Goal: Browse casually: Explore the website without a specific task or goal

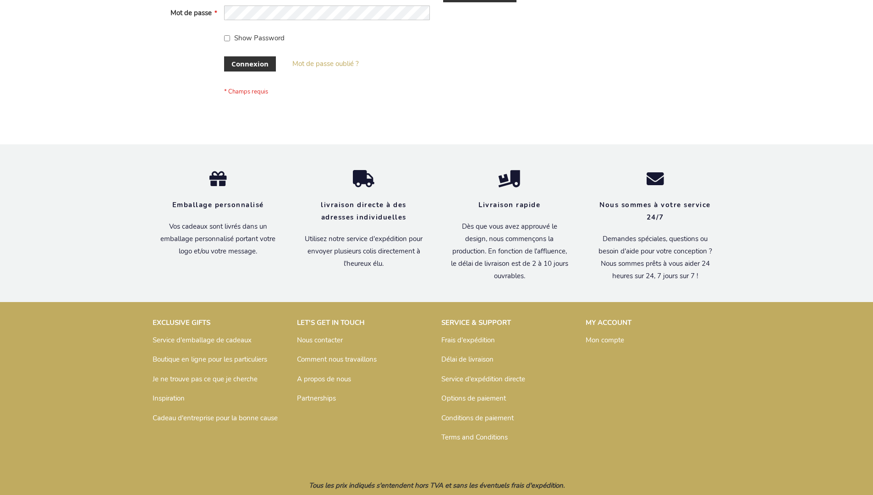
scroll to position [316, 0]
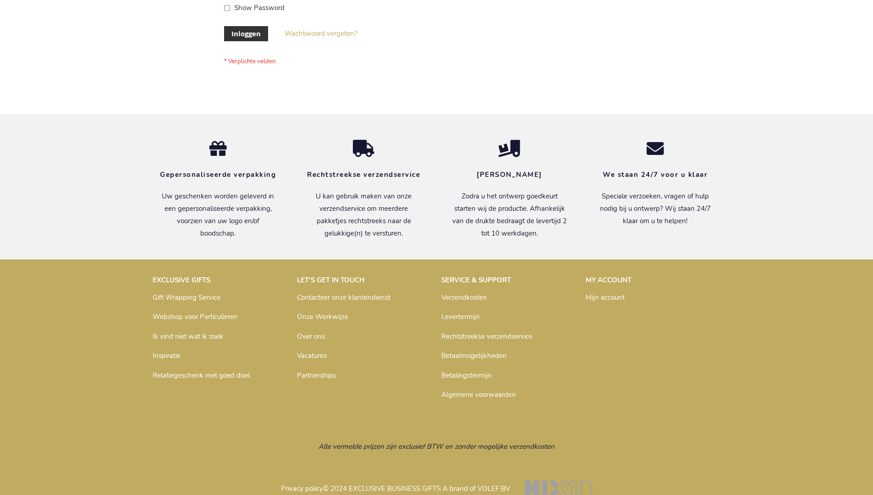
scroll to position [311, 0]
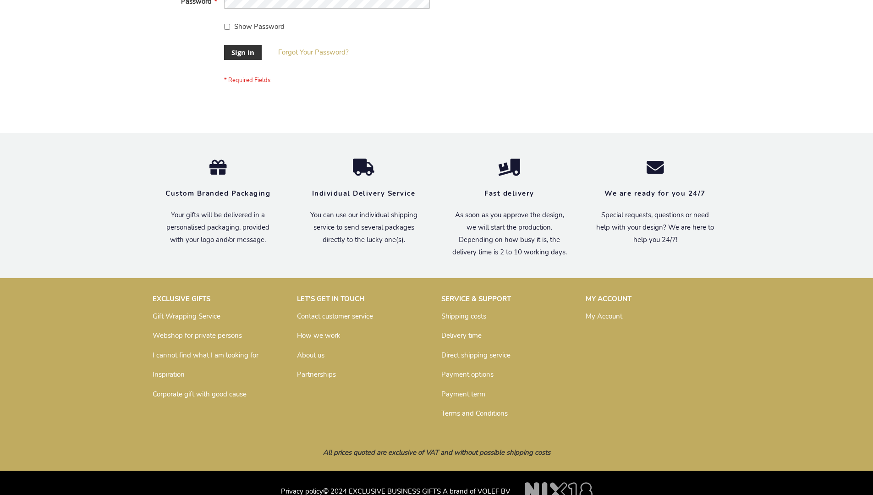
scroll to position [295, 0]
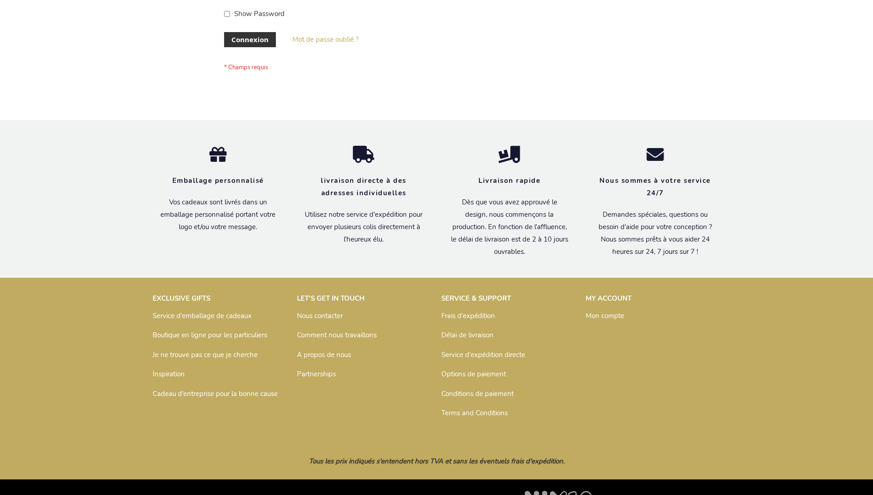
scroll to position [316, 0]
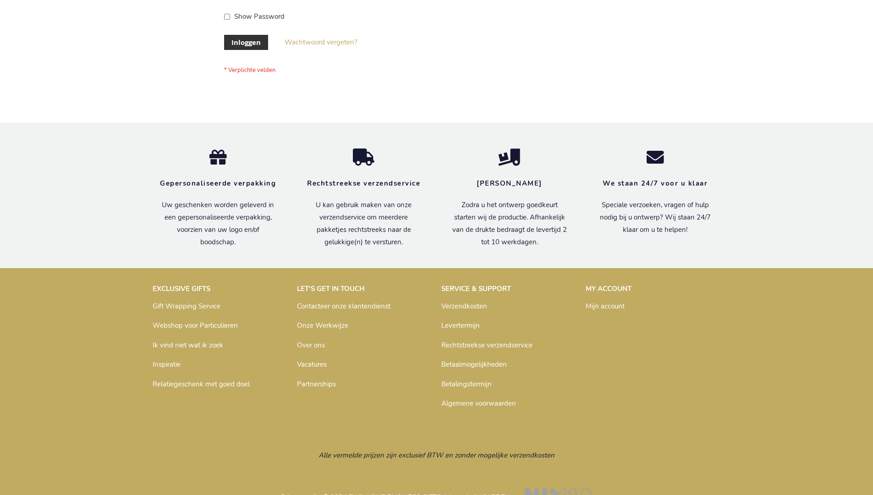
scroll to position [311, 0]
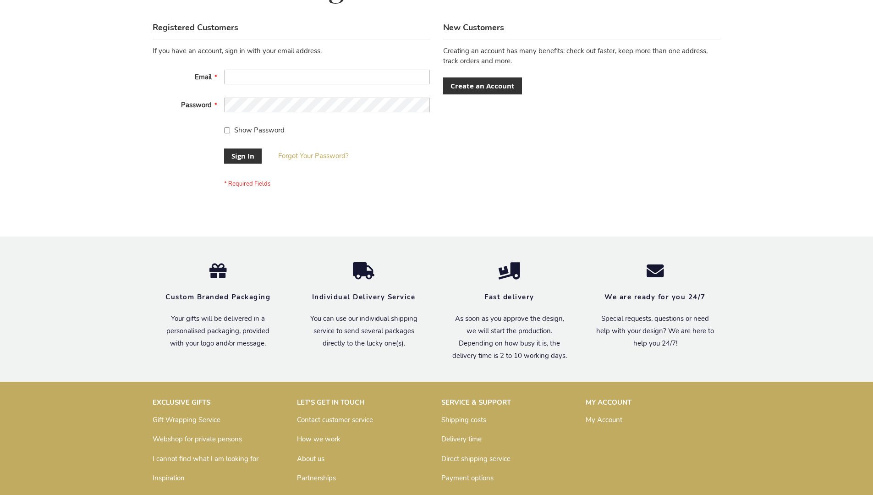
scroll to position [295, 0]
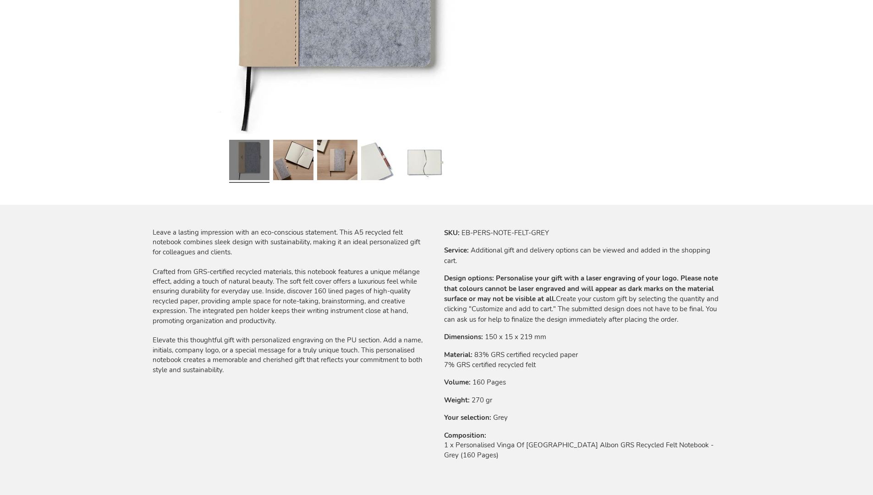
scroll to position [1282, 0]
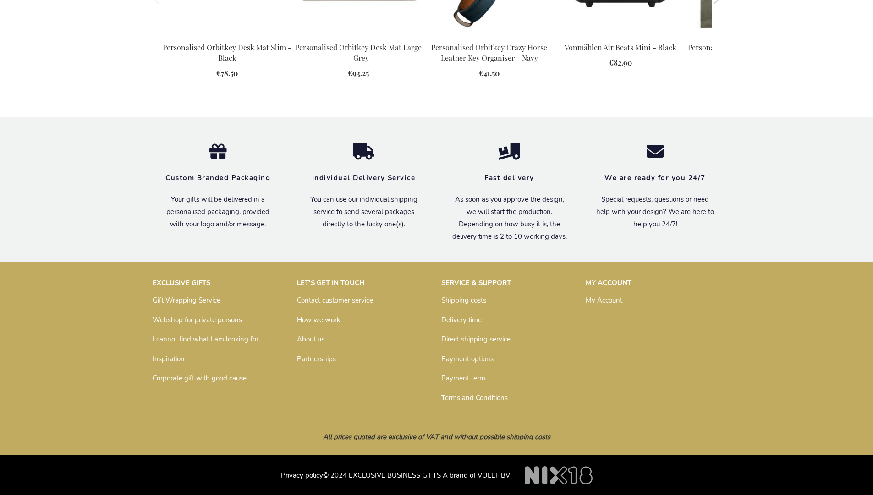
scroll to position [1282, 0]
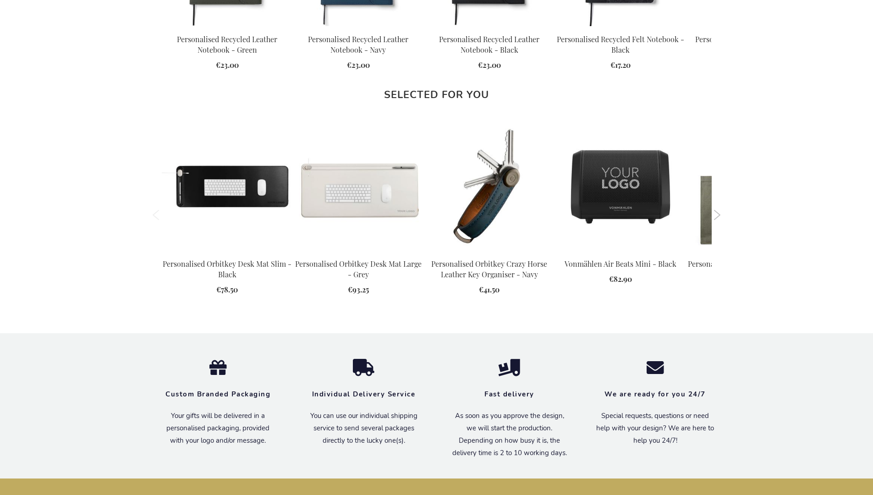
scroll to position [1282, 0]
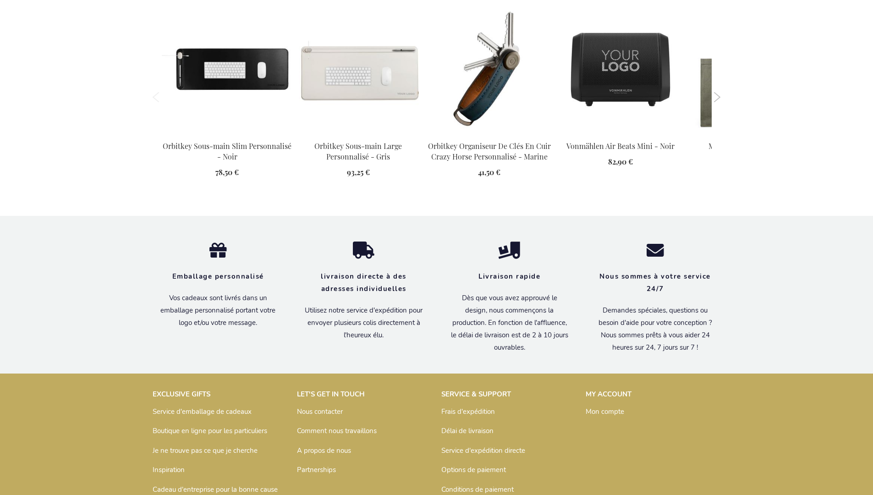
scroll to position [1293, 0]
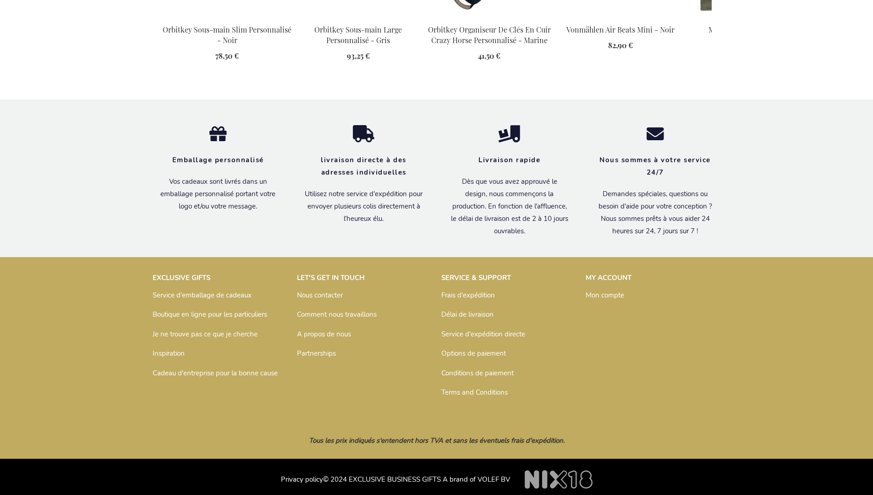
scroll to position [1294, 0]
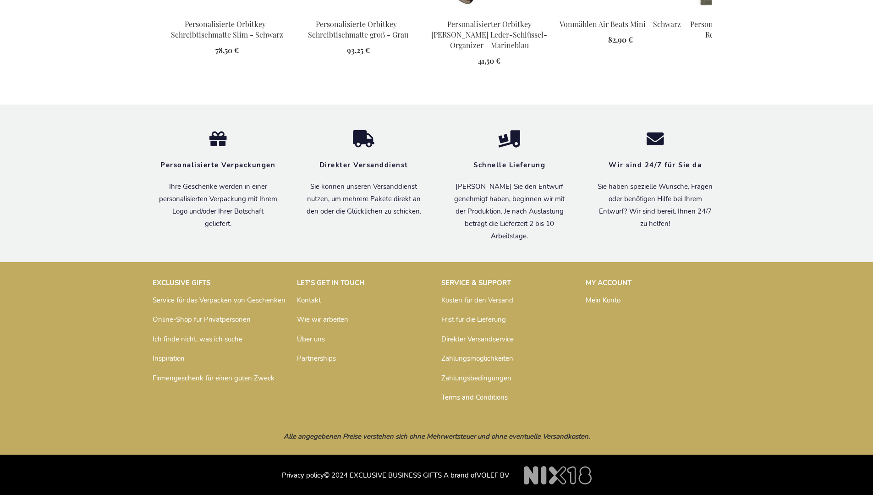
scroll to position [1295, 0]
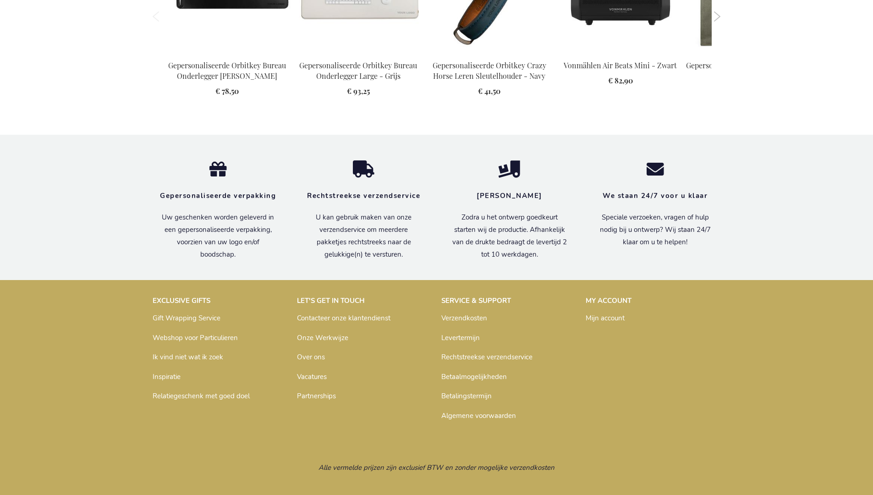
scroll to position [1278, 0]
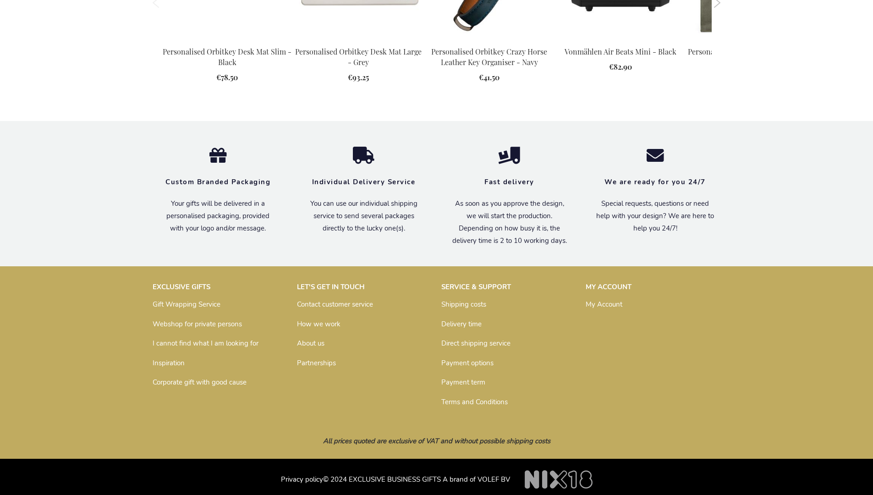
scroll to position [1282, 0]
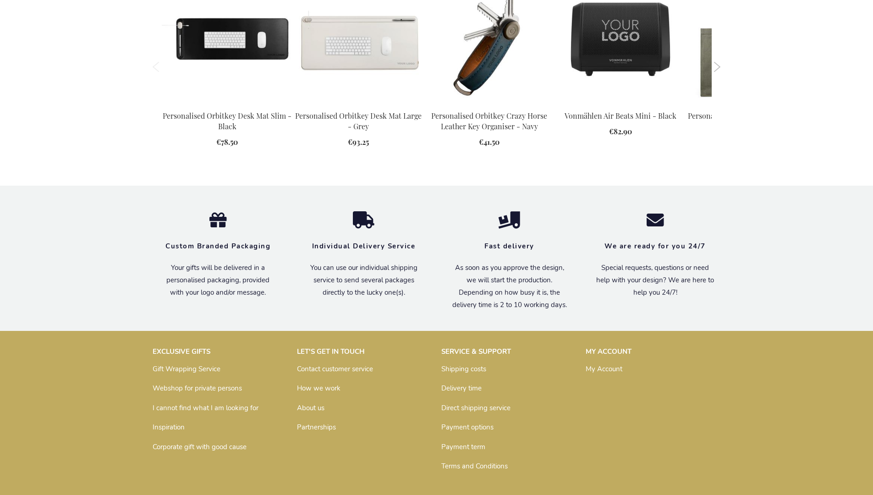
scroll to position [1252, 0]
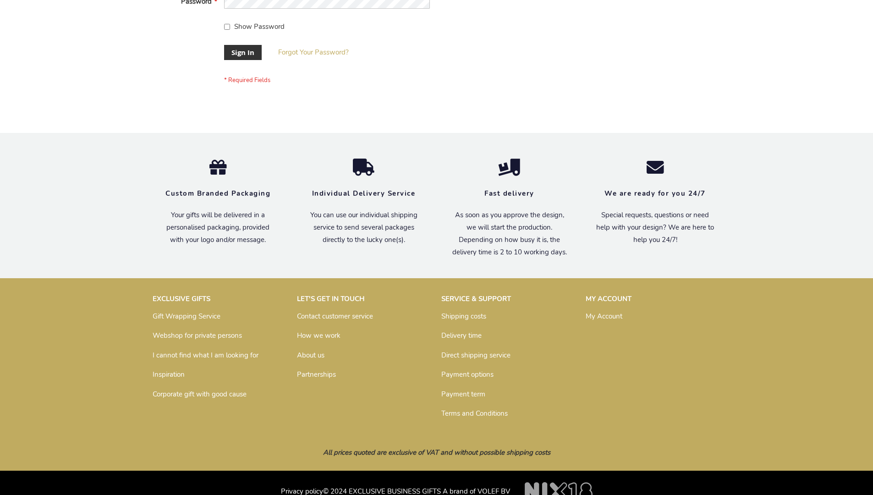
scroll to position [295, 0]
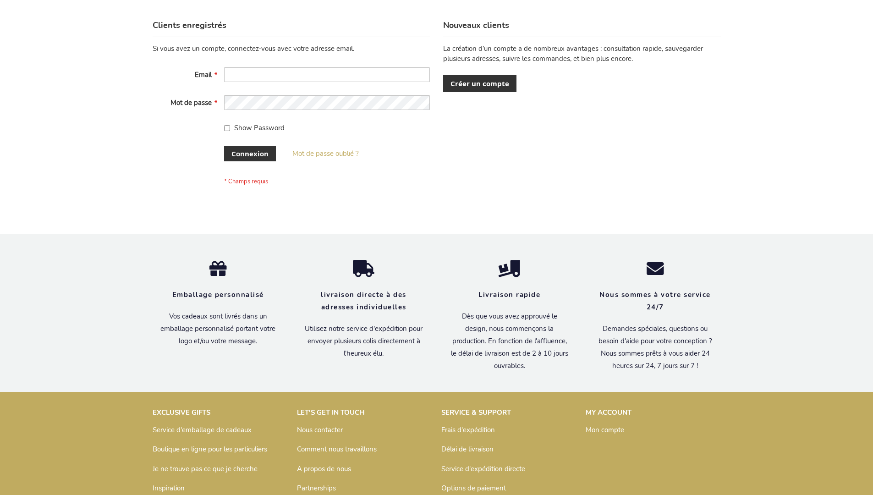
scroll to position [316, 0]
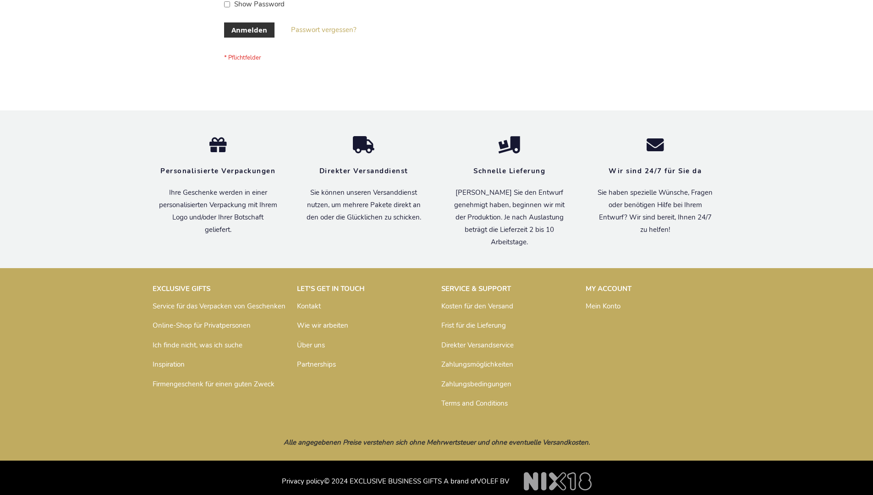
scroll to position [307, 0]
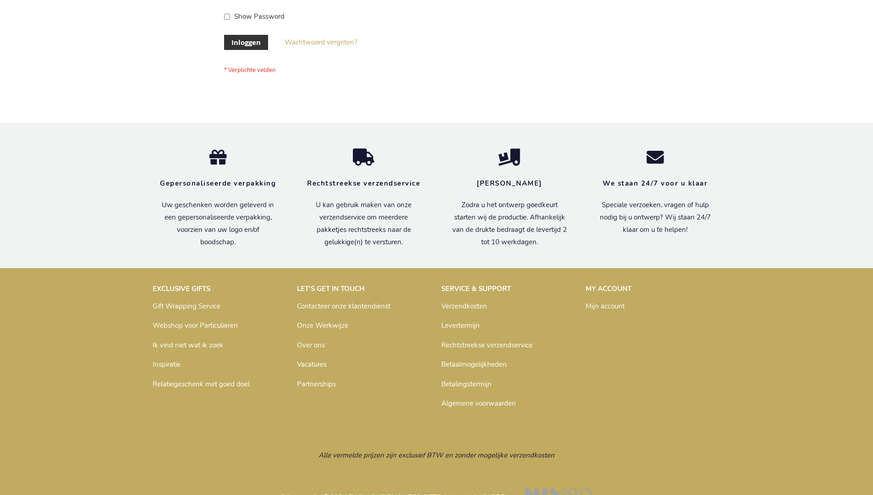
scroll to position [311, 0]
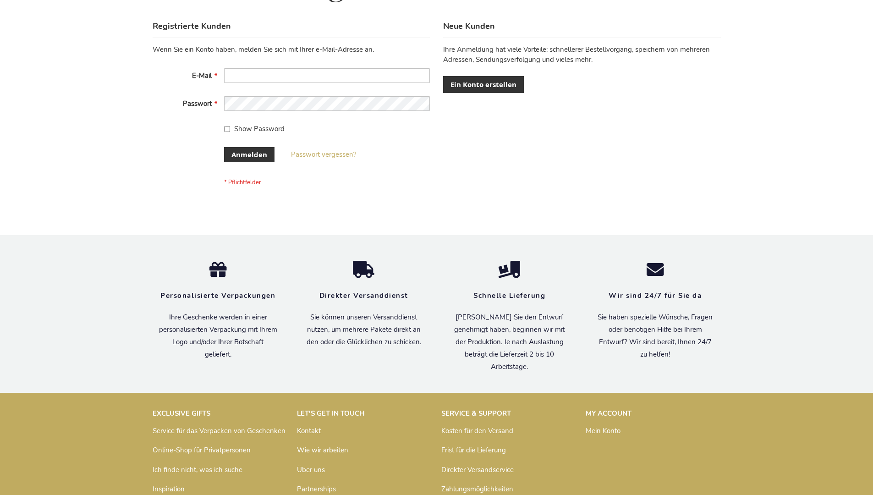
scroll to position [307, 0]
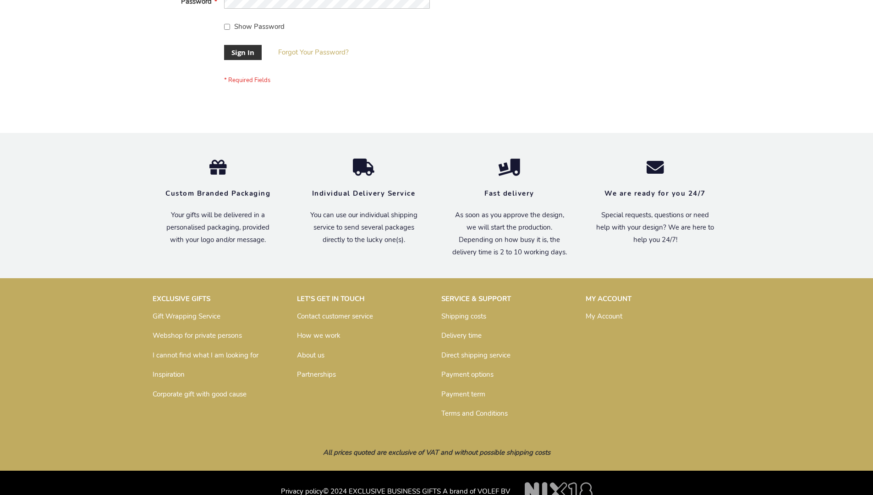
scroll to position [295, 0]
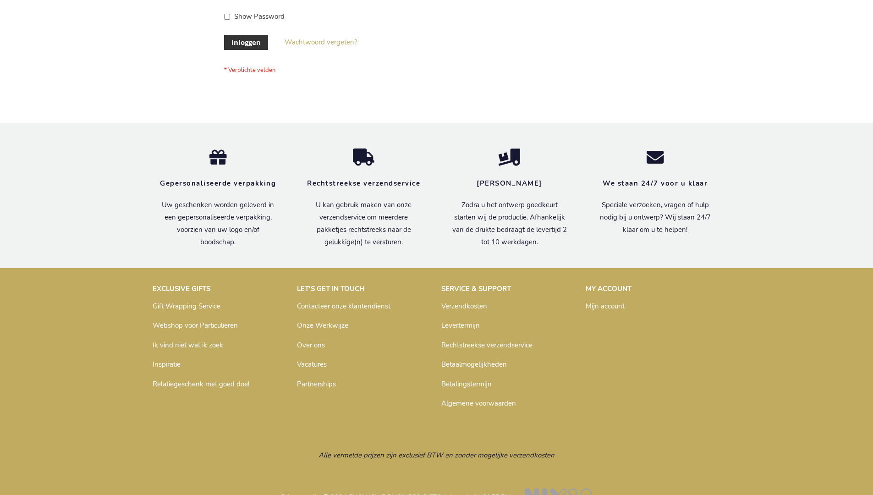
scroll to position [311, 0]
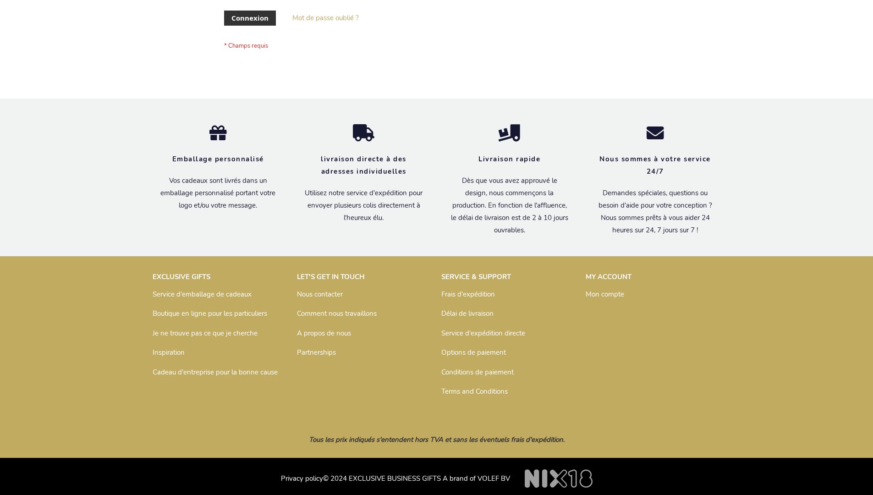
scroll to position [316, 0]
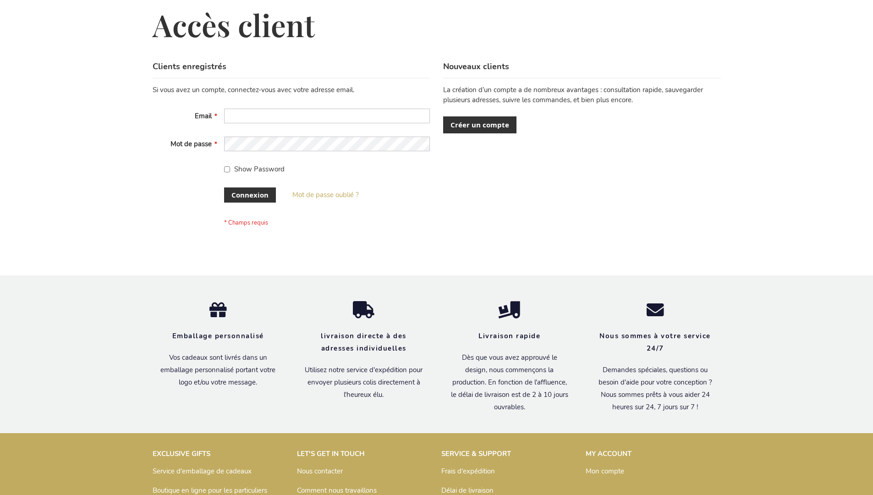
scroll to position [316, 0]
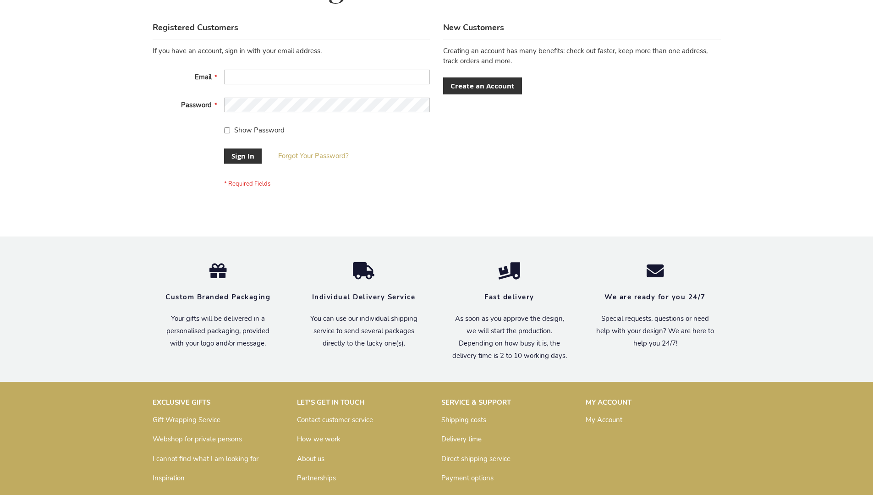
scroll to position [295, 0]
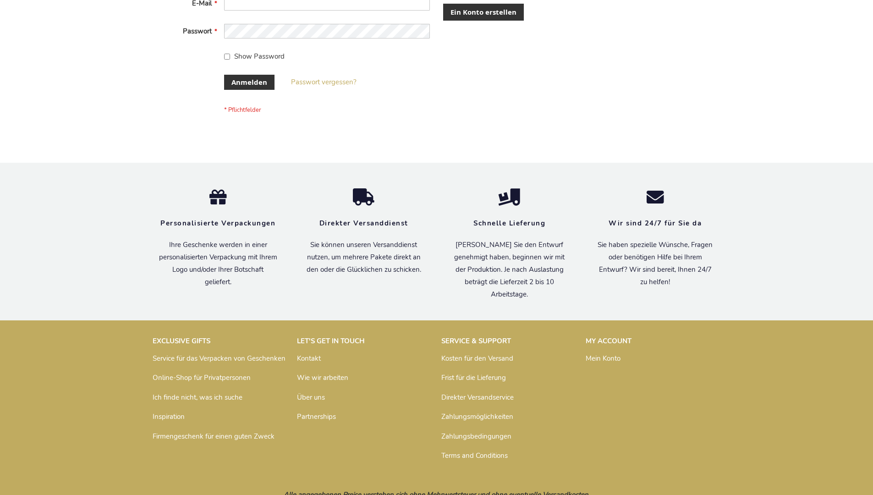
scroll to position [307, 0]
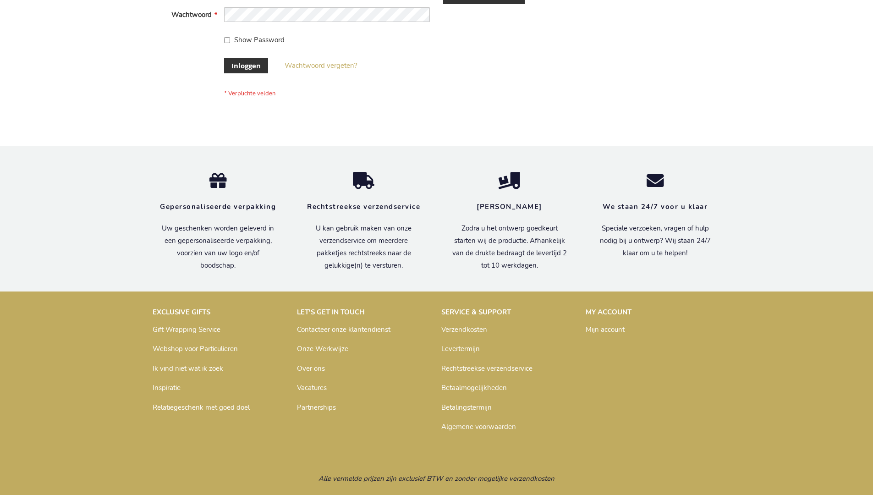
scroll to position [311, 0]
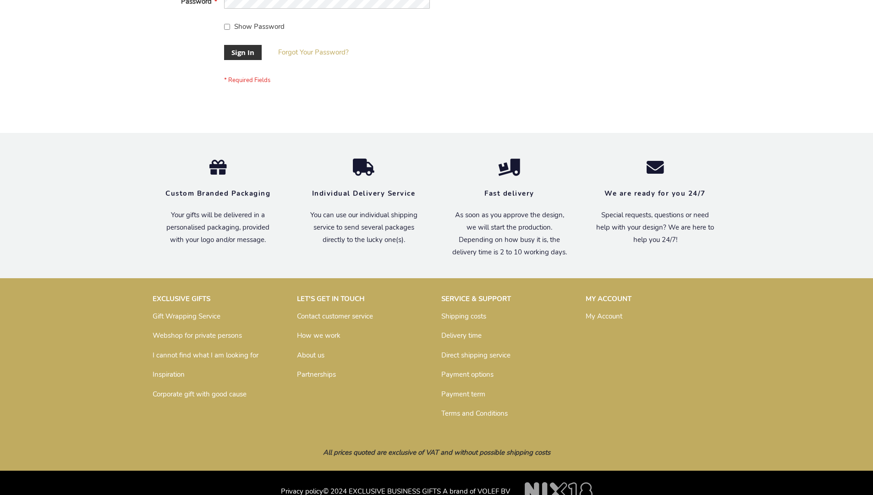
scroll to position [295, 0]
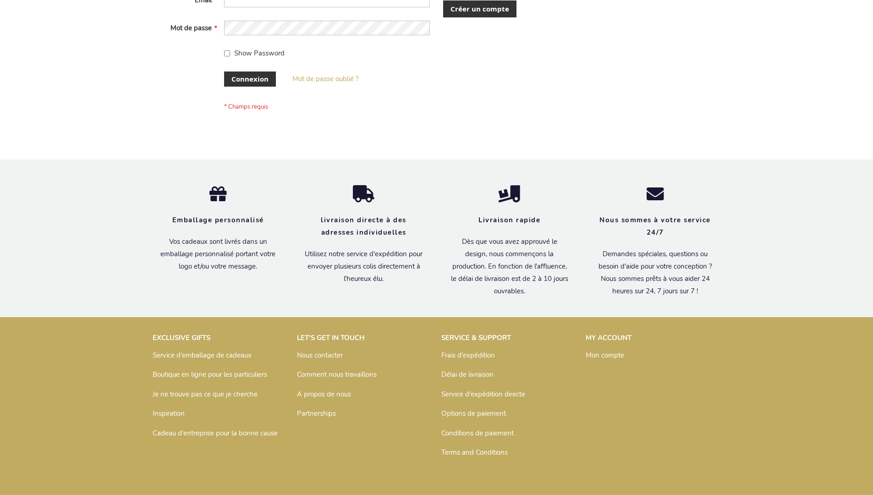
scroll to position [316, 0]
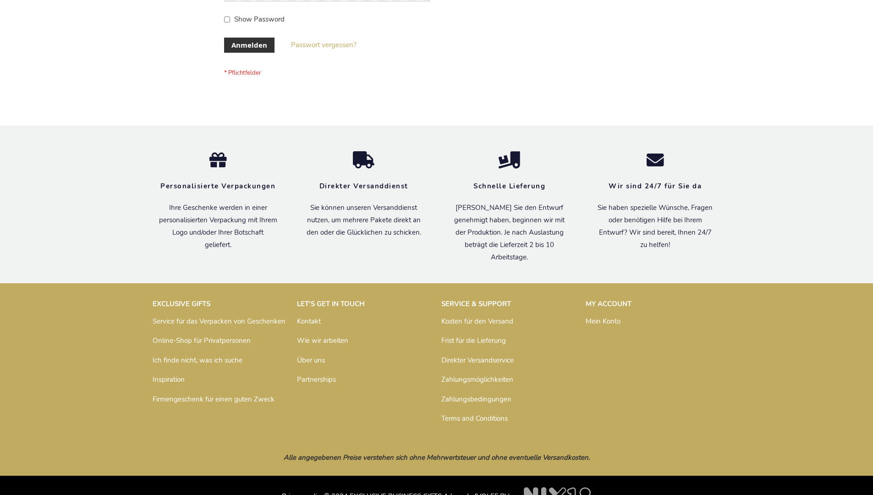
scroll to position [307, 0]
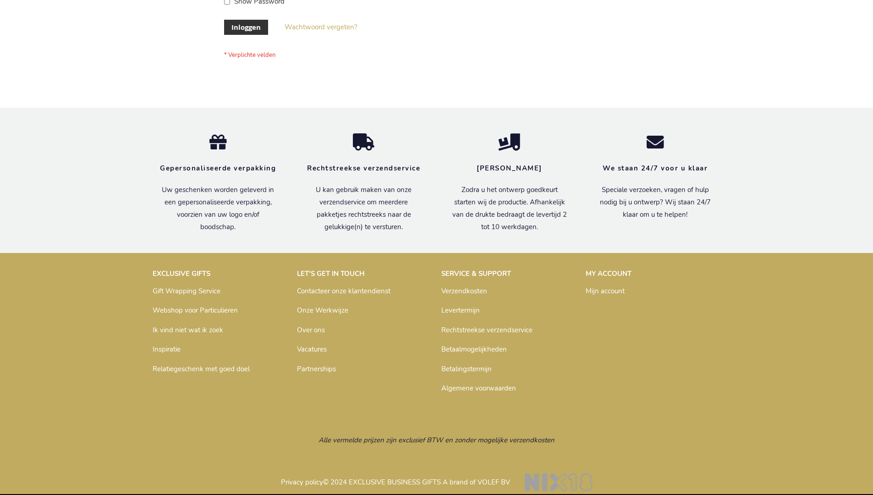
scroll to position [311, 0]
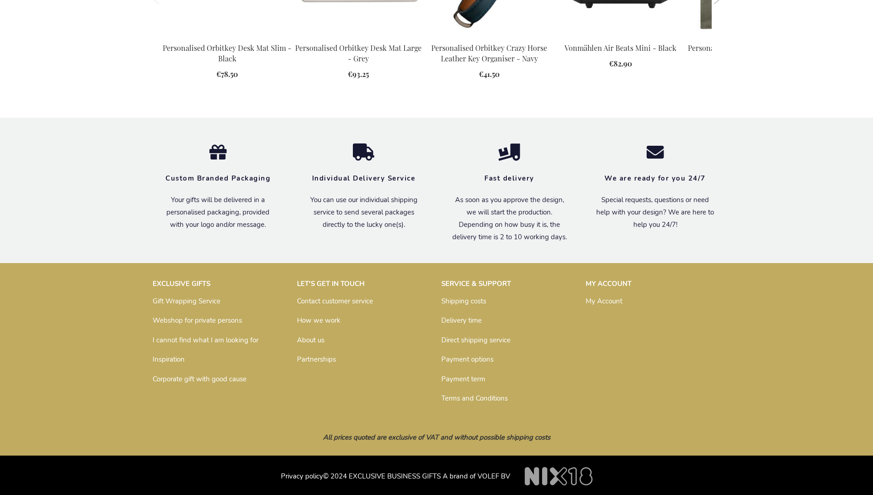
scroll to position [1246, 0]
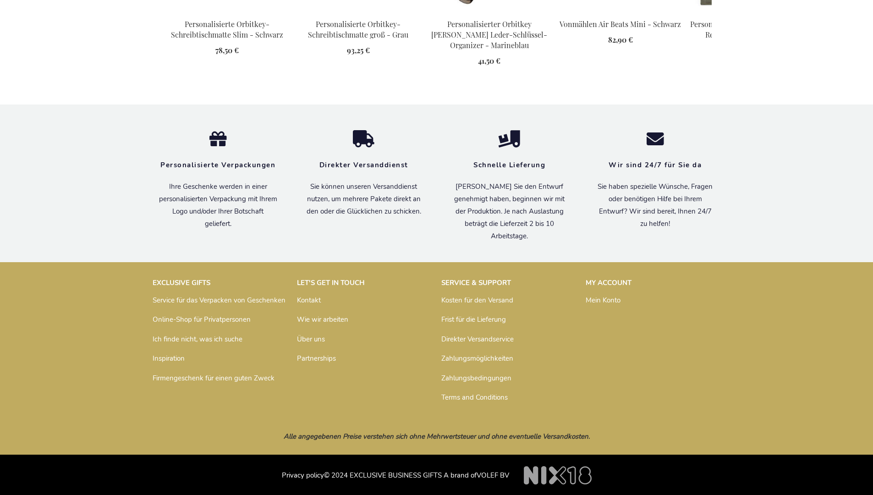
scroll to position [1295, 0]
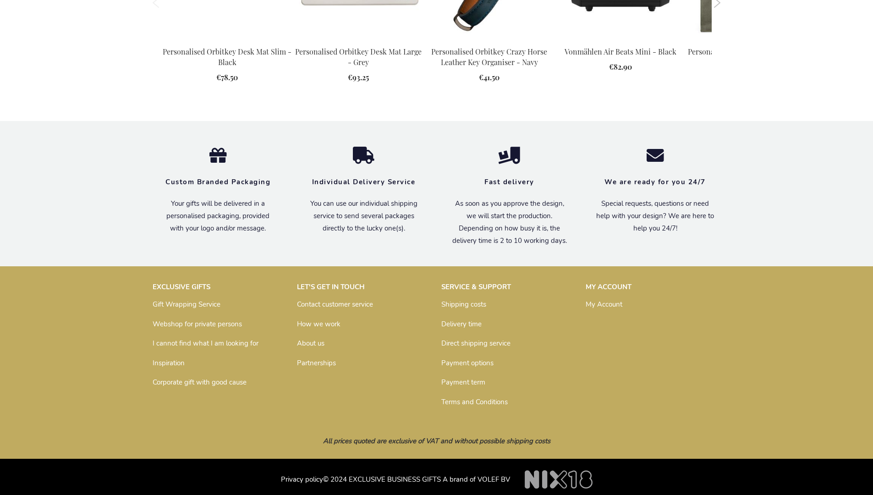
scroll to position [1282, 0]
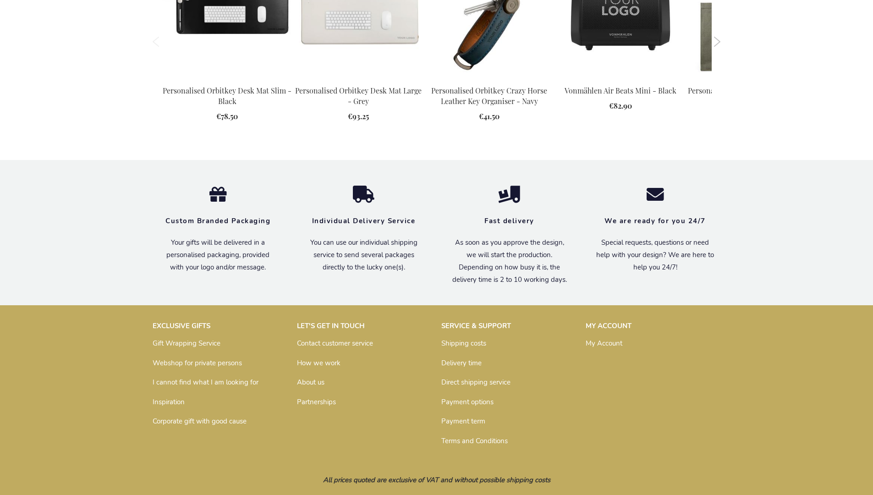
scroll to position [1244, 0]
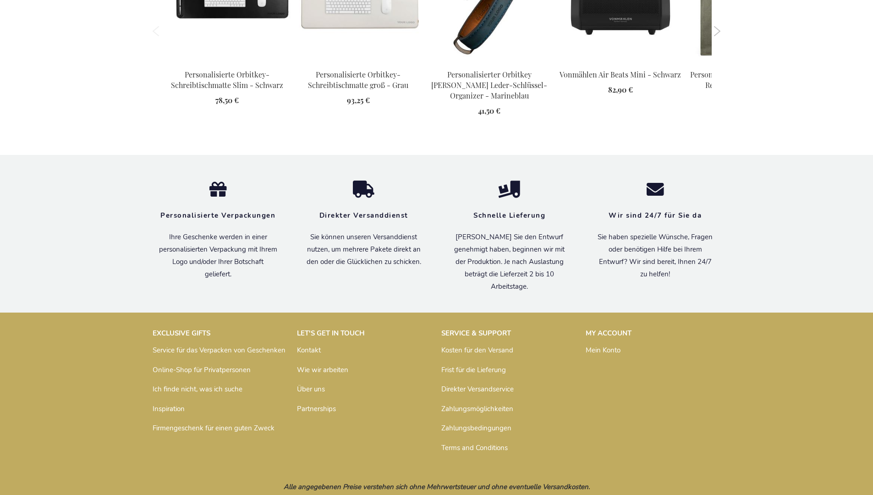
scroll to position [1257, 0]
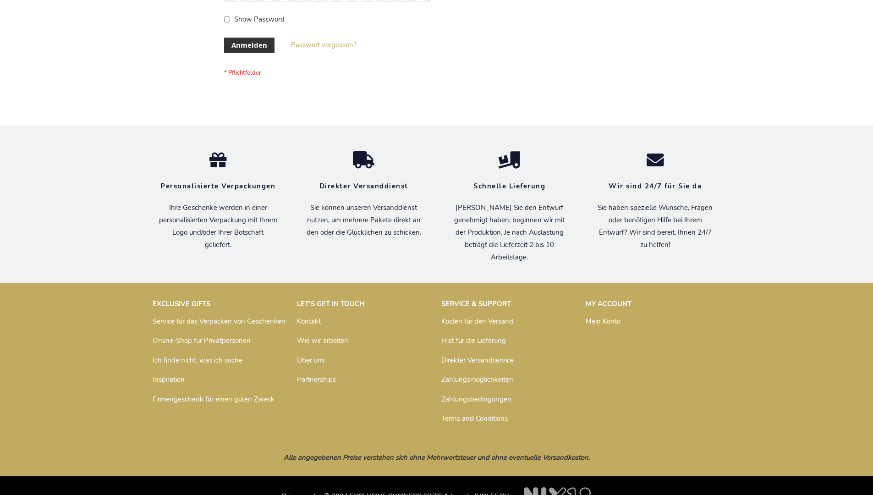
scroll to position [307, 0]
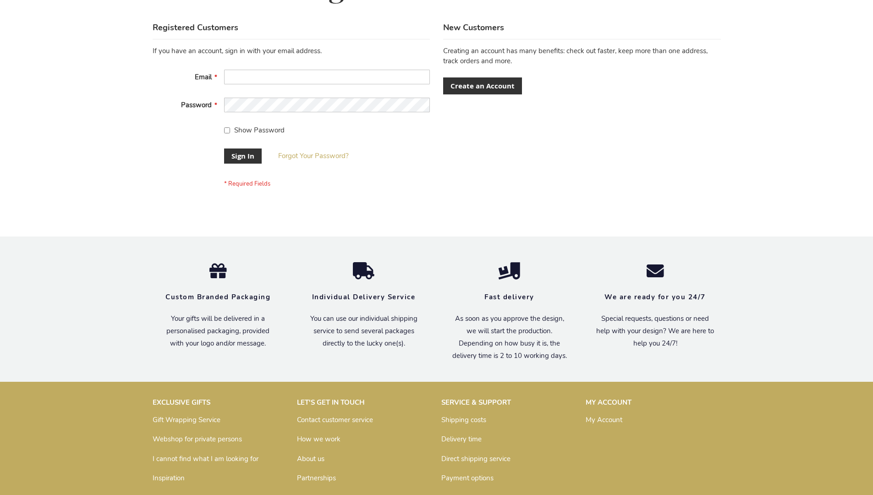
scroll to position [295, 0]
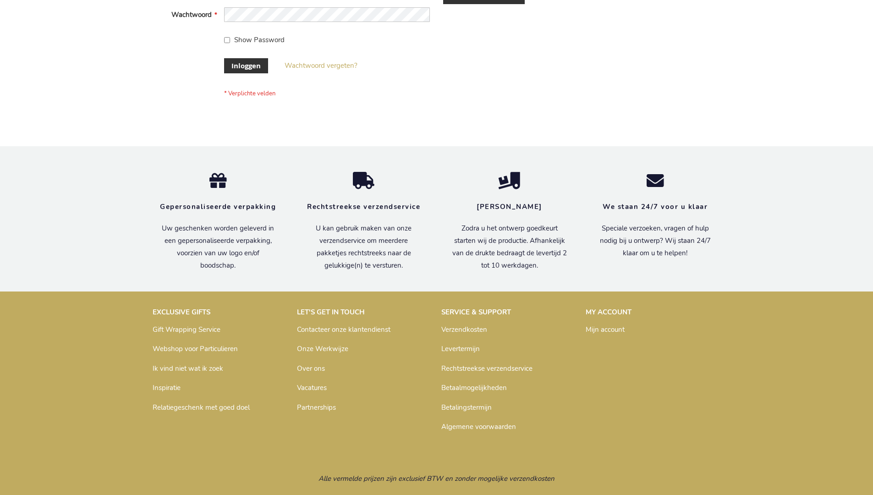
scroll to position [311, 0]
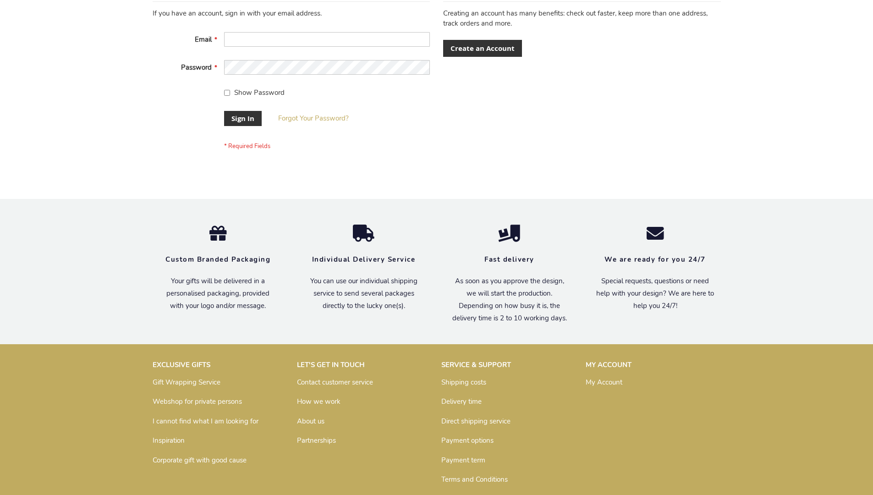
scroll to position [295, 0]
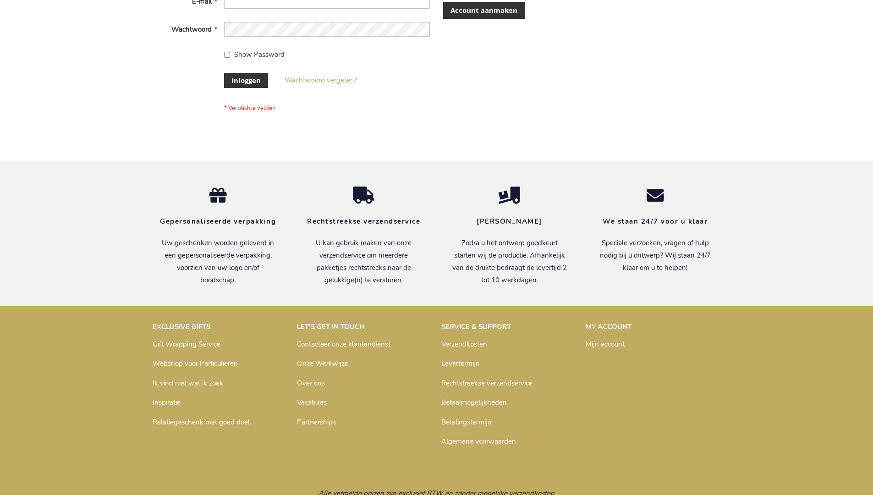
scroll to position [311, 0]
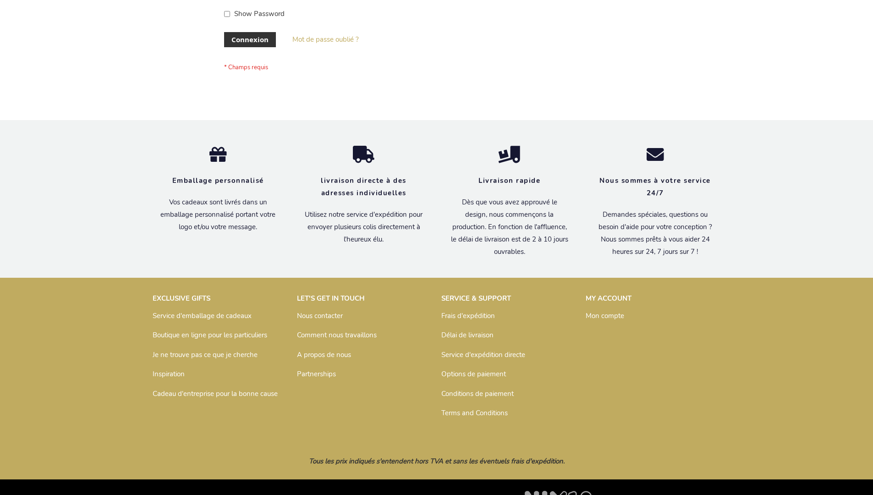
scroll to position [316, 0]
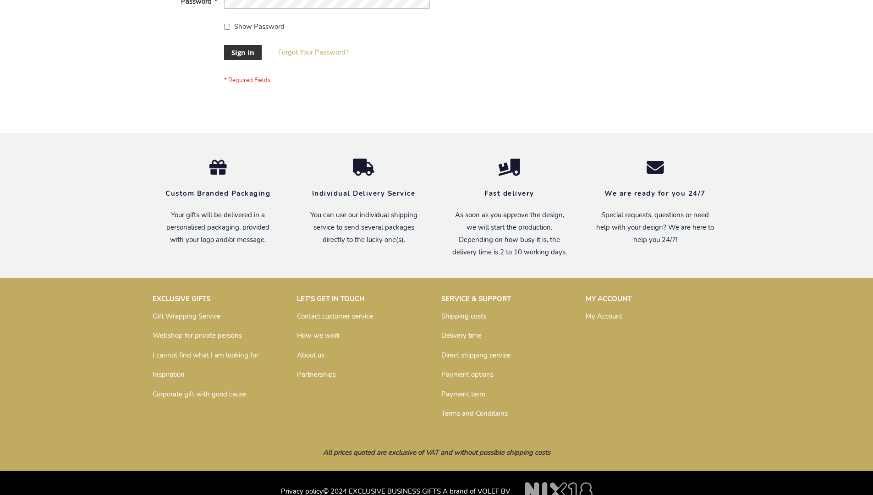
scroll to position [295, 0]
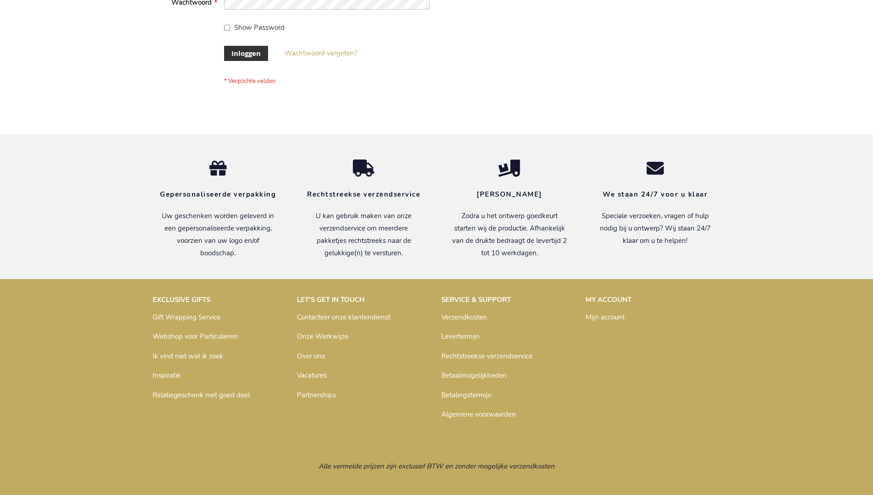
scroll to position [311, 0]
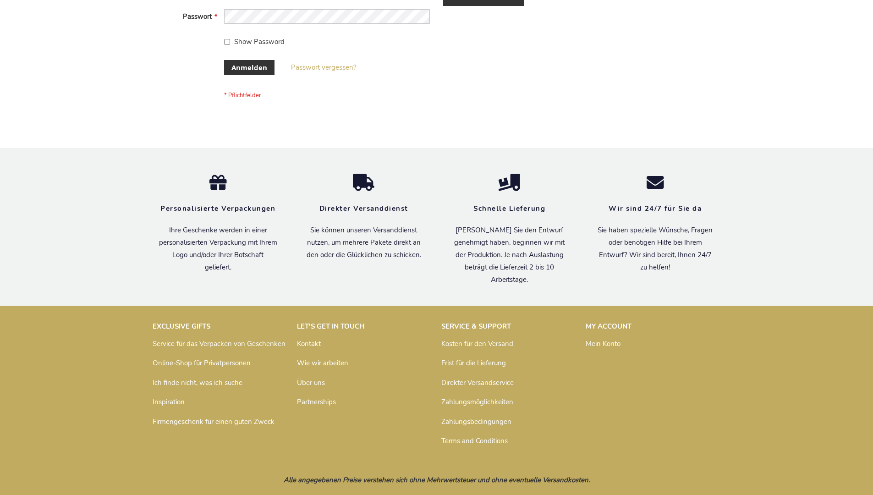
scroll to position [307, 0]
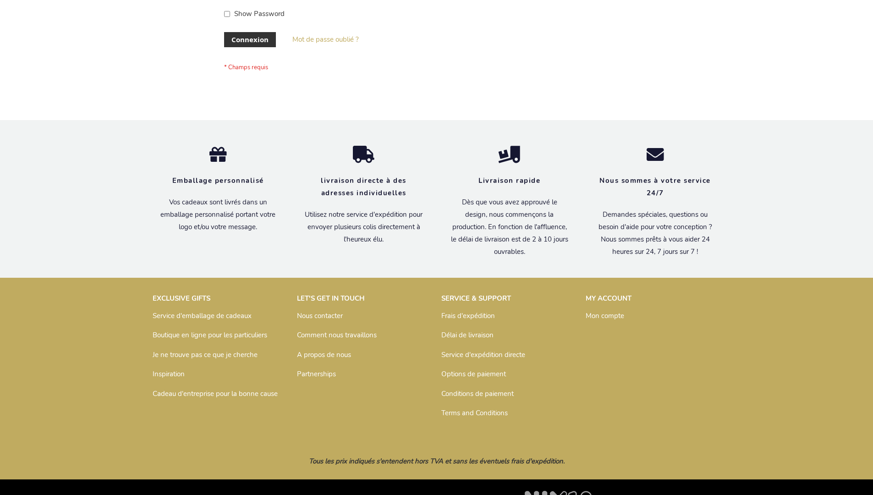
scroll to position [316, 0]
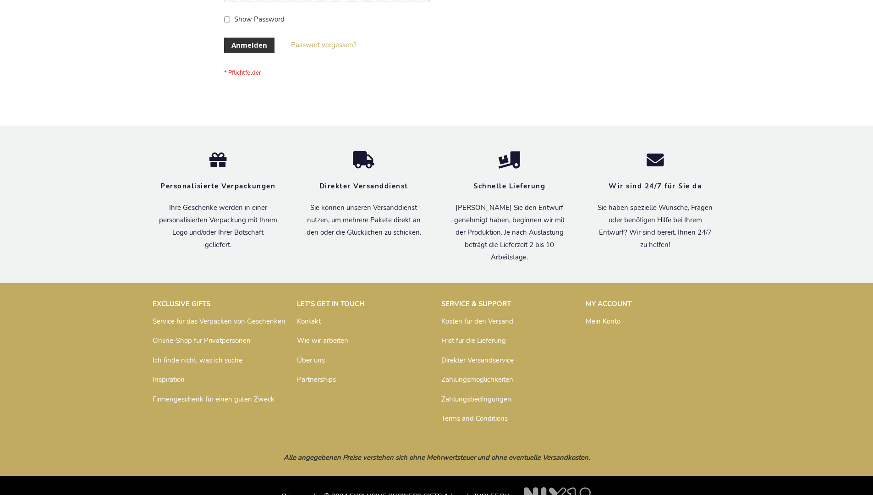
scroll to position [307, 0]
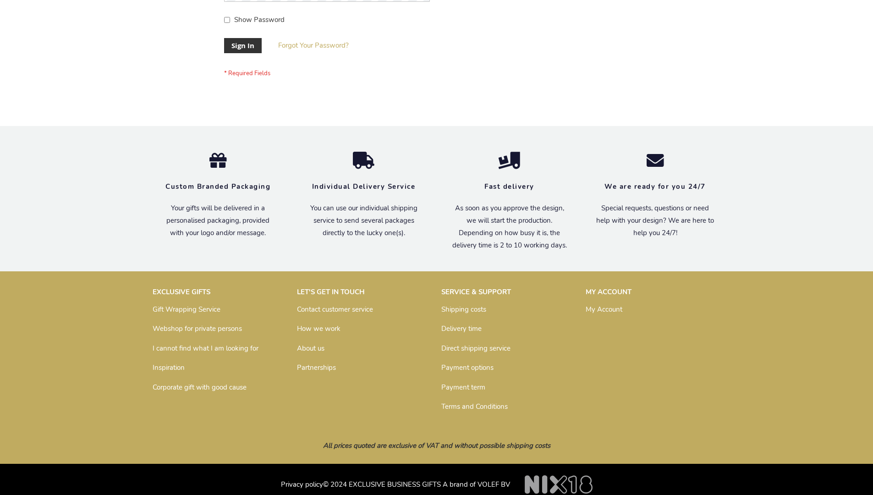
scroll to position [295, 0]
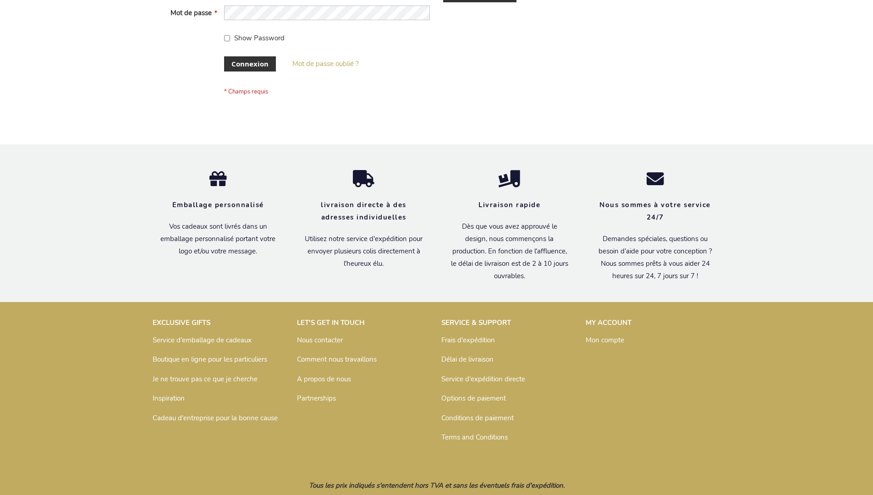
scroll to position [316, 0]
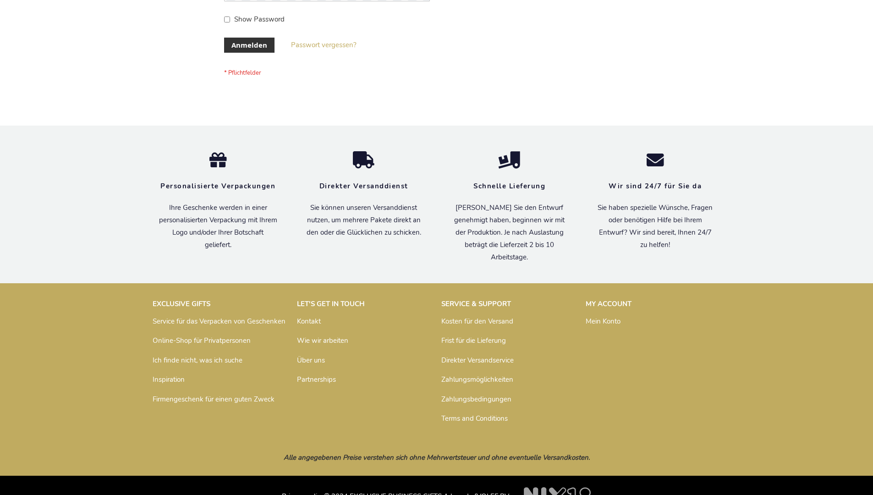
scroll to position [307, 0]
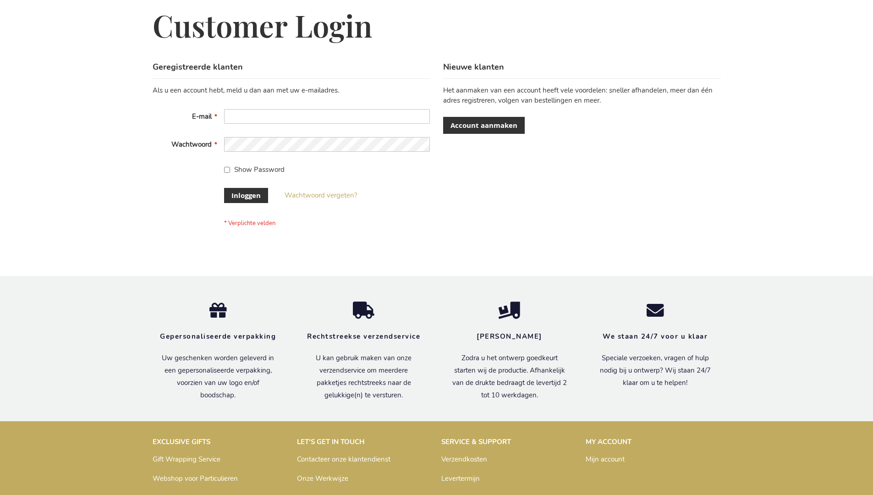
scroll to position [311, 0]
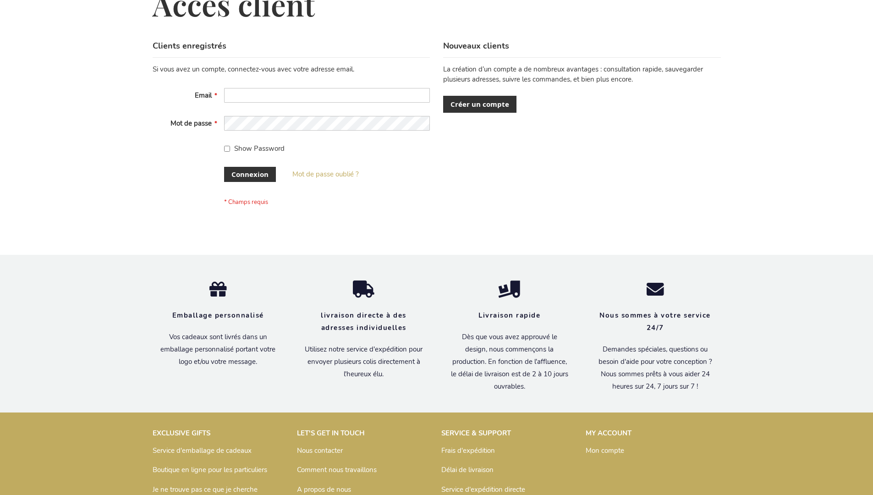
scroll to position [316, 0]
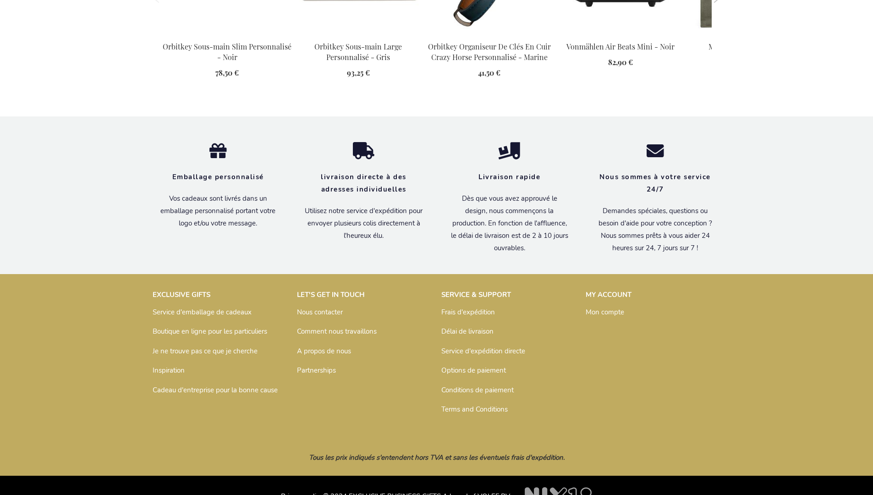
scroll to position [1265, 0]
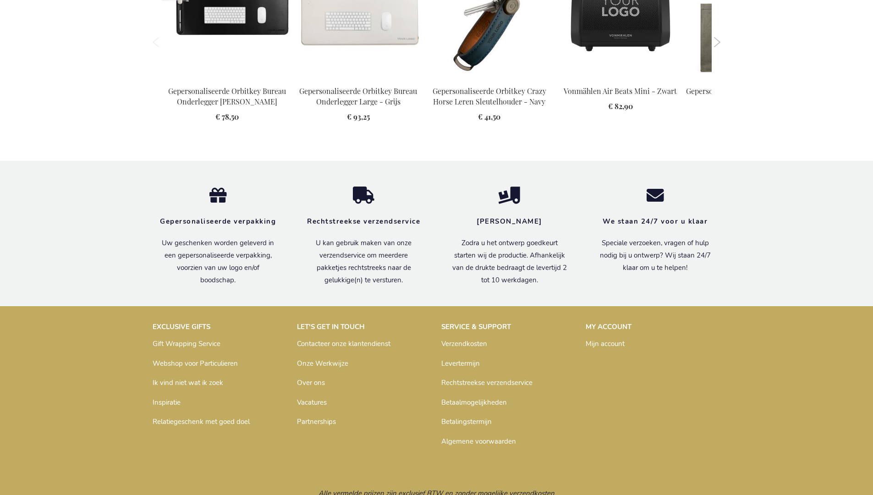
scroll to position [1250, 0]
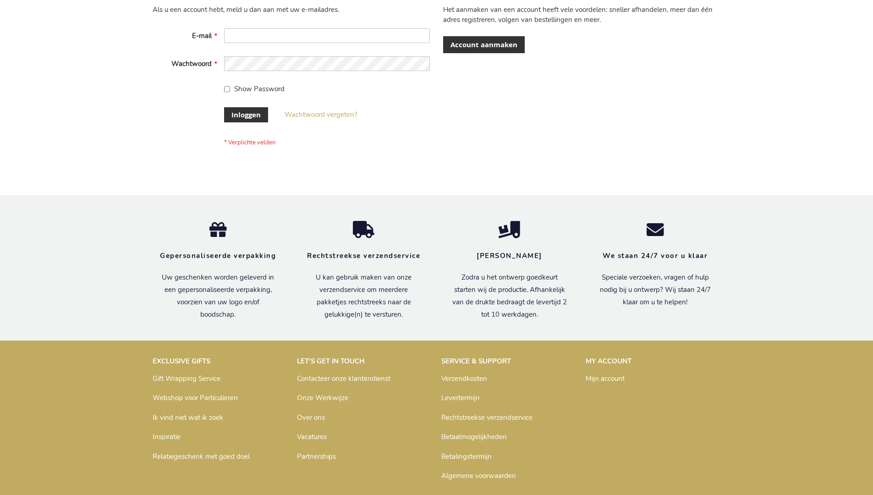
scroll to position [311, 0]
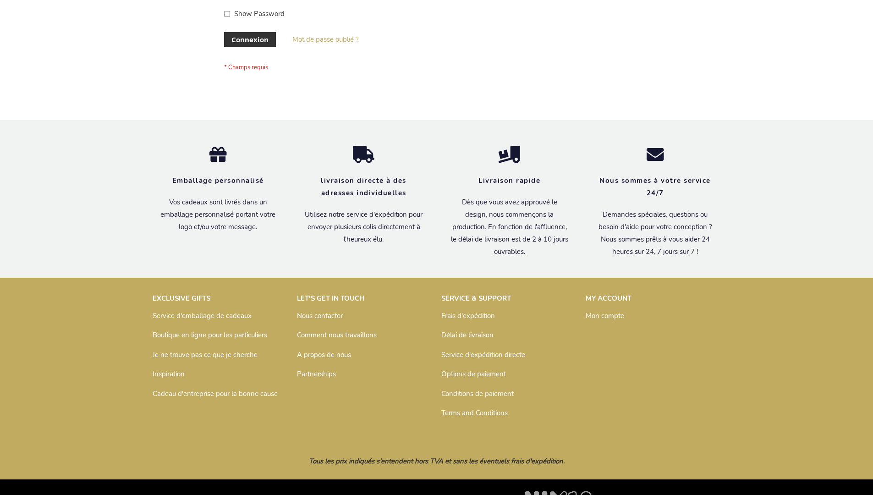
scroll to position [316, 0]
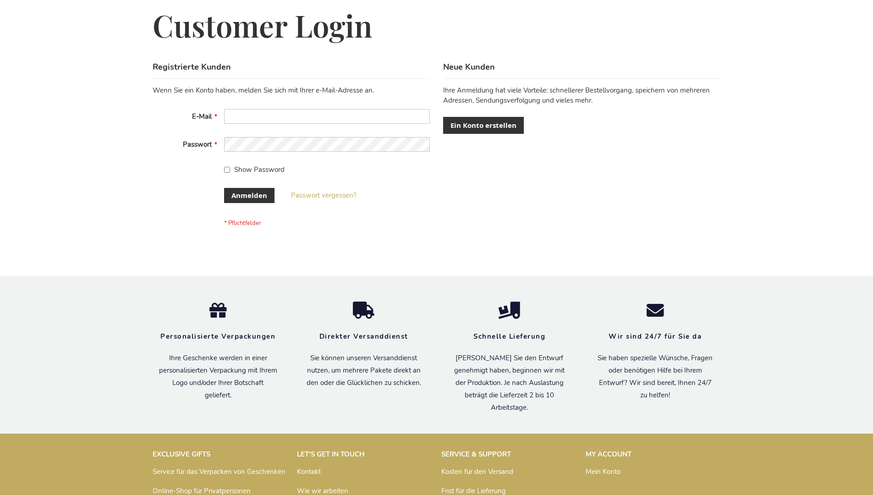
scroll to position [307, 0]
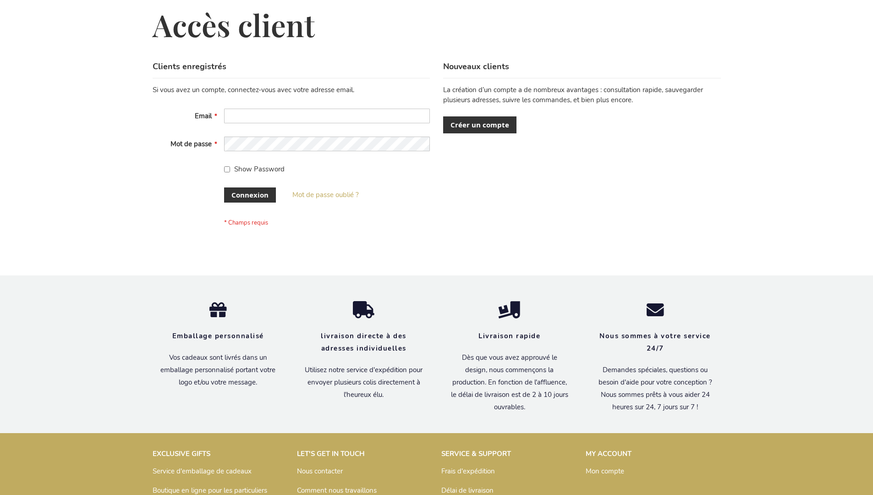
scroll to position [316, 0]
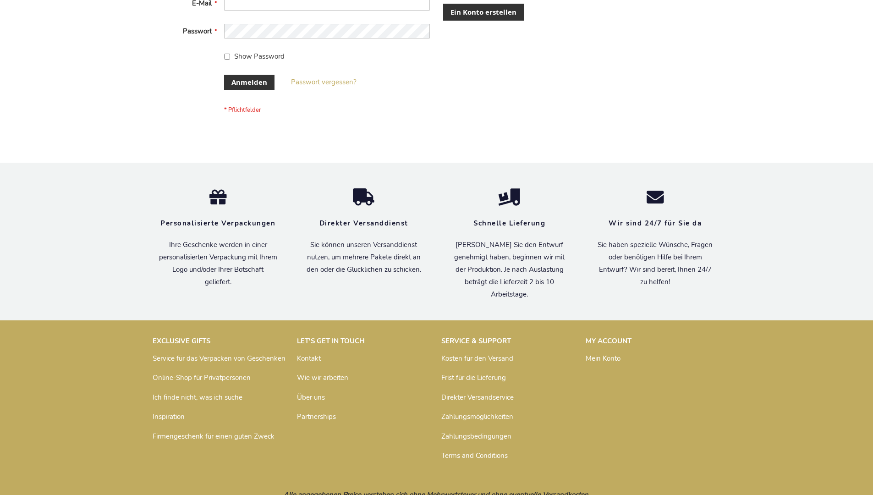
scroll to position [307, 0]
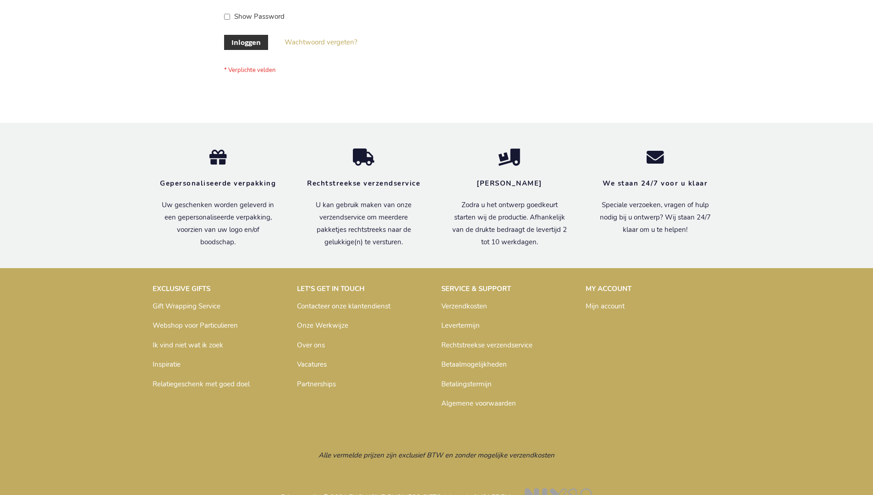
scroll to position [311, 0]
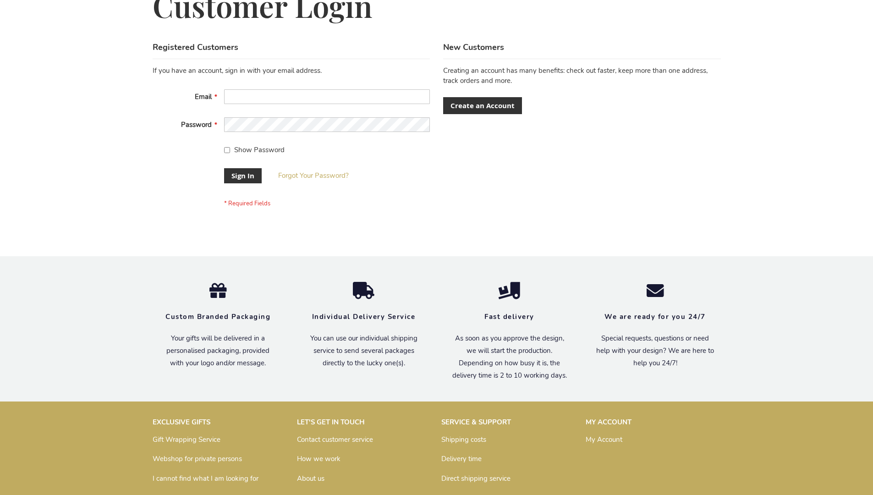
scroll to position [295, 0]
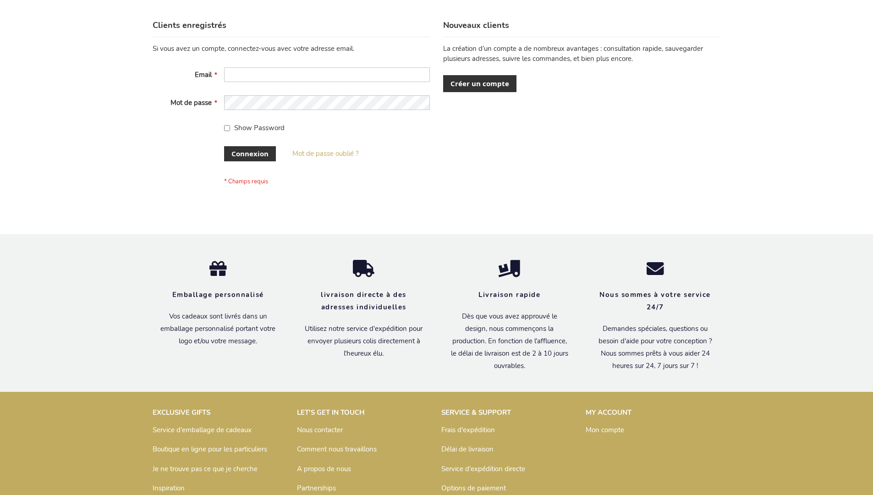
scroll to position [316, 0]
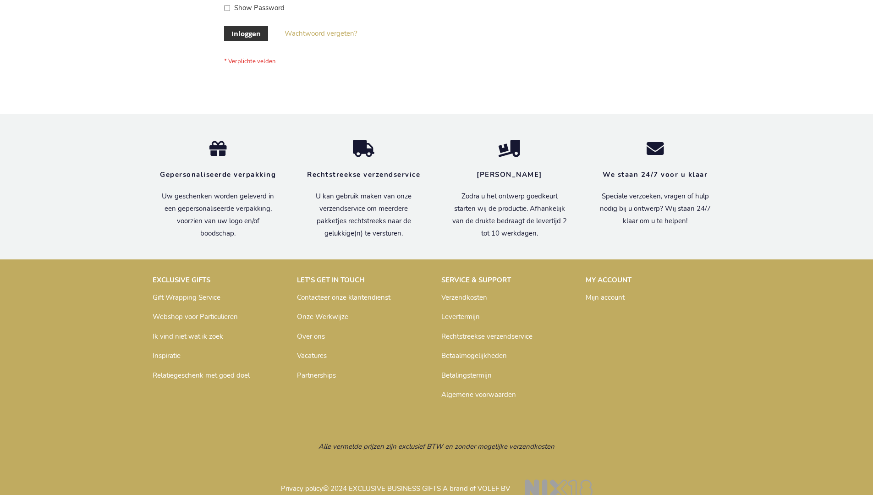
scroll to position [311, 0]
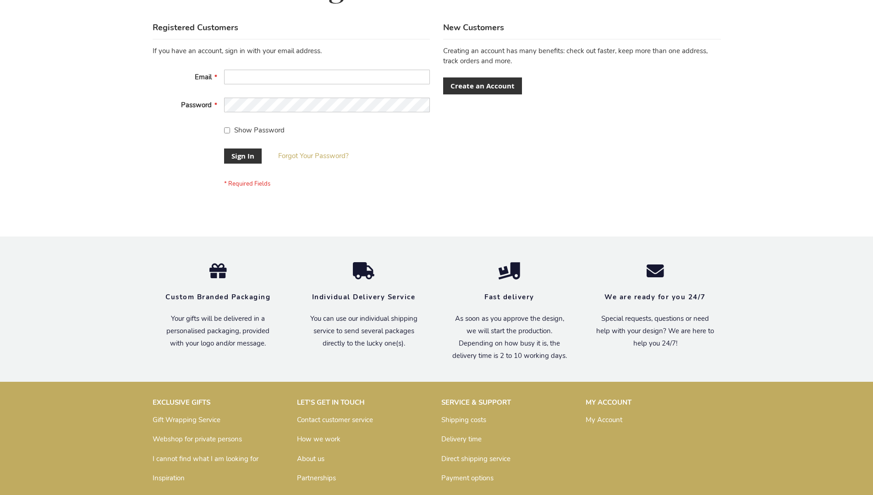
scroll to position [295, 0]
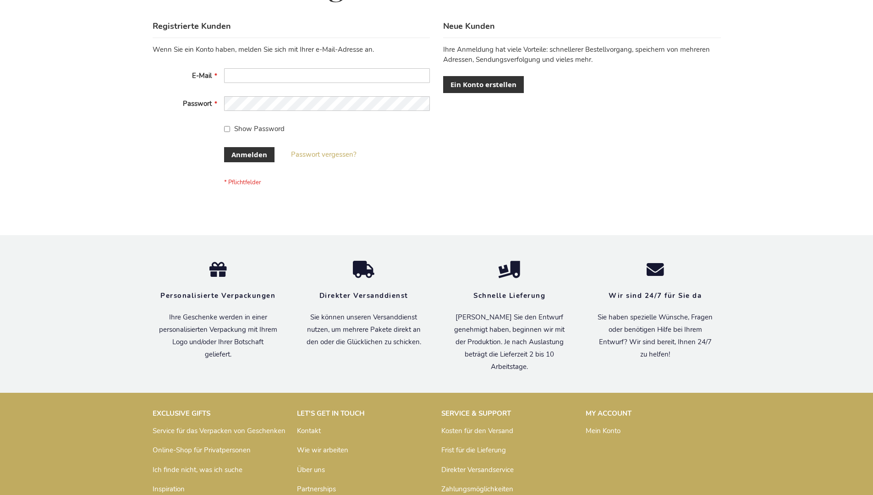
scroll to position [307, 0]
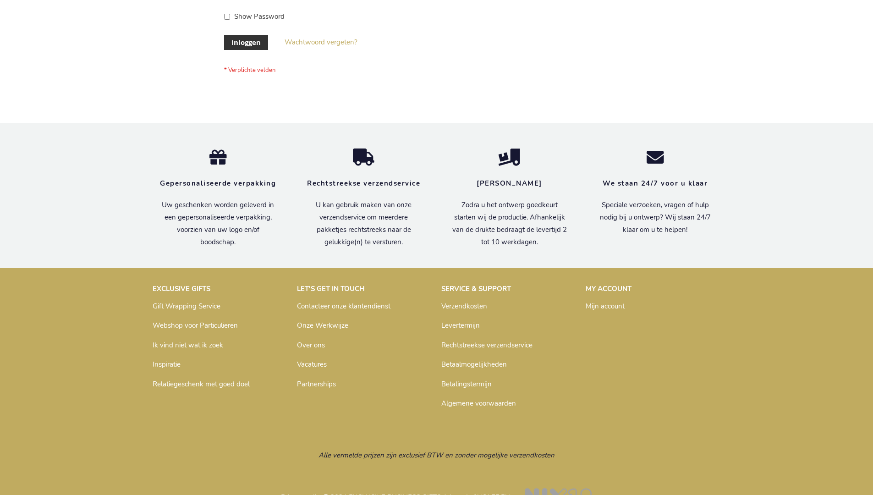
scroll to position [311, 0]
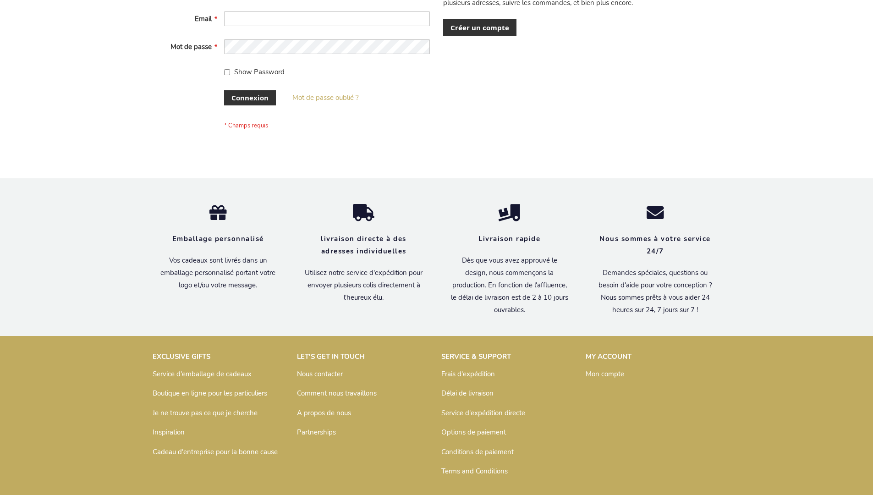
scroll to position [309, 0]
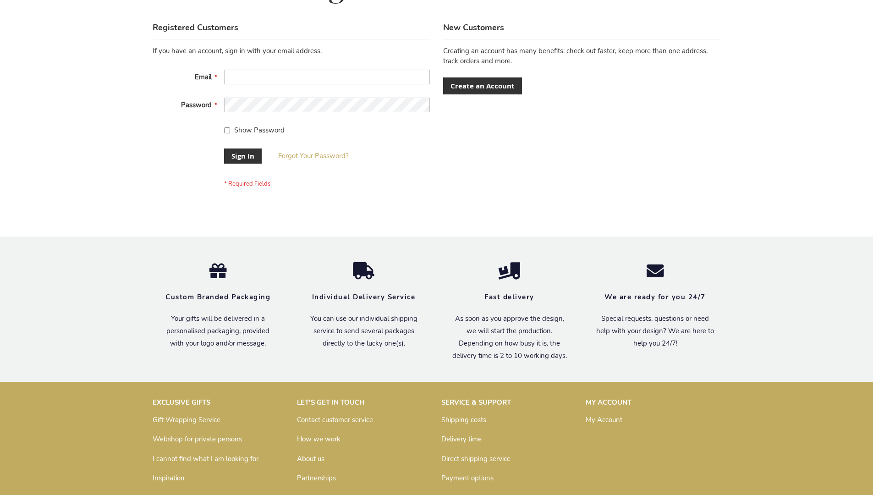
scroll to position [295, 0]
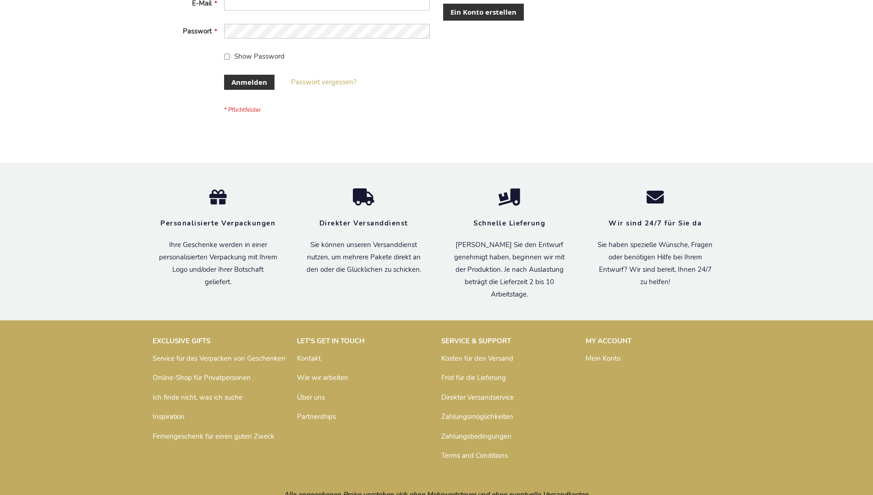
scroll to position [307, 0]
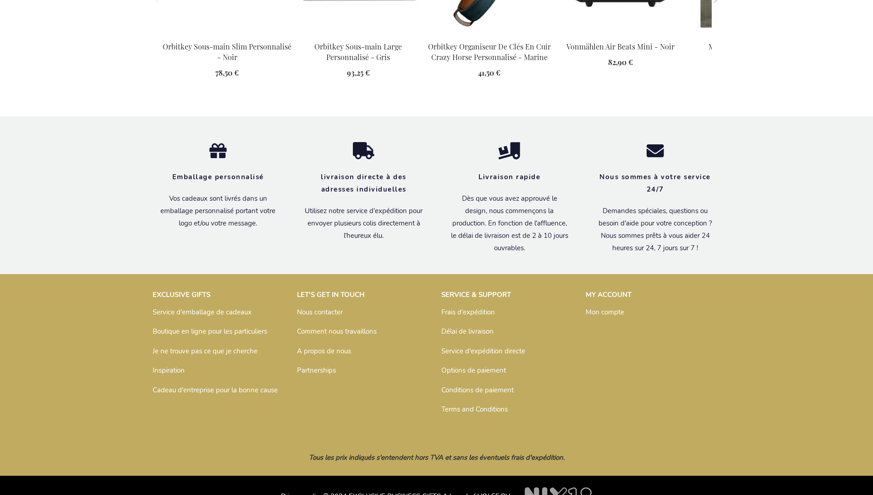
scroll to position [1265, 0]
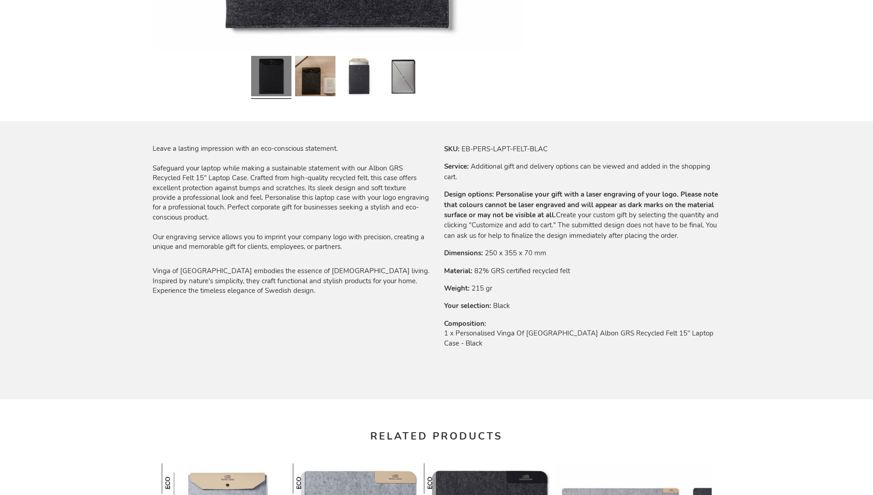
scroll to position [1244, 0]
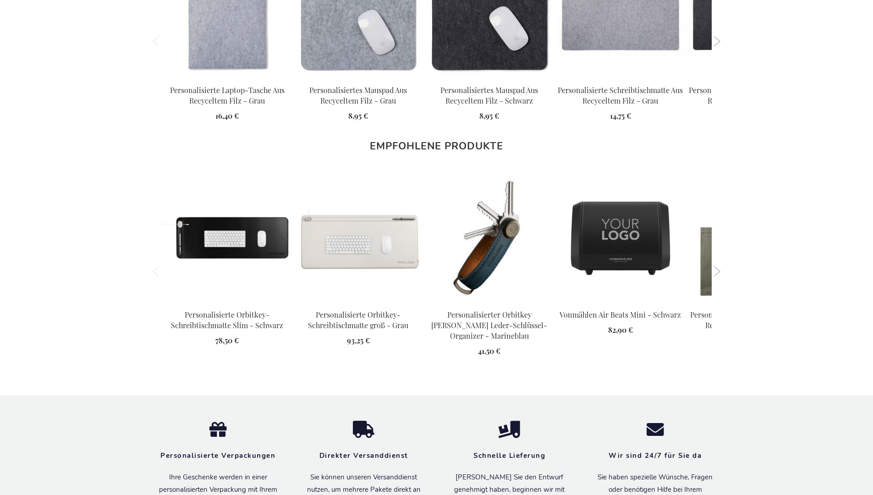
scroll to position [1257, 0]
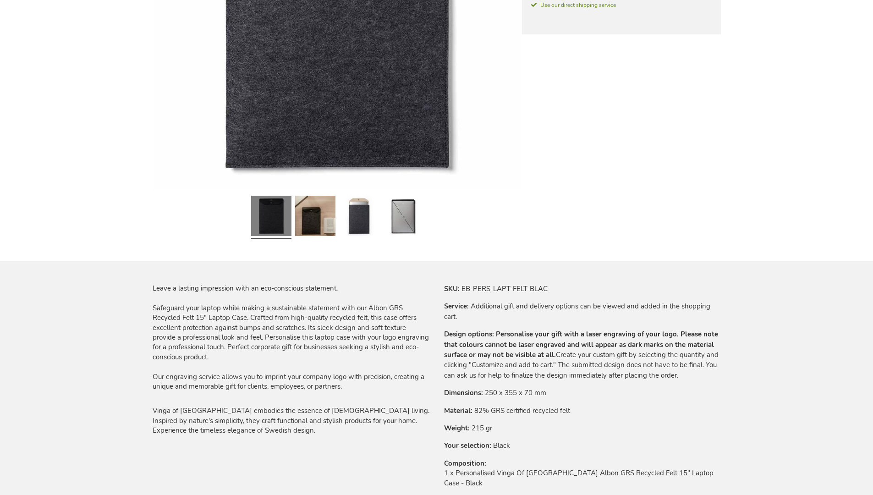
scroll to position [1244, 0]
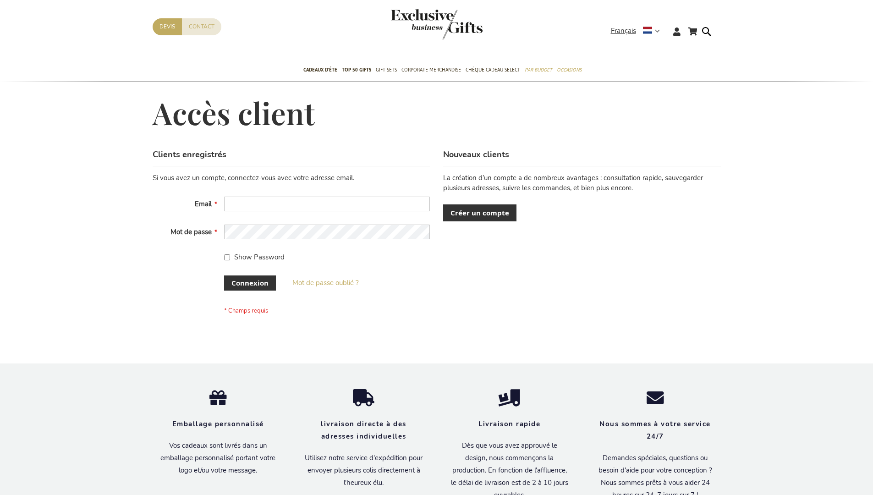
scroll to position [316, 0]
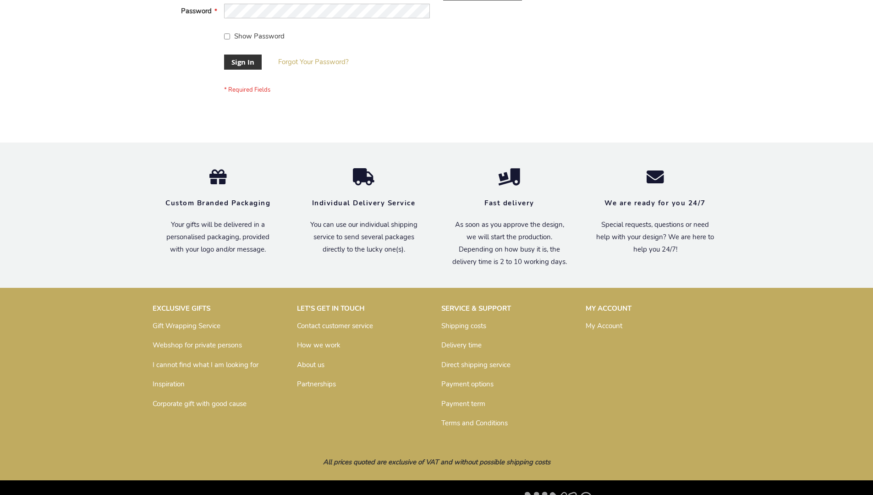
scroll to position [295, 0]
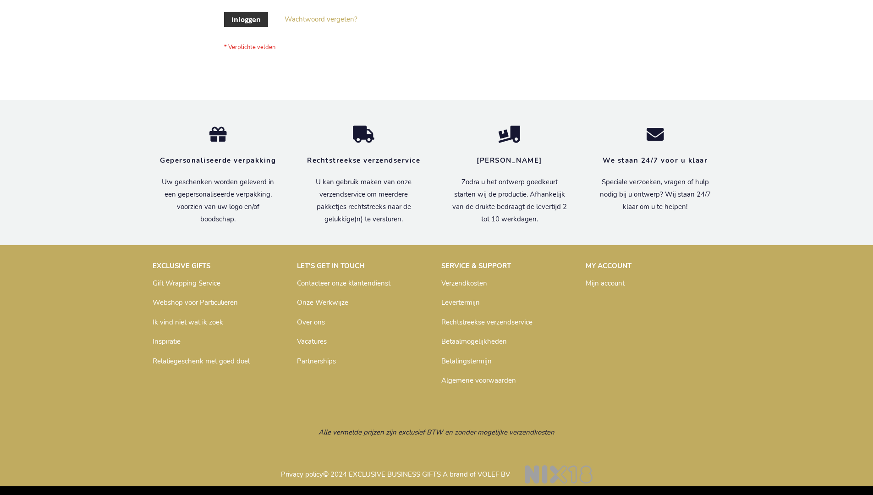
scroll to position [311, 0]
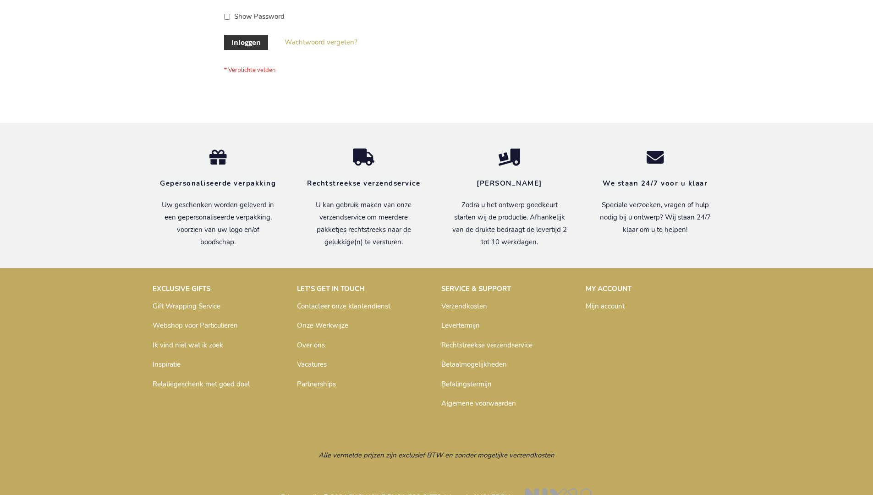
scroll to position [311, 0]
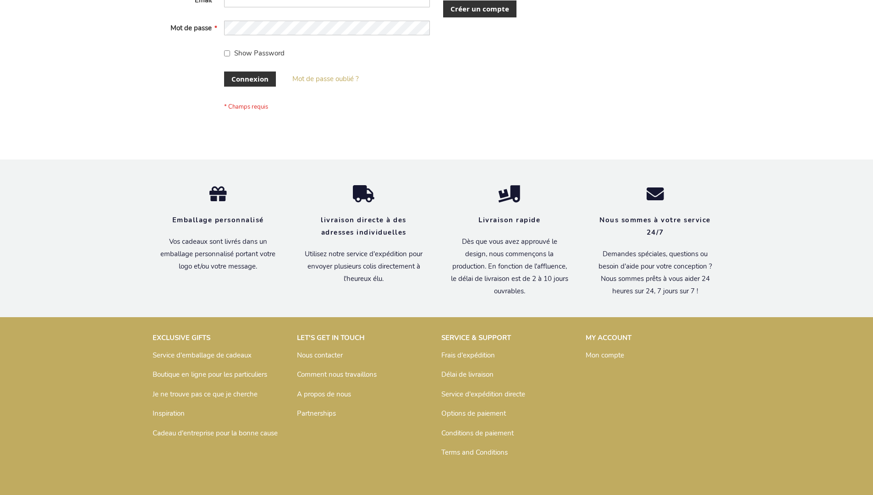
scroll to position [316, 0]
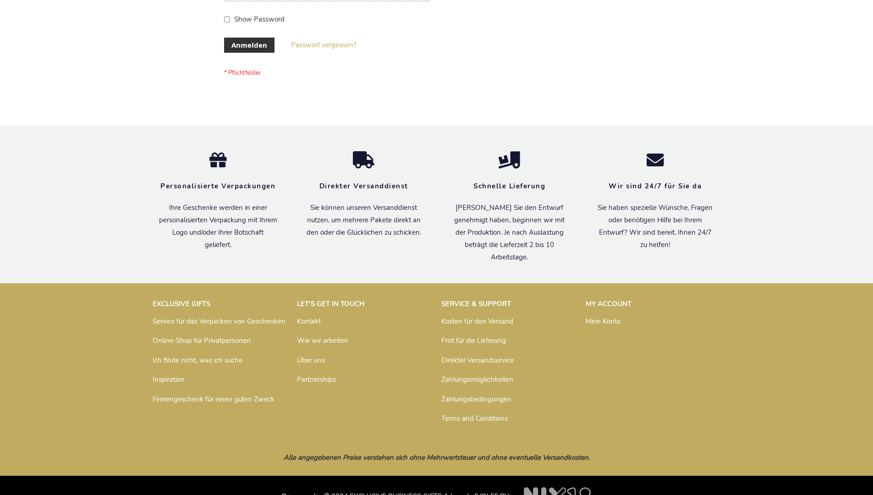
scroll to position [307, 0]
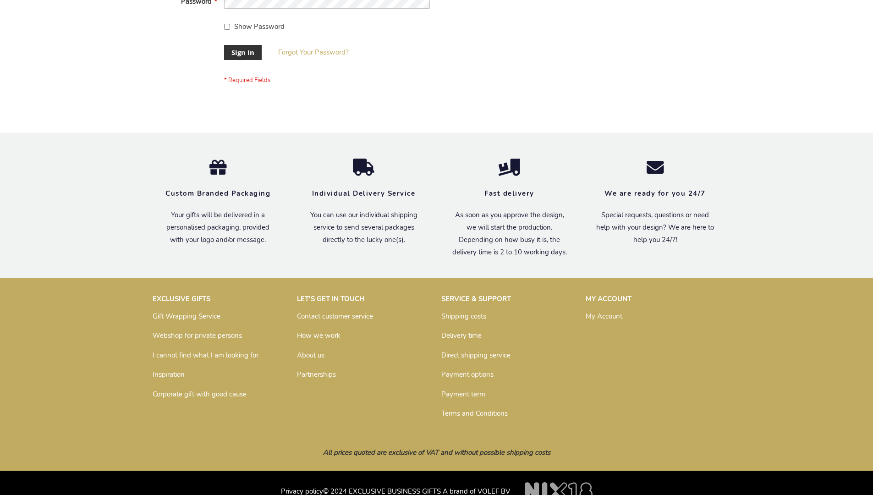
scroll to position [295, 0]
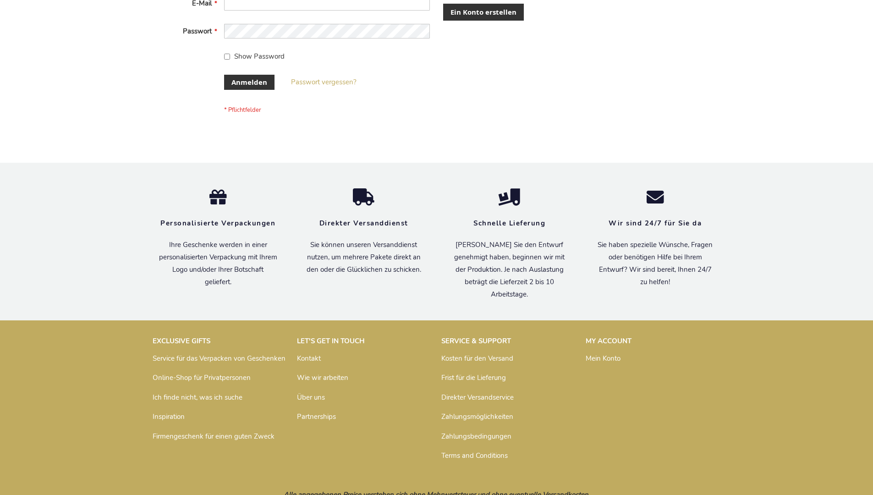
scroll to position [307, 0]
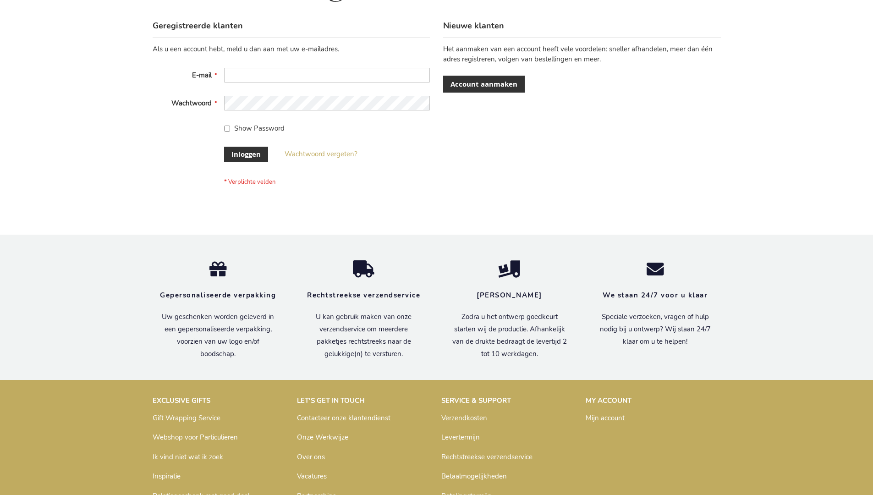
scroll to position [311, 0]
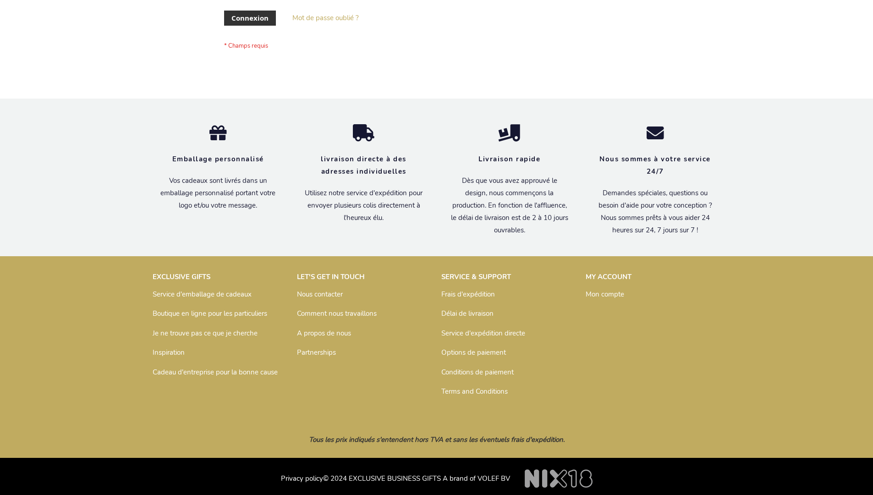
scroll to position [316, 0]
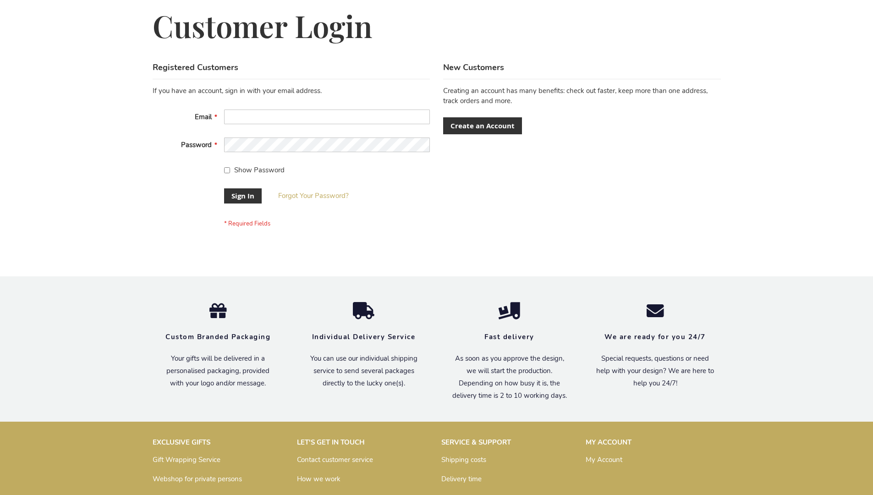
scroll to position [295, 0]
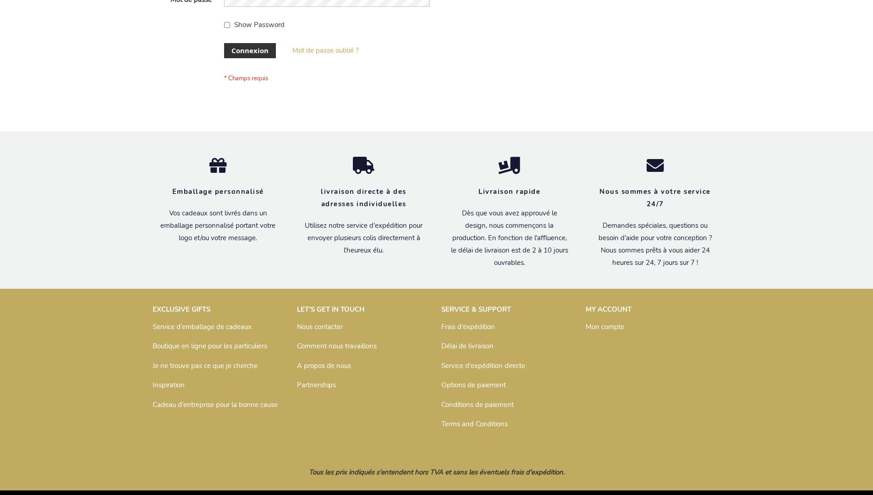
scroll to position [316, 0]
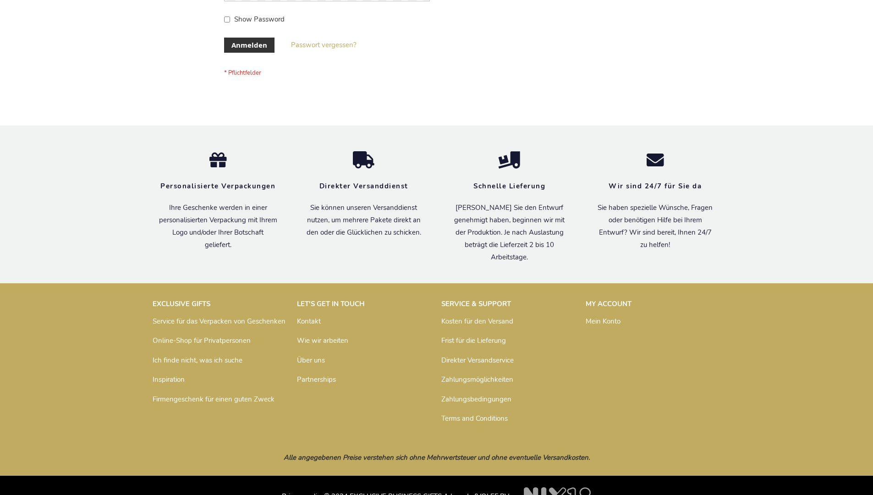
scroll to position [307, 0]
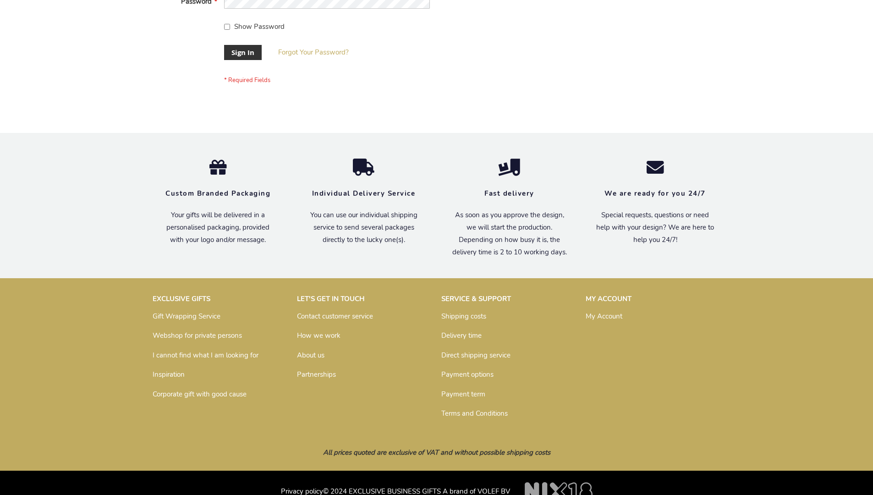
scroll to position [295, 0]
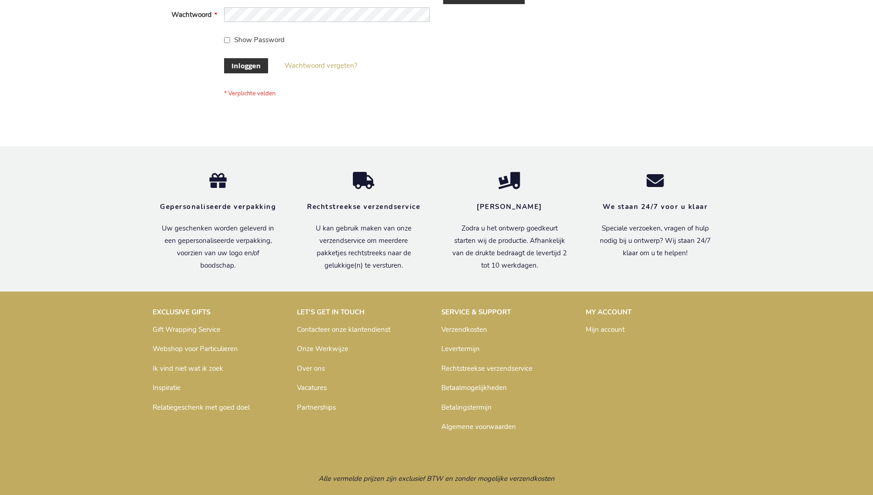
scroll to position [311, 0]
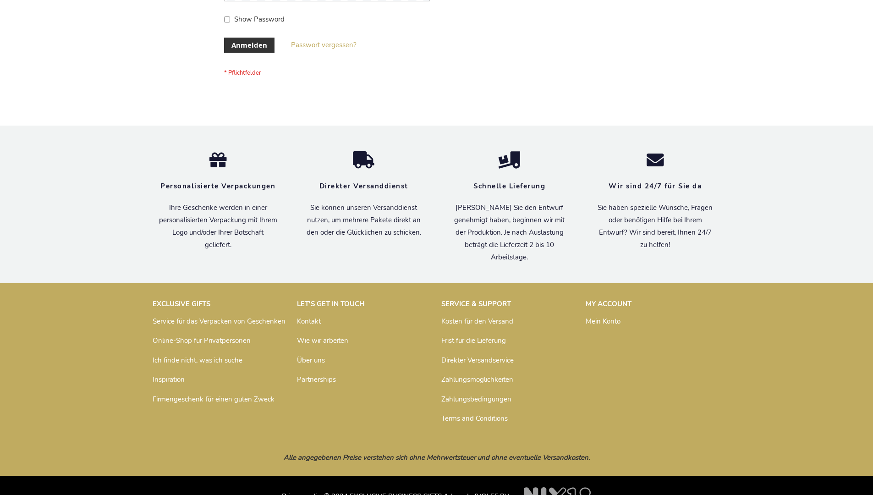
scroll to position [307, 0]
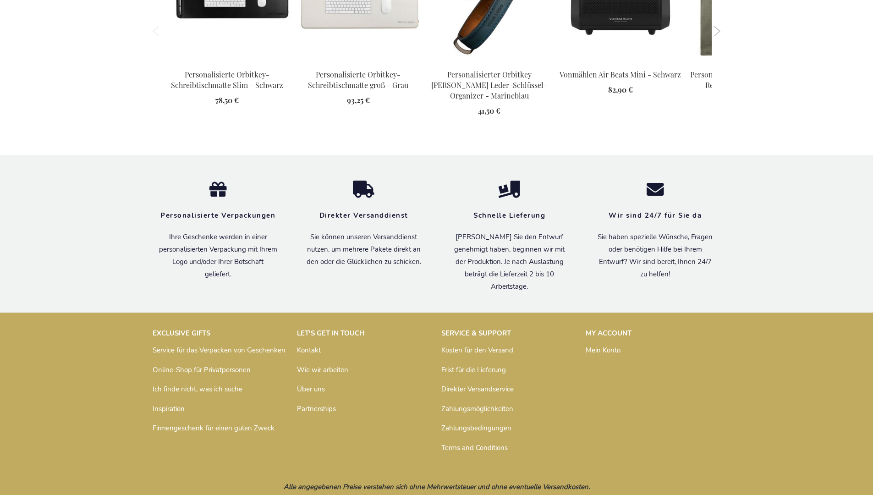
scroll to position [1257, 0]
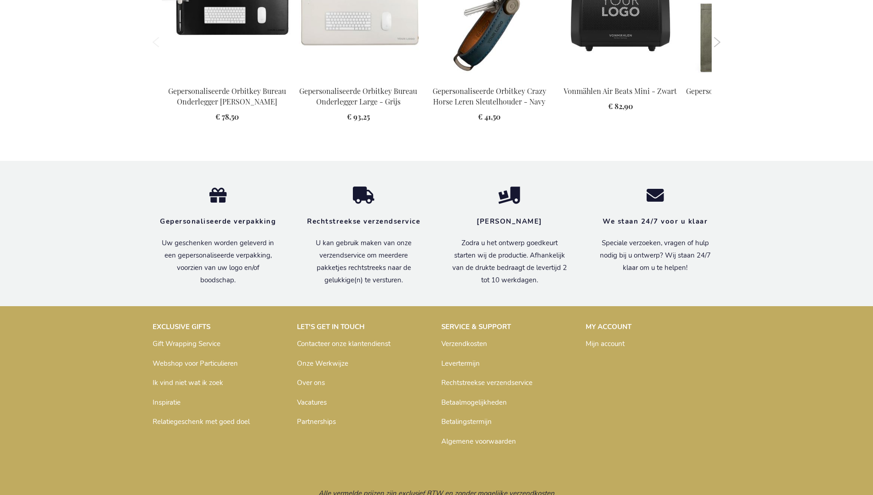
scroll to position [1250, 0]
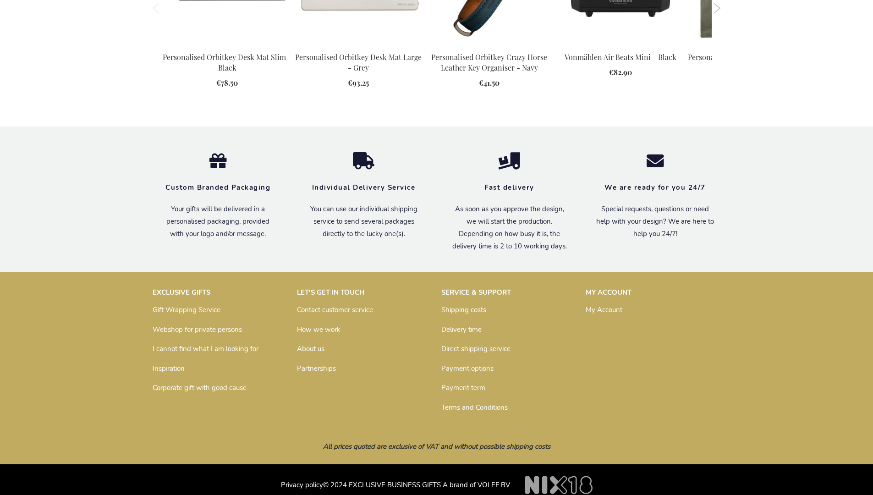
scroll to position [1244, 0]
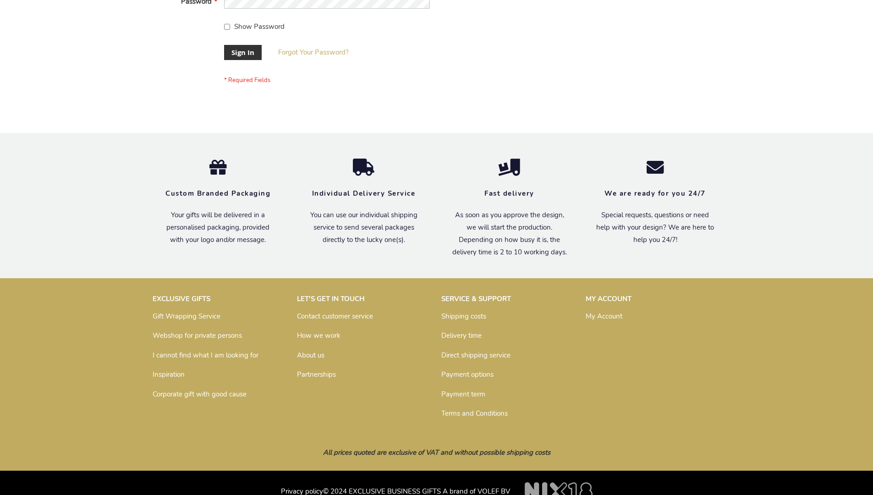
scroll to position [295, 0]
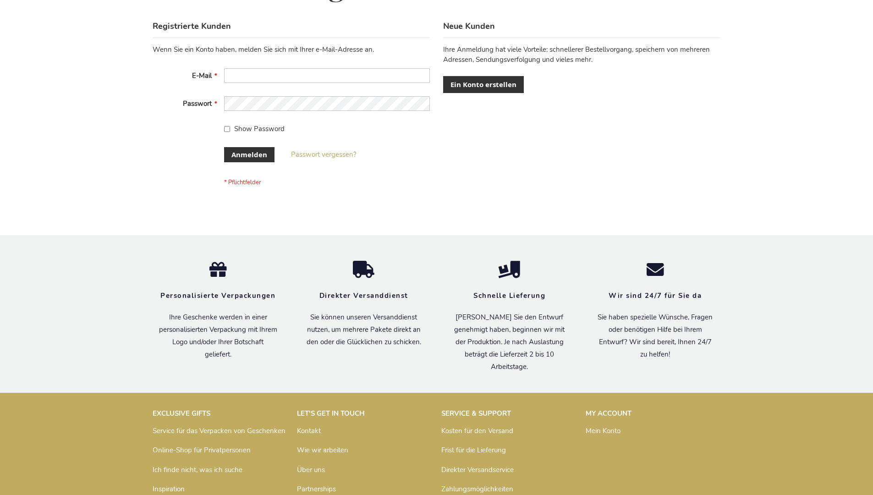
scroll to position [307, 0]
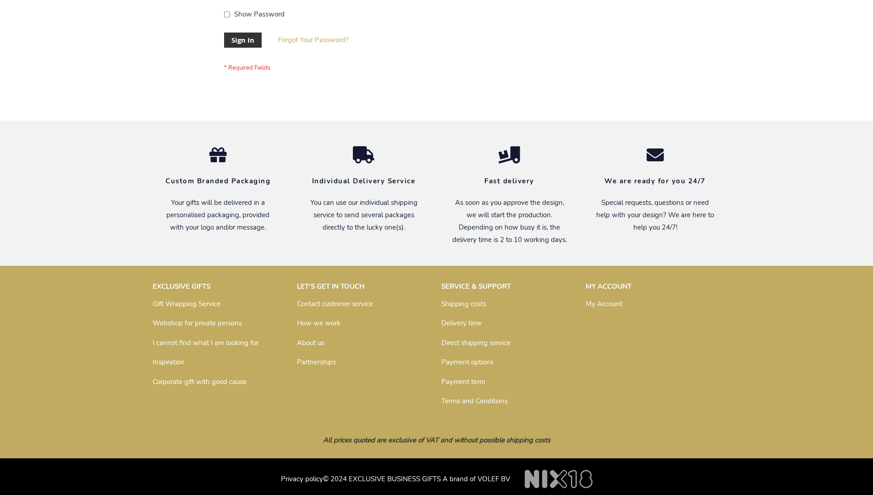
scroll to position [295, 0]
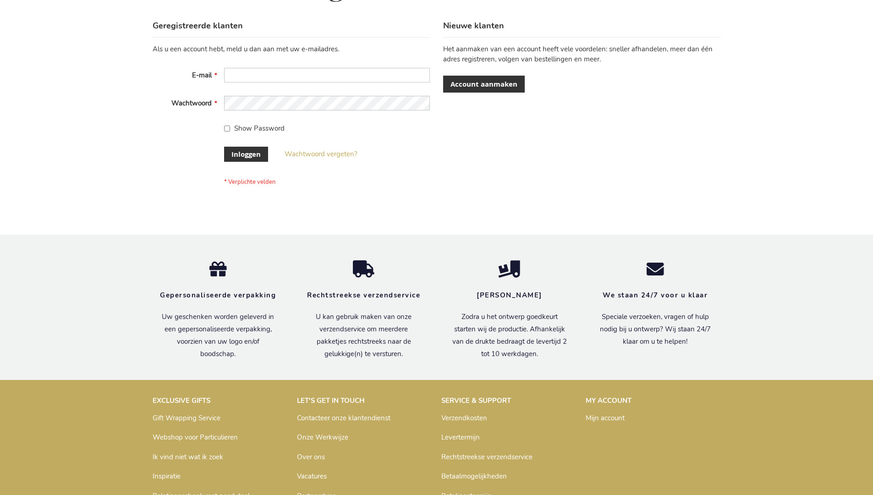
scroll to position [311, 0]
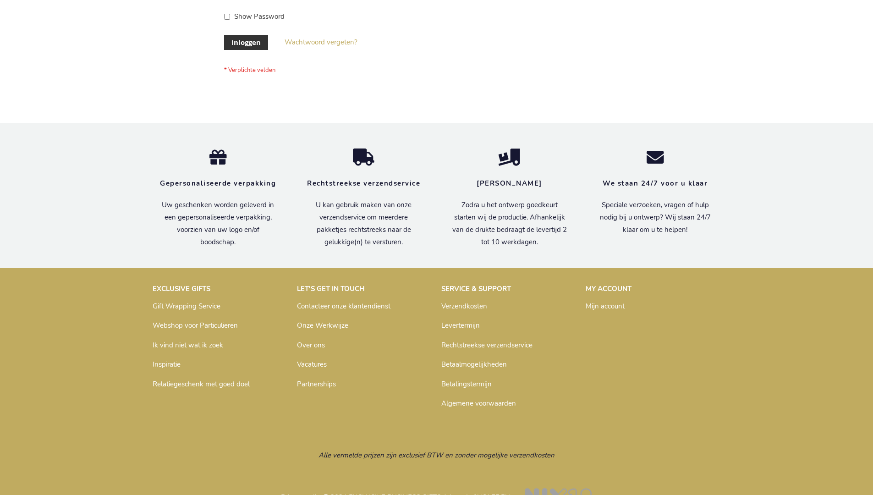
scroll to position [311, 0]
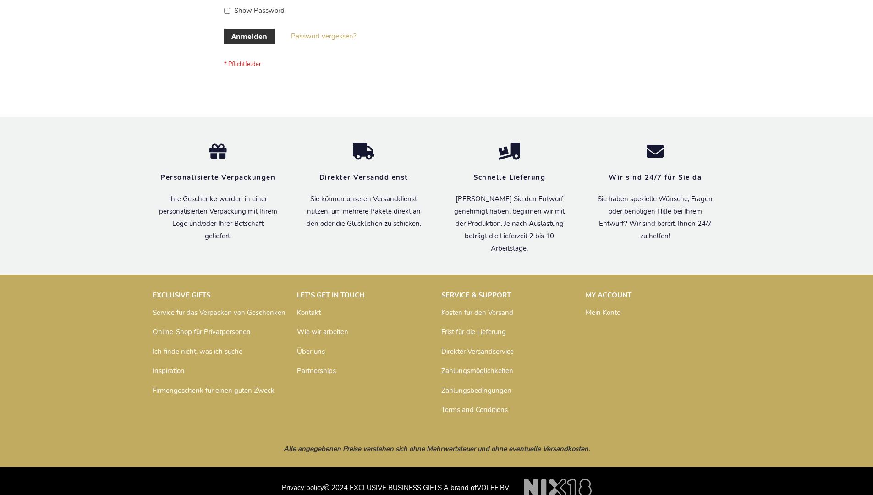
scroll to position [307, 0]
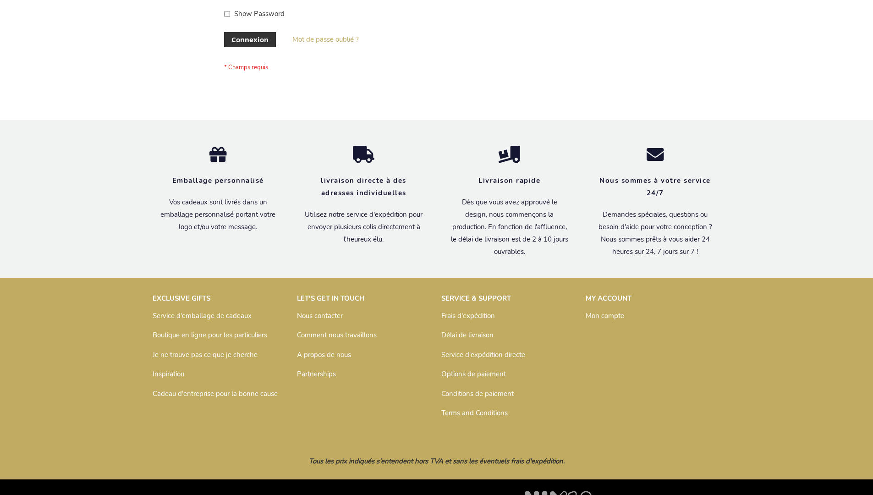
scroll to position [316, 0]
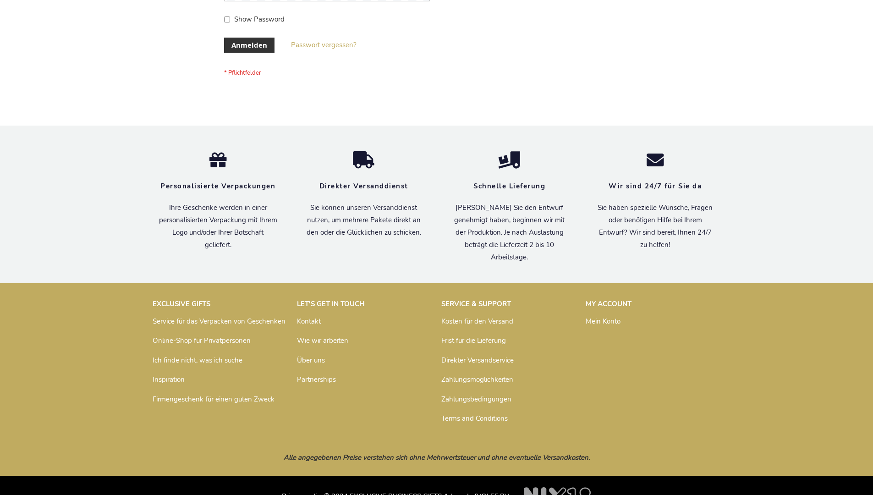
scroll to position [307, 0]
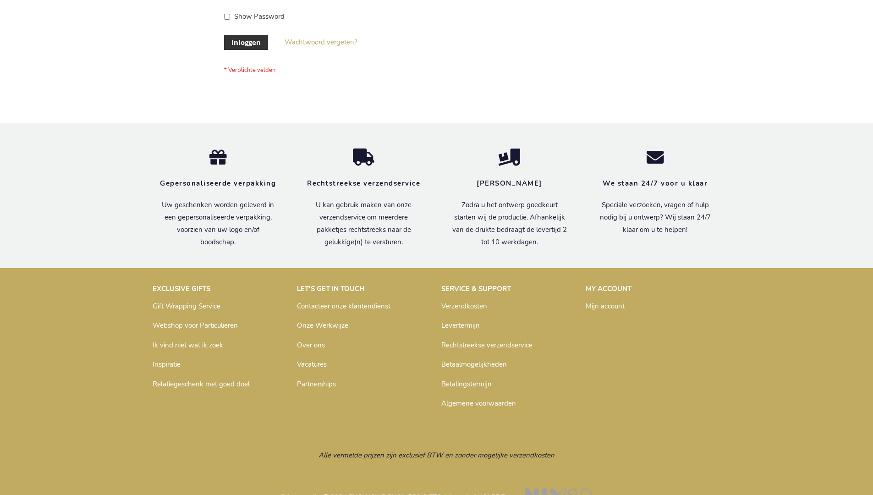
scroll to position [311, 0]
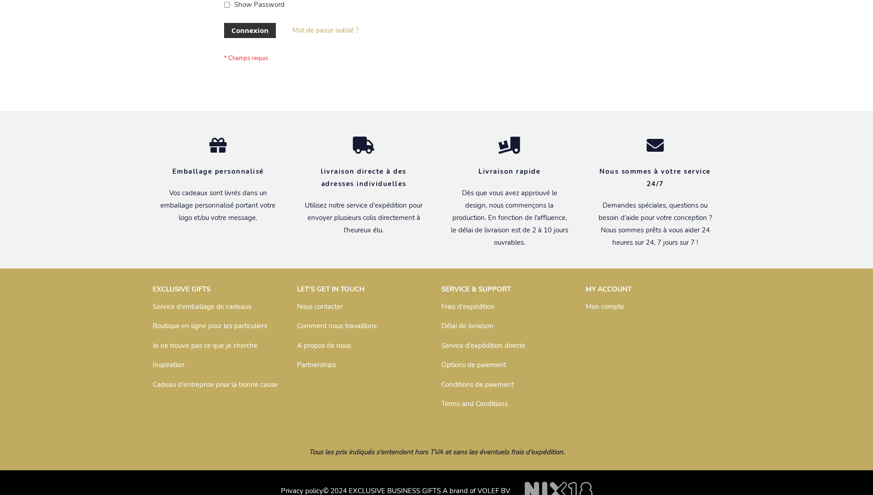
scroll to position [316, 0]
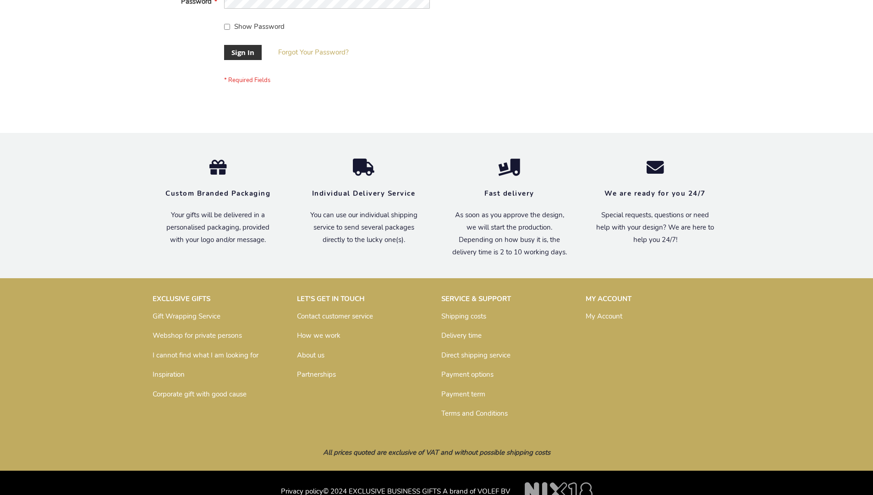
scroll to position [295, 0]
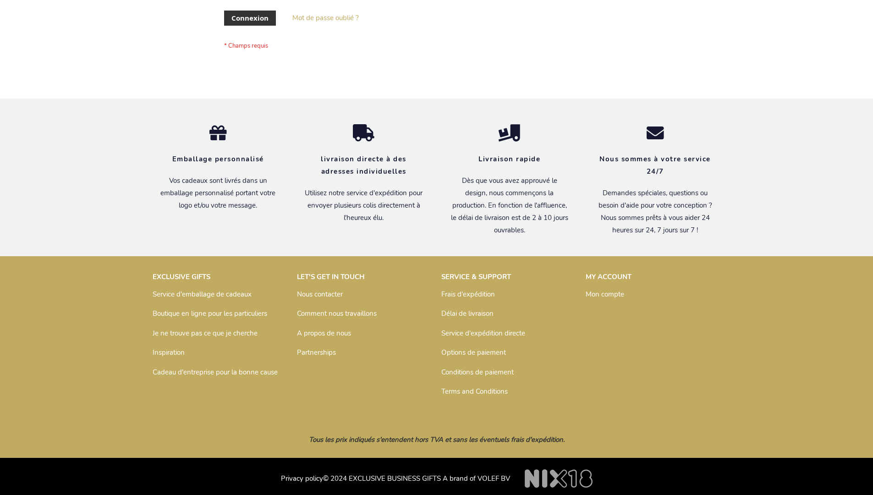
scroll to position [316, 0]
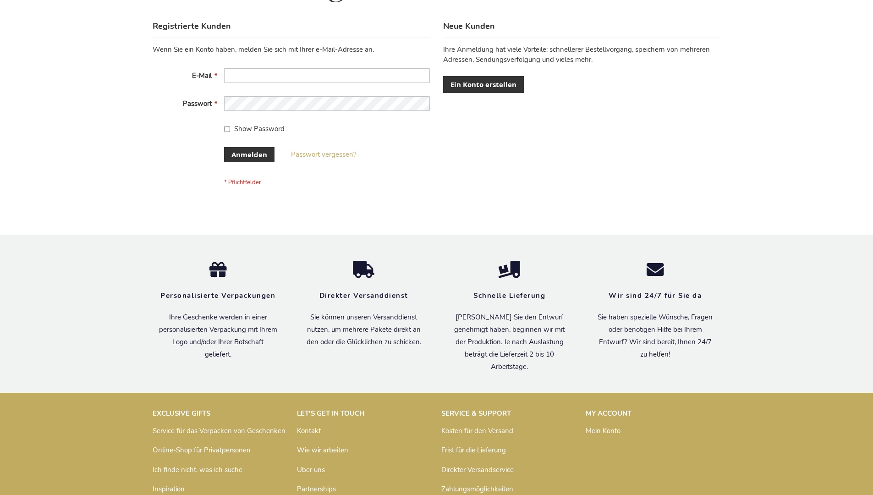
scroll to position [307, 0]
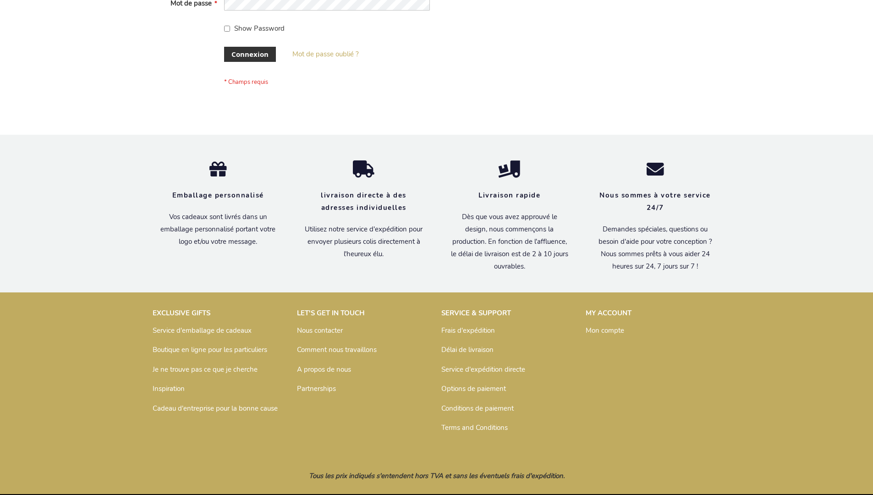
scroll to position [309, 0]
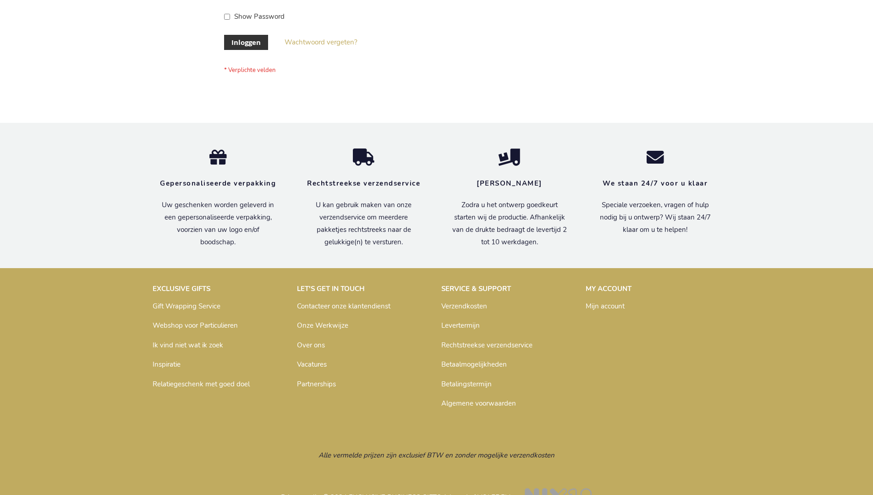
scroll to position [311, 0]
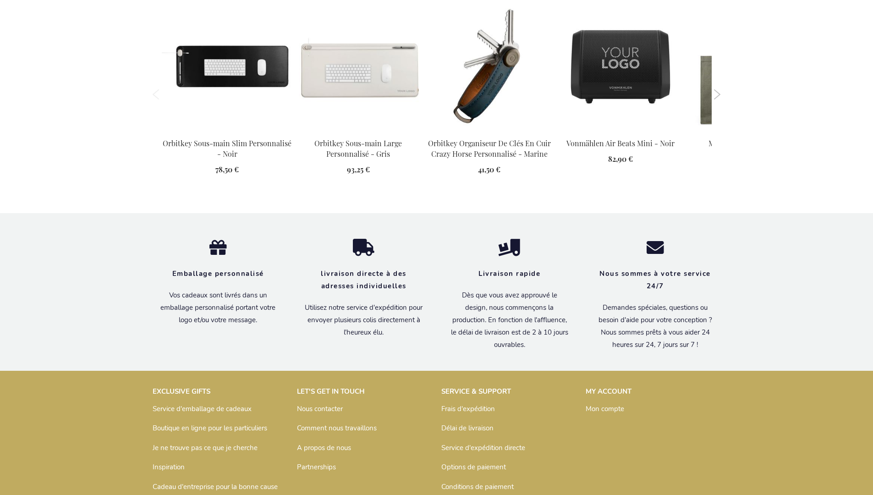
scroll to position [1265, 0]
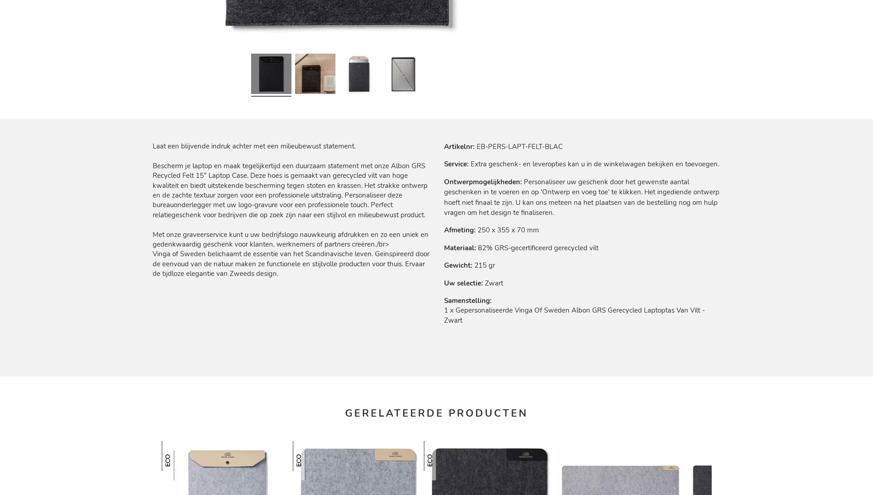
scroll to position [1250, 0]
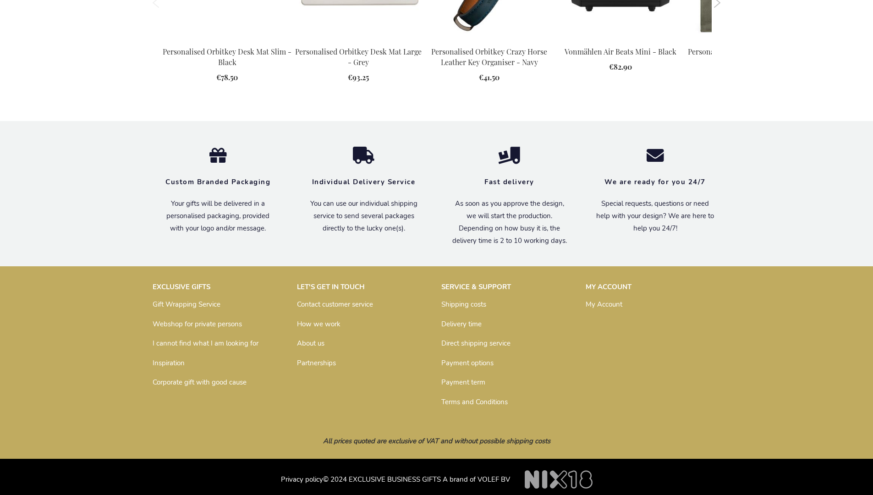
scroll to position [1282, 0]
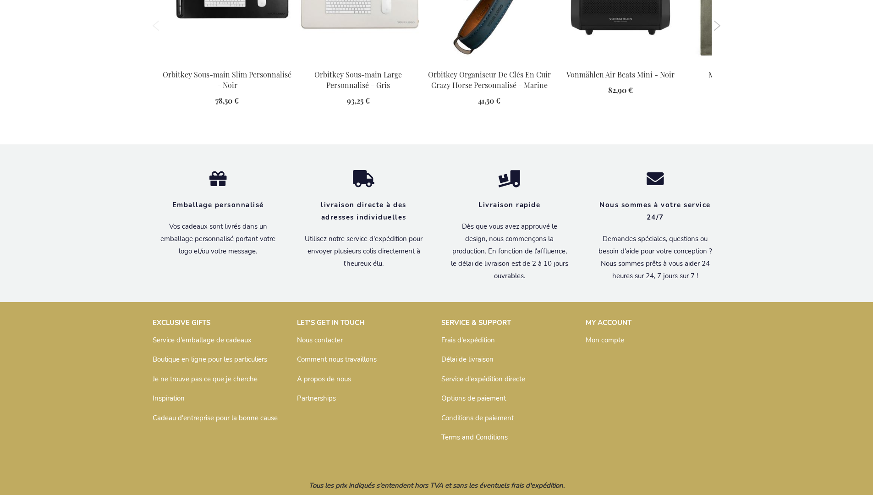
scroll to position [1293, 0]
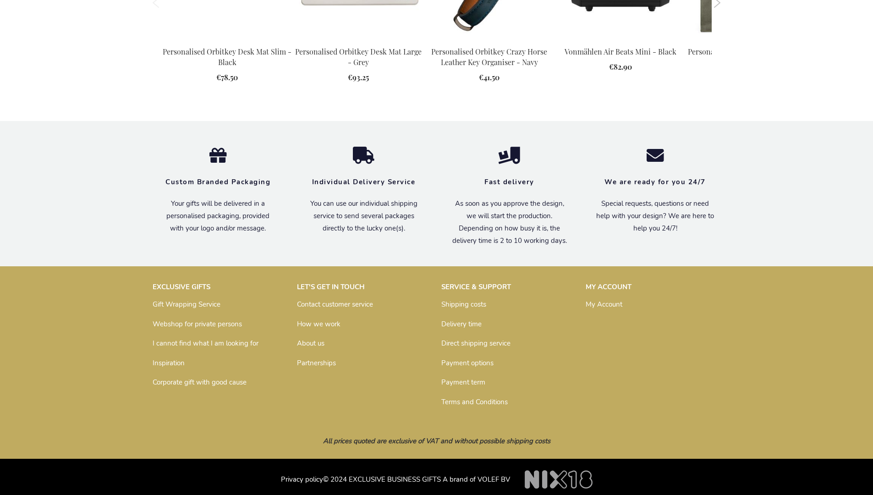
scroll to position [1282, 0]
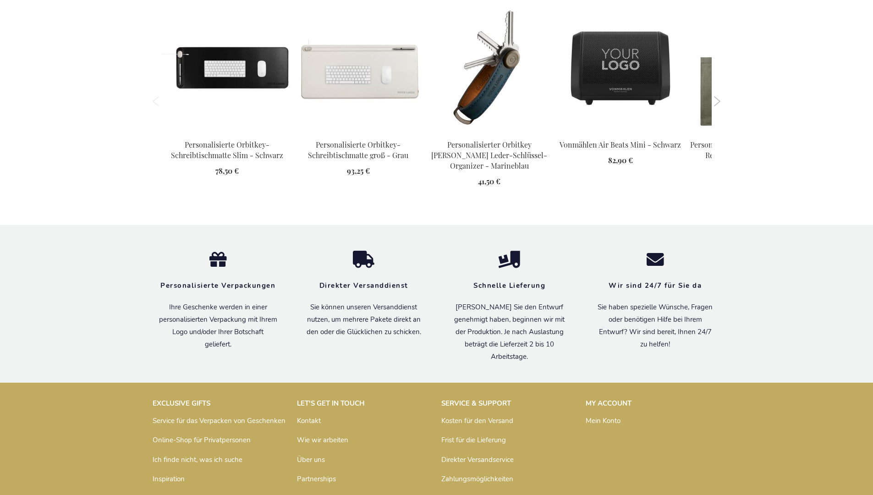
scroll to position [1295, 0]
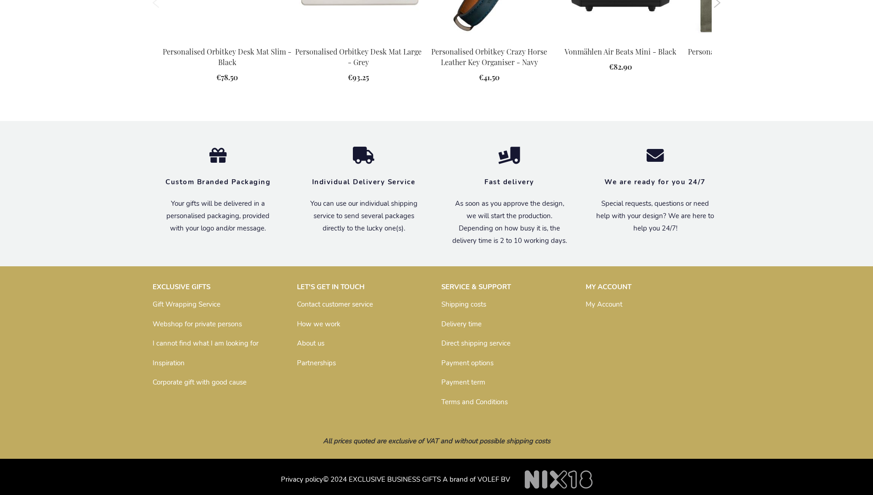
scroll to position [1282, 0]
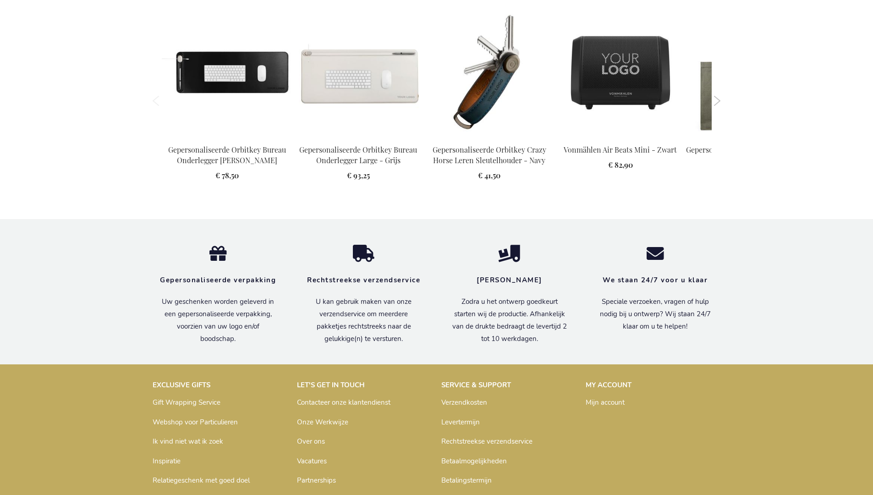
scroll to position [1278, 0]
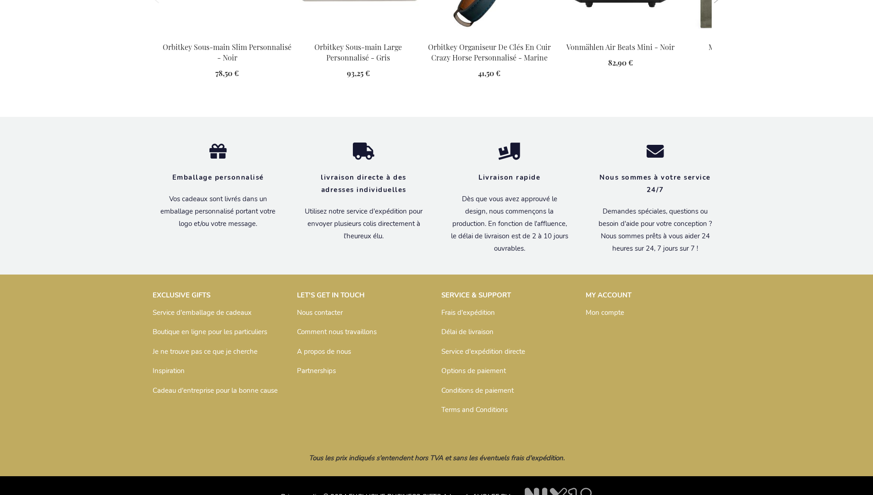
scroll to position [1293, 0]
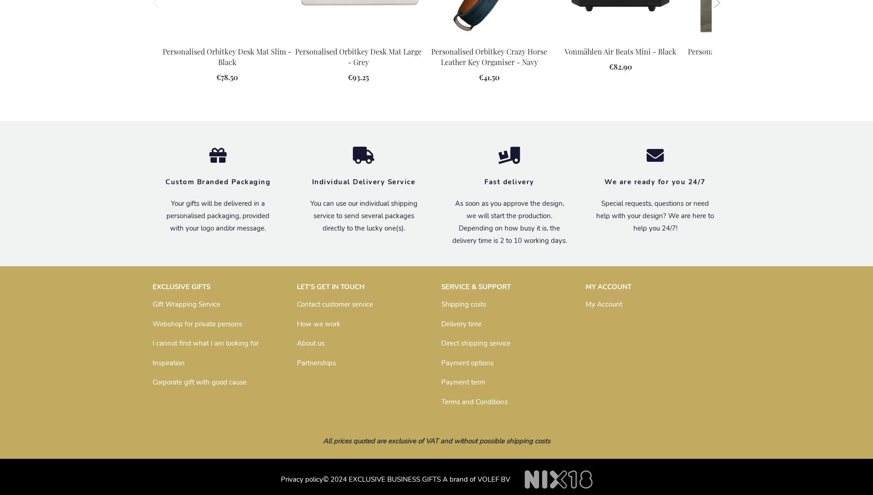
scroll to position [1282, 0]
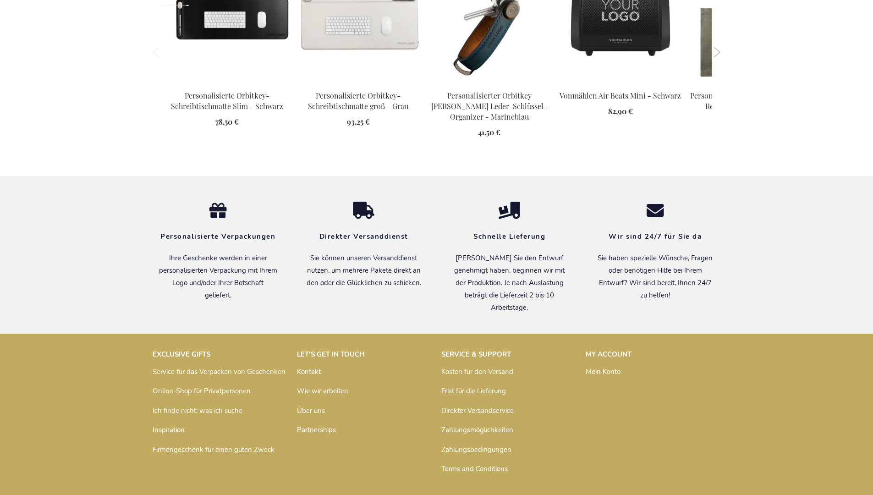
scroll to position [1295, 0]
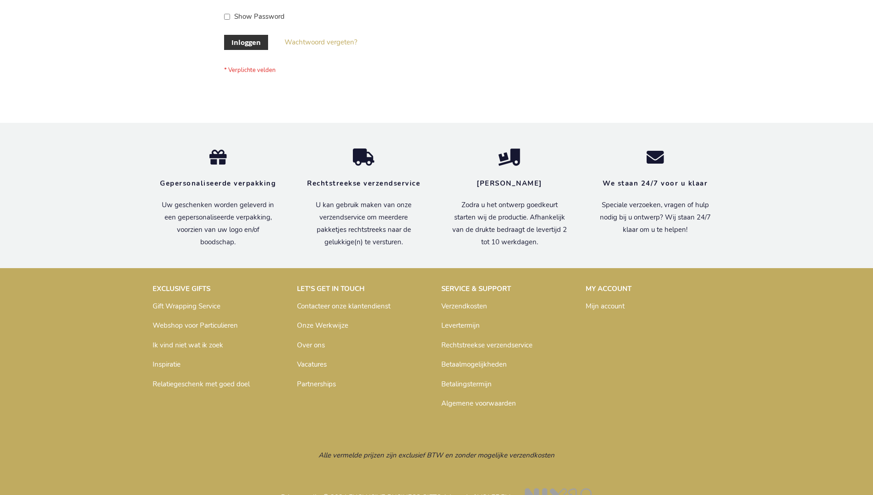
scroll to position [311, 0]
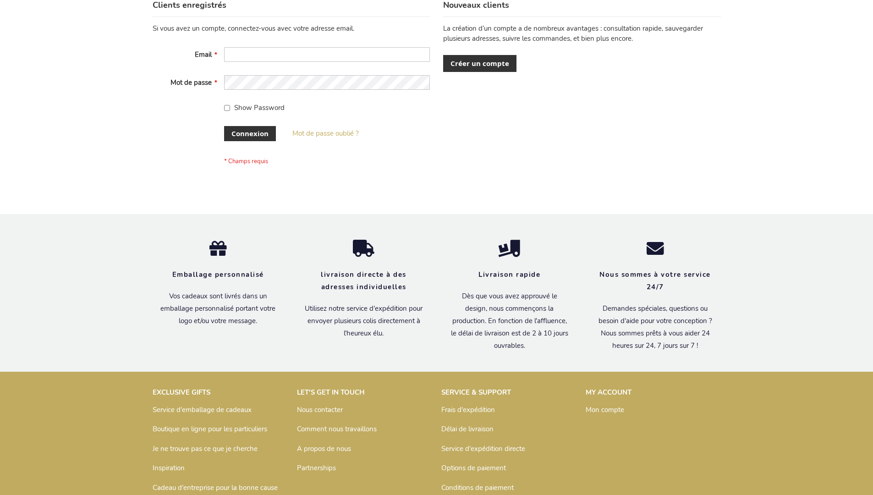
scroll to position [316, 0]
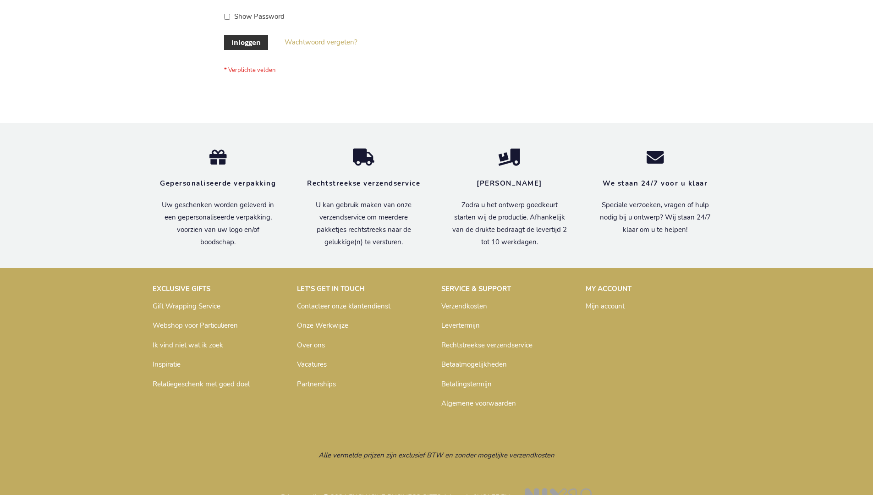
scroll to position [311, 0]
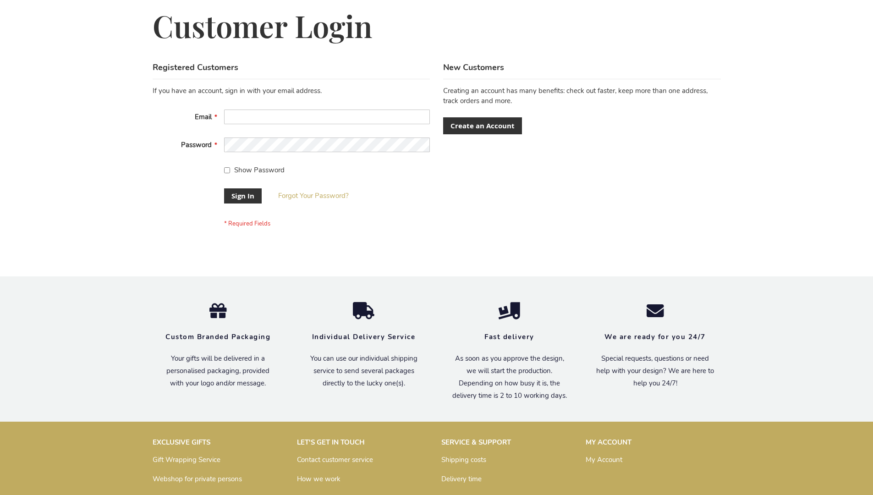
scroll to position [295, 0]
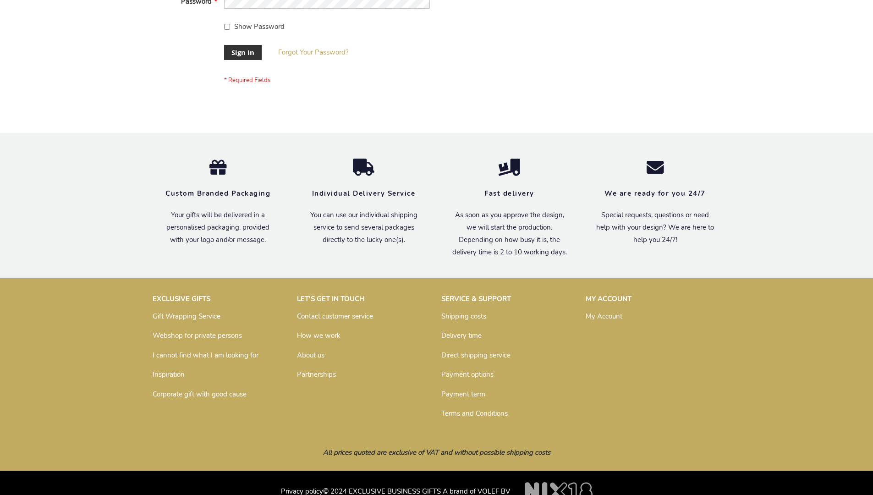
scroll to position [295, 0]
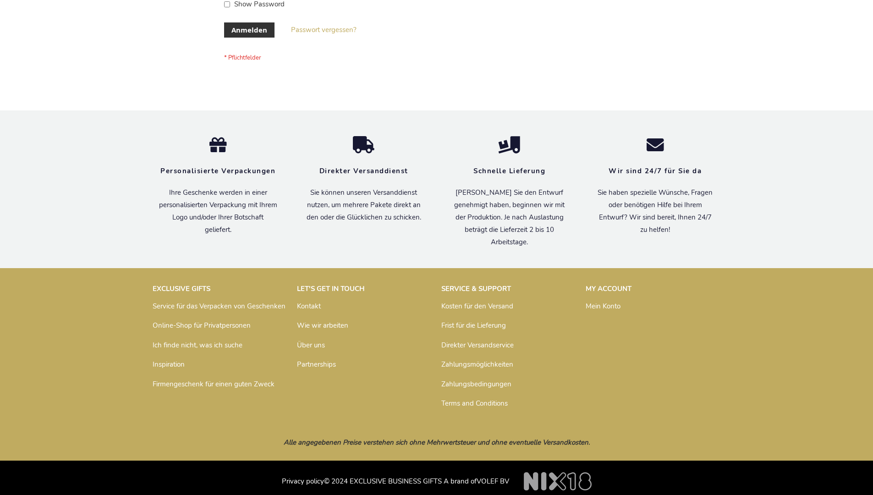
scroll to position [307, 0]
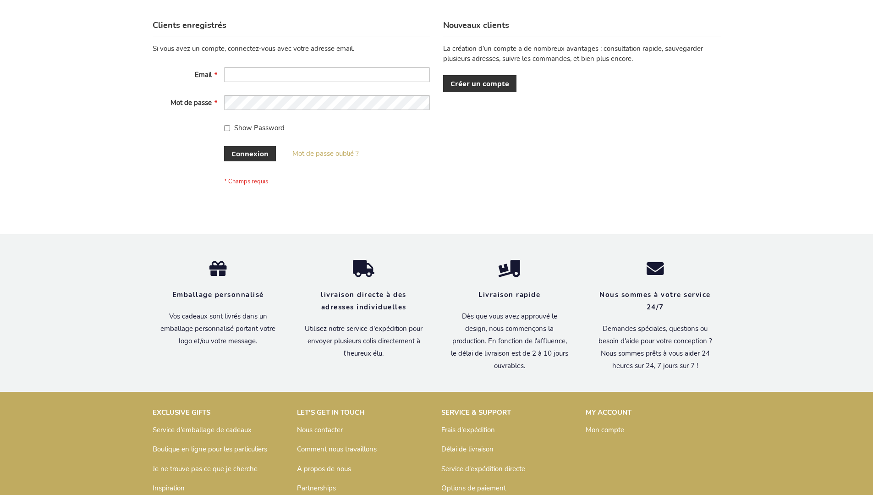
scroll to position [316, 0]
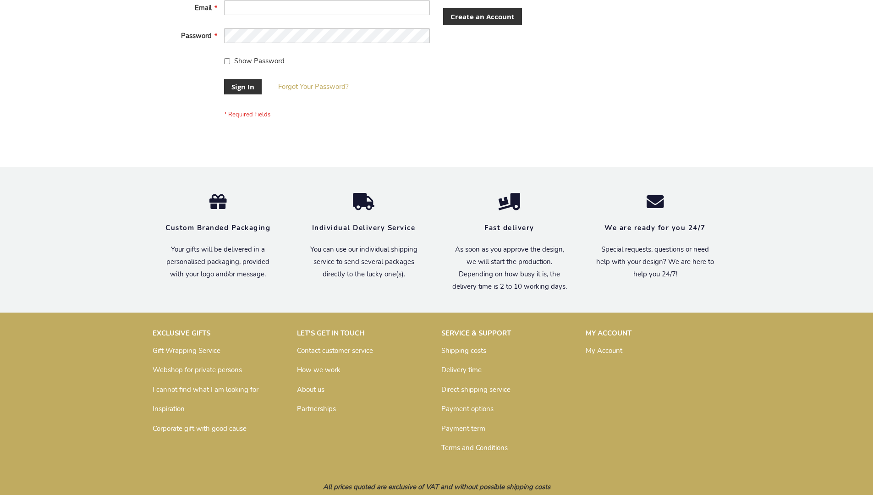
scroll to position [295, 0]
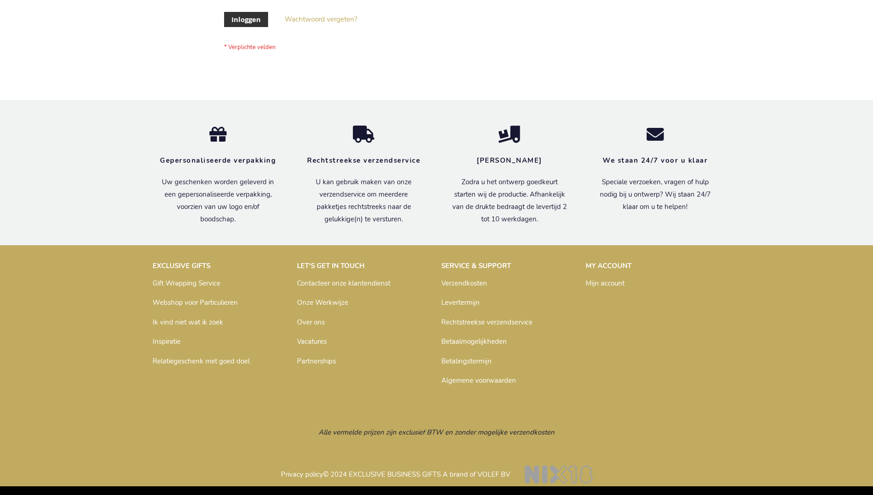
scroll to position [311, 0]
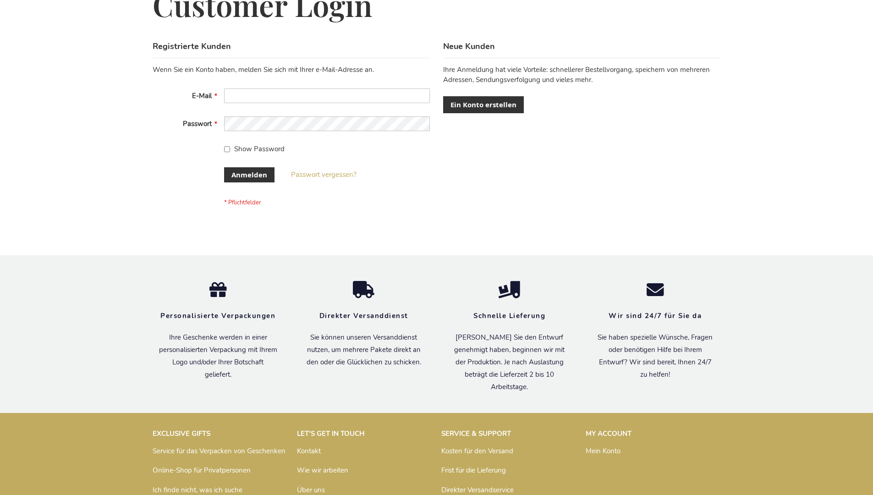
scroll to position [307, 0]
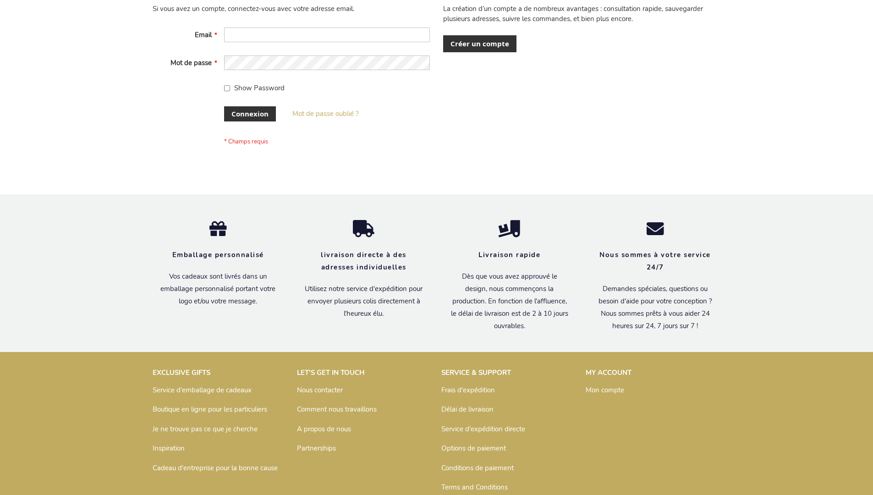
scroll to position [316, 0]
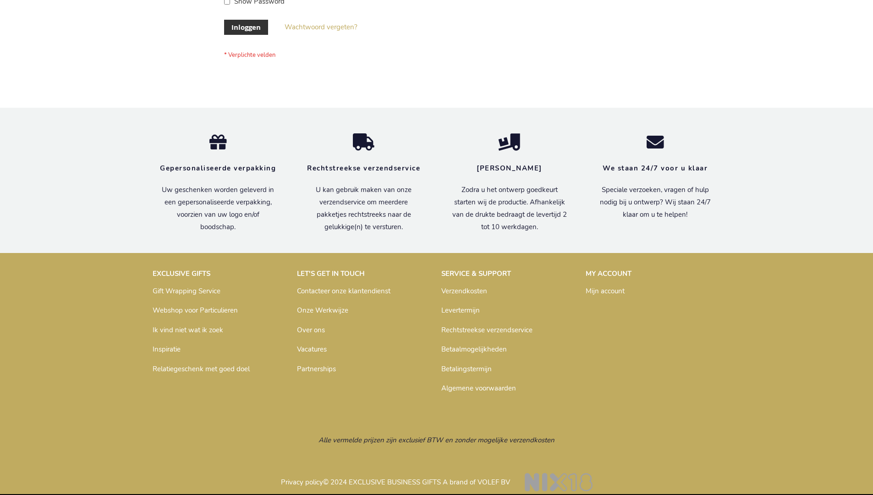
scroll to position [311, 0]
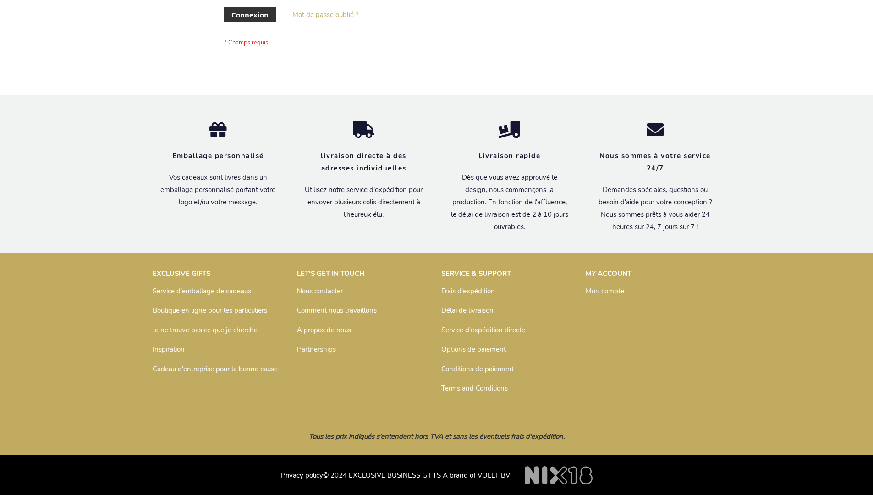
scroll to position [316, 0]
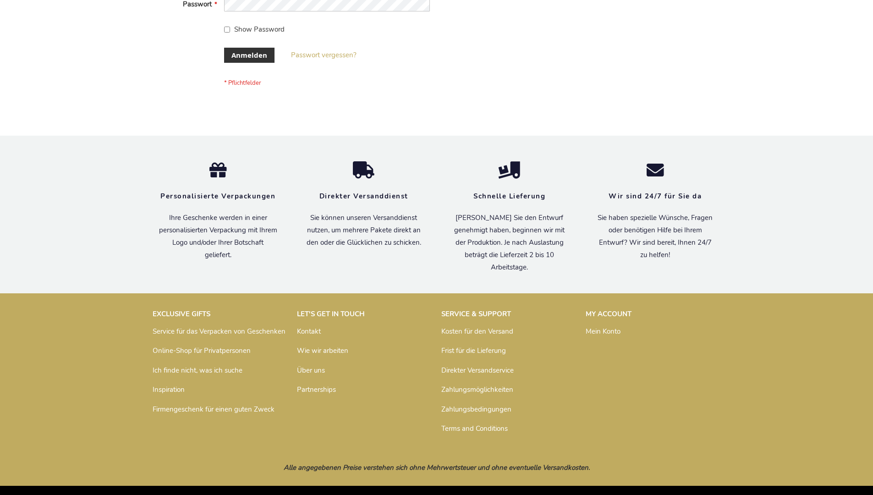
scroll to position [307, 0]
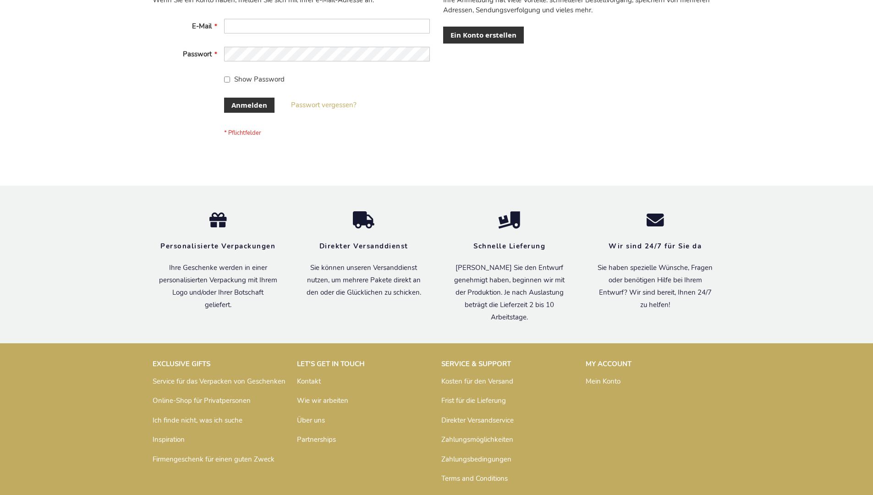
scroll to position [285, 0]
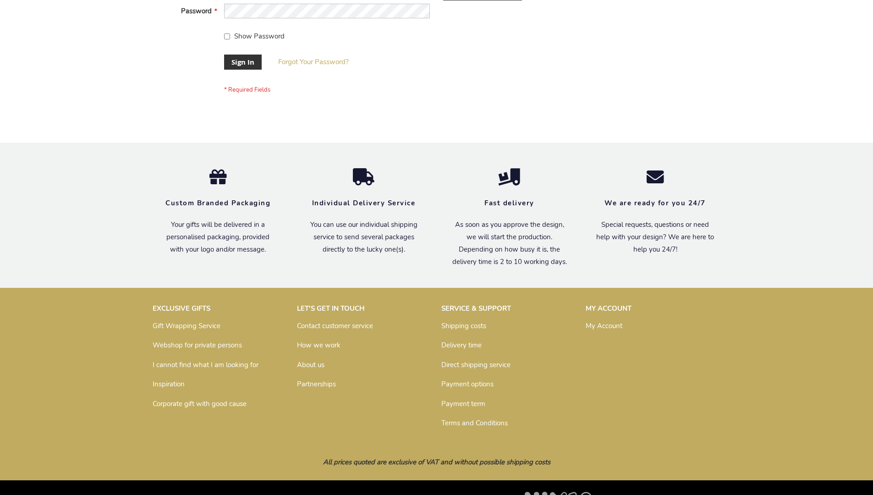
scroll to position [295, 0]
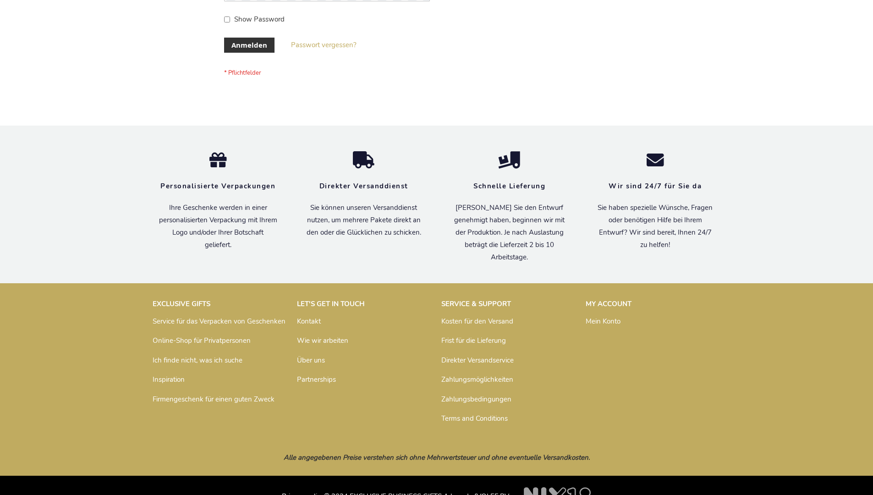
scroll to position [307, 0]
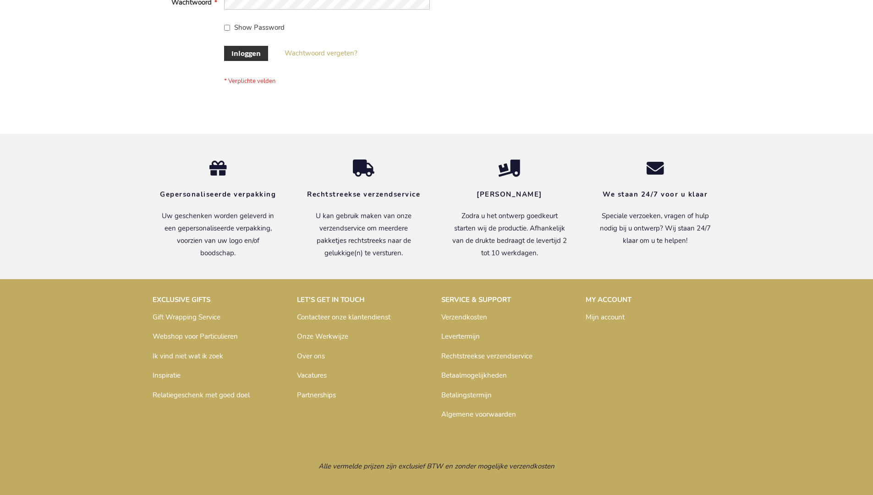
scroll to position [311, 0]
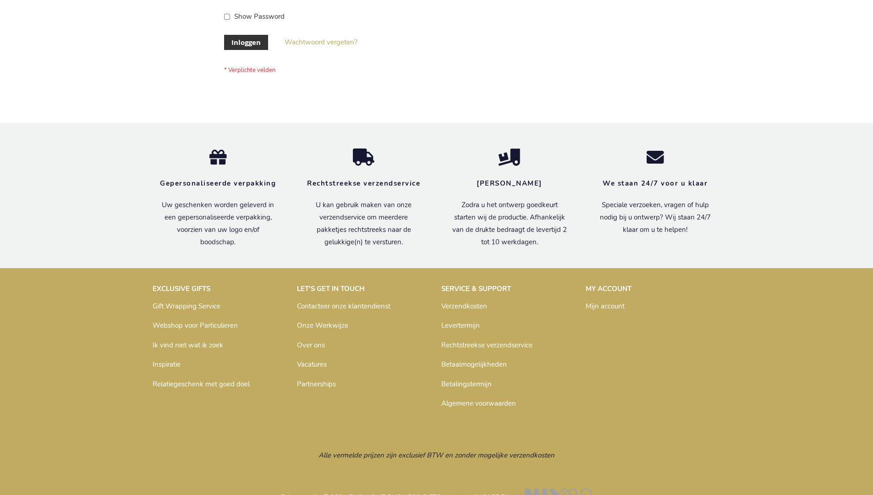
scroll to position [311, 0]
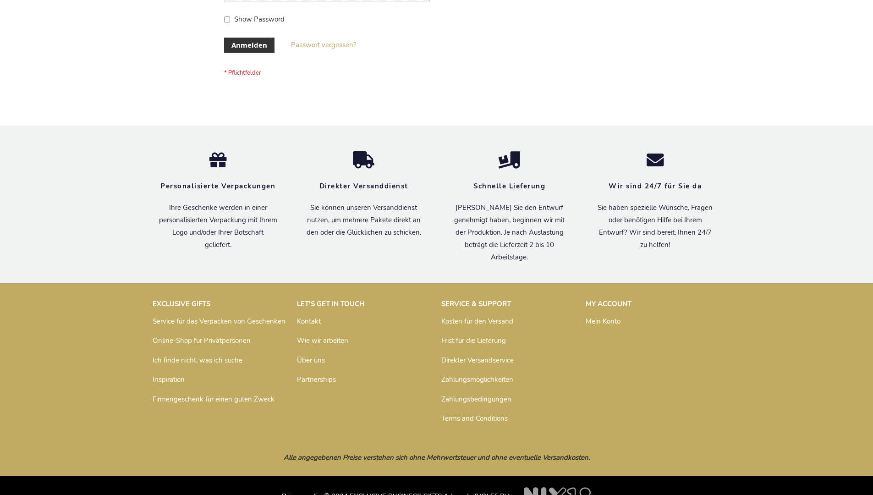
scroll to position [307, 0]
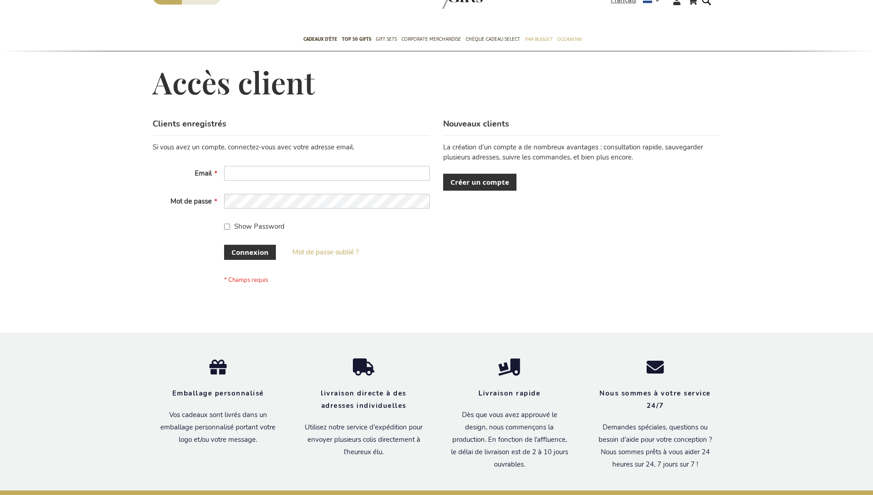
scroll to position [316, 0]
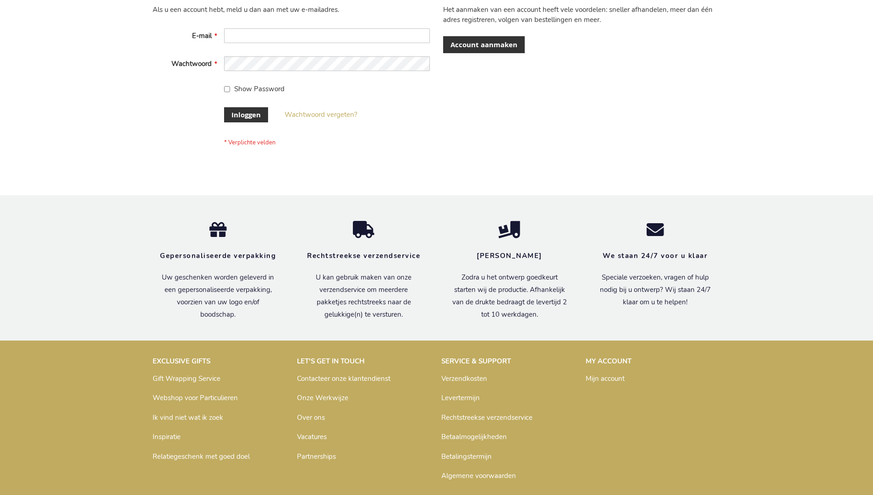
scroll to position [311, 0]
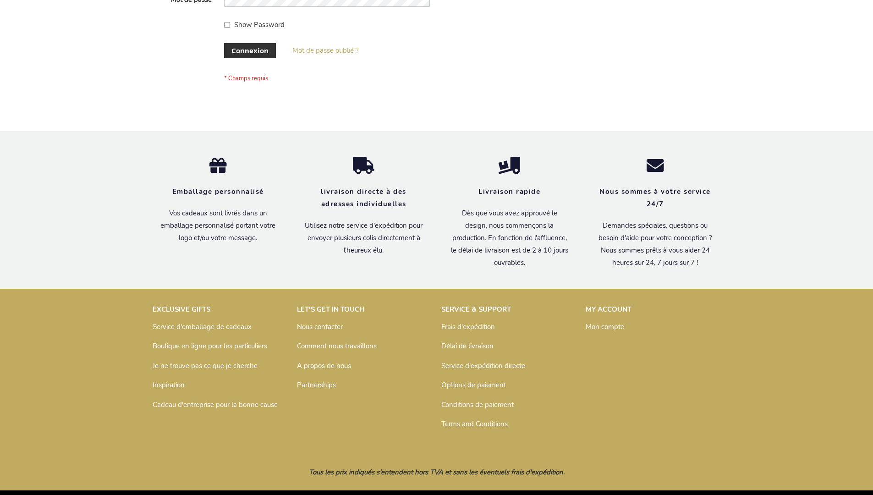
scroll to position [316, 0]
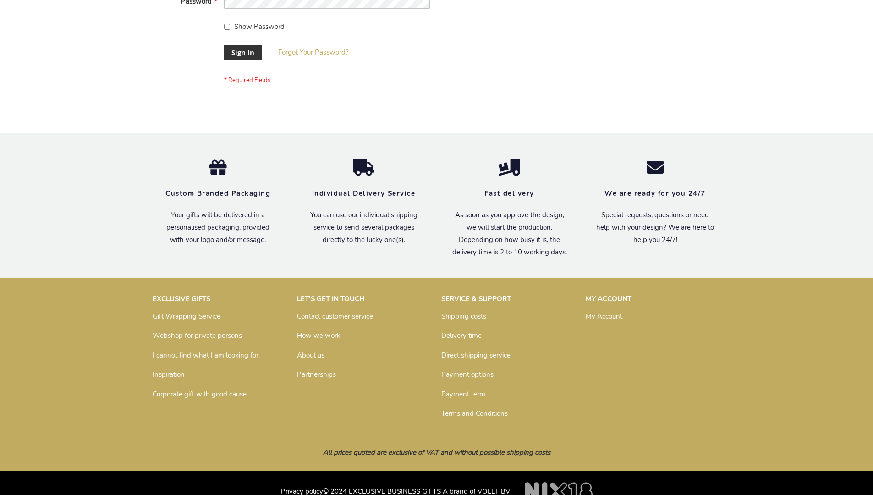
scroll to position [295, 0]
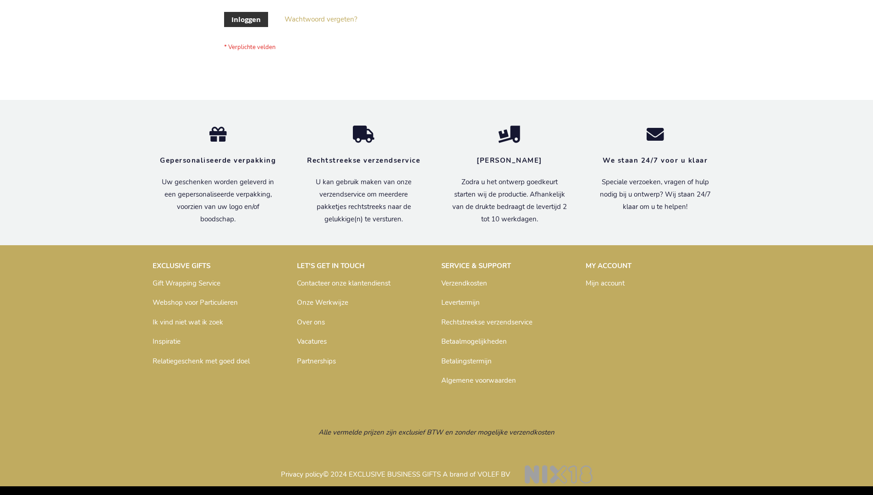
scroll to position [311, 0]
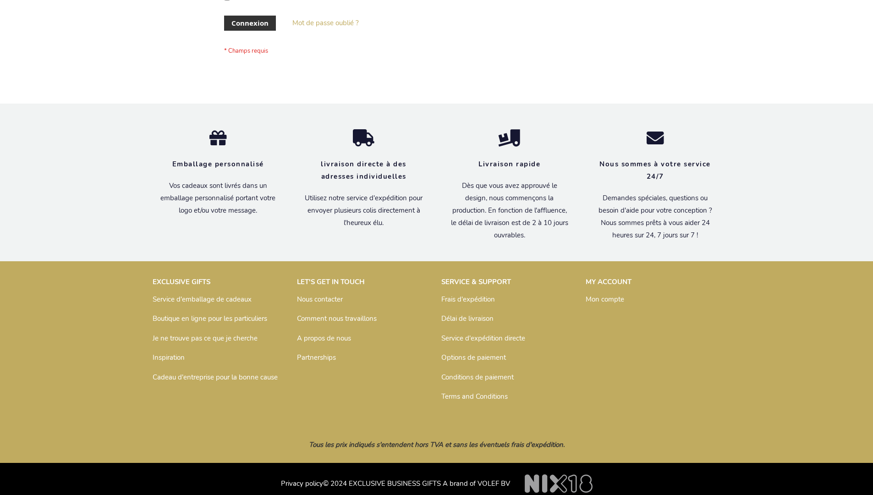
scroll to position [316, 0]
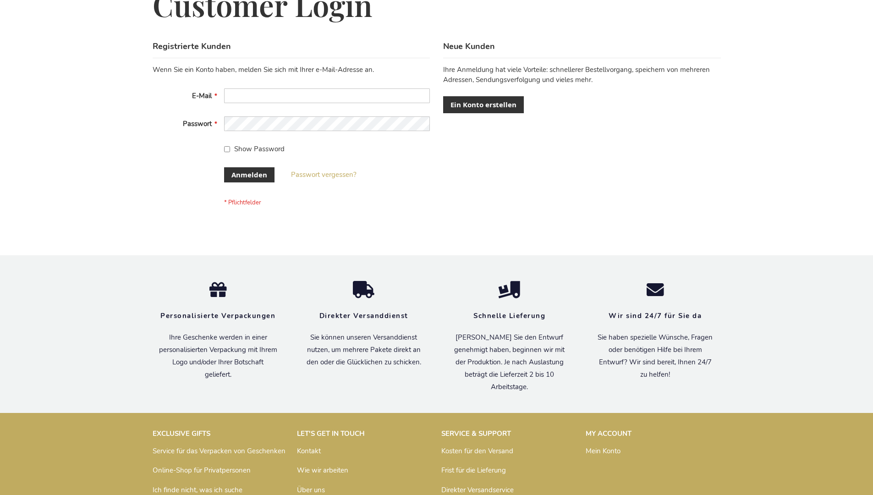
scroll to position [307, 0]
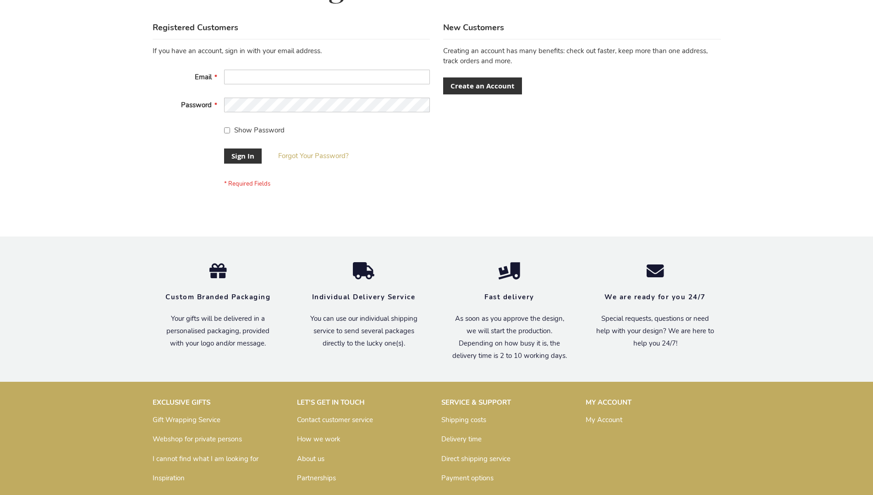
scroll to position [295, 0]
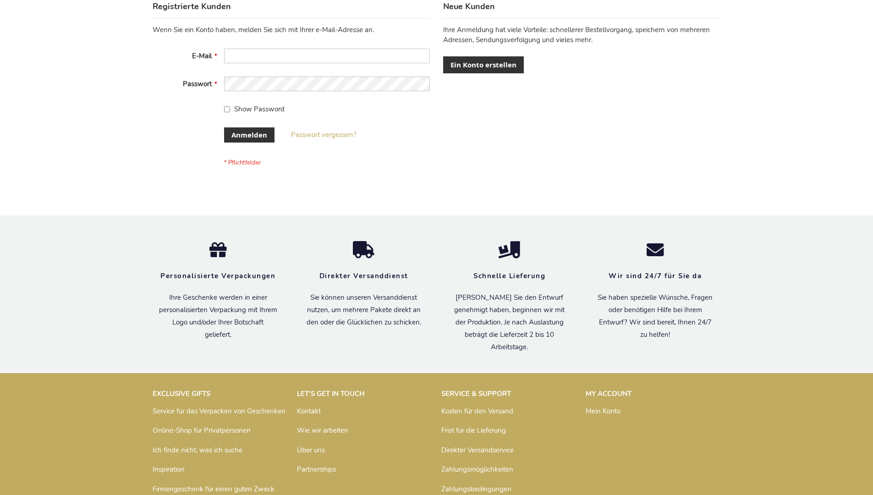
scroll to position [307, 0]
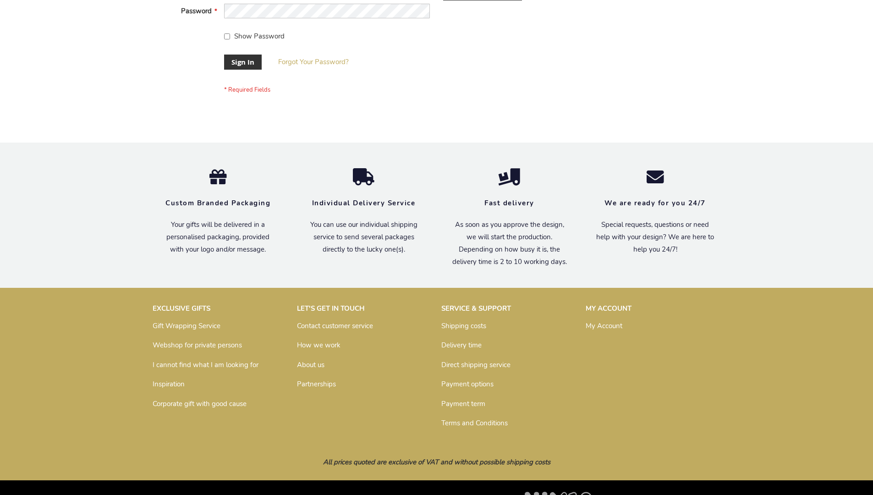
scroll to position [295, 0]
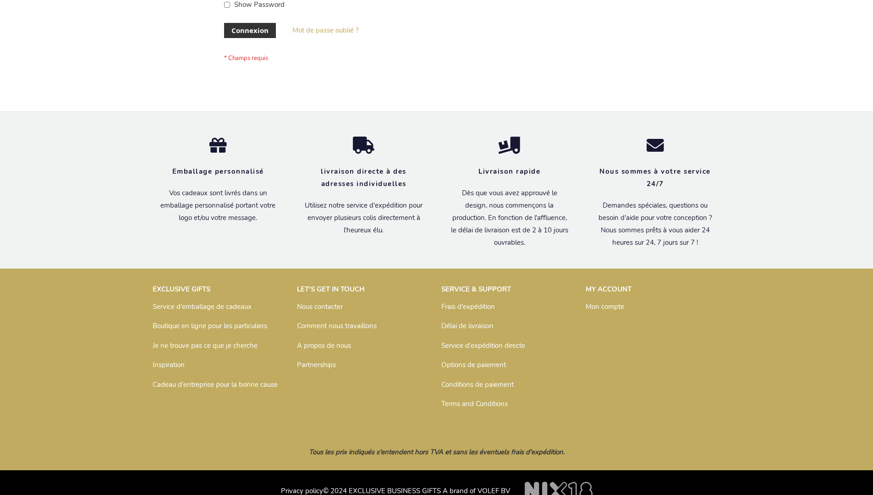
scroll to position [316, 0]
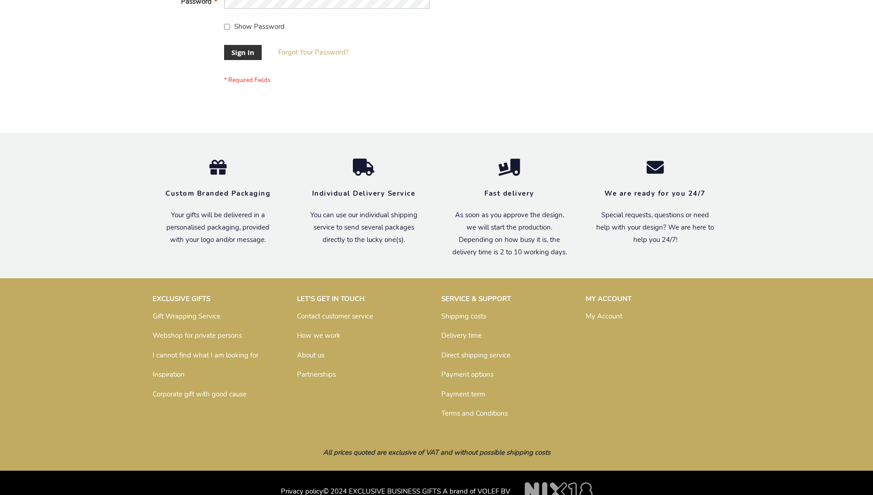
scroll to position [295, 0]
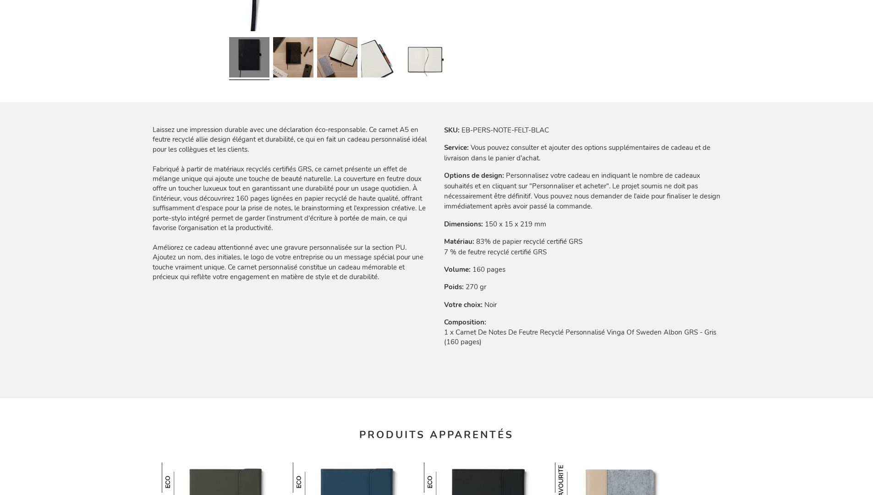
scroll to position [1293, 0]
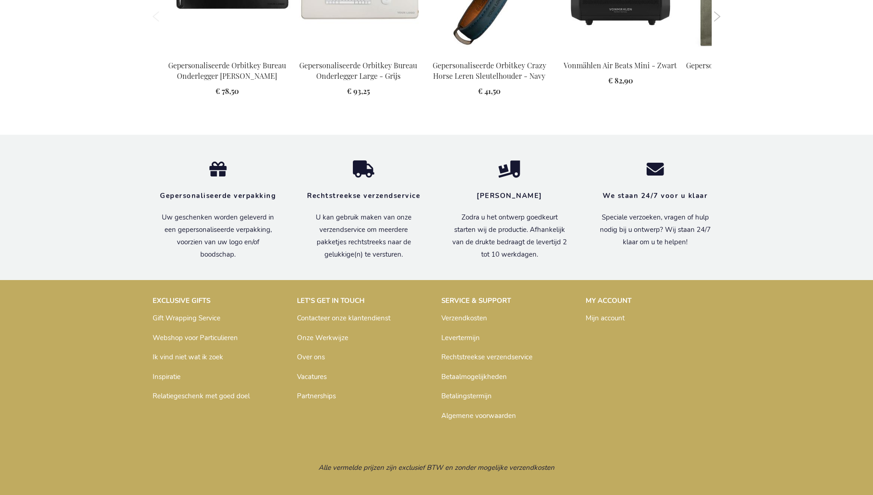
scroll to position [1278, 0]
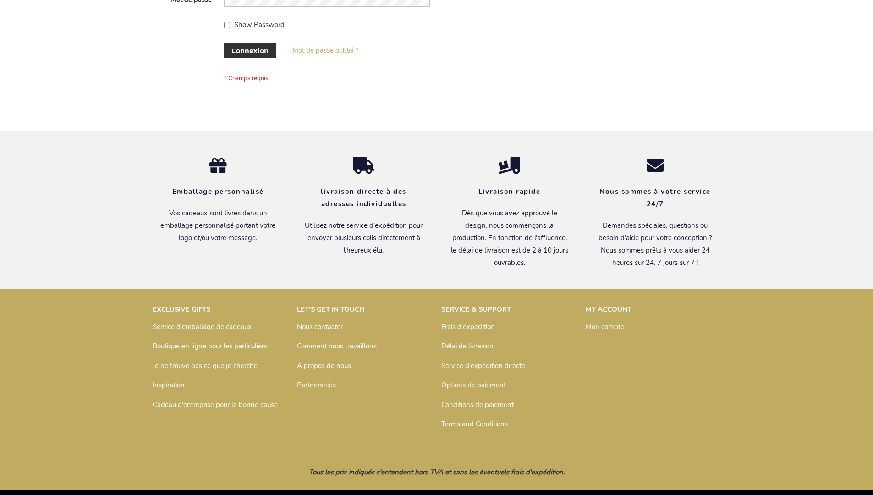
scroll to position [316, 0]
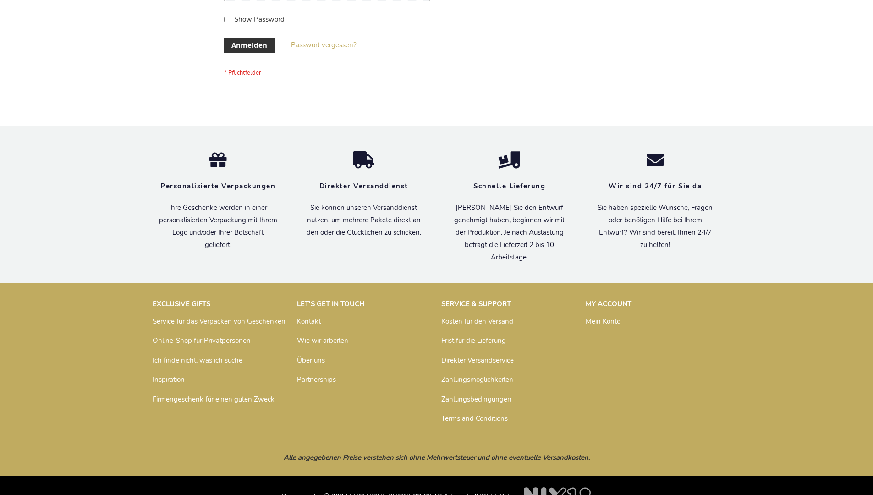
scroll to position [307, 0]
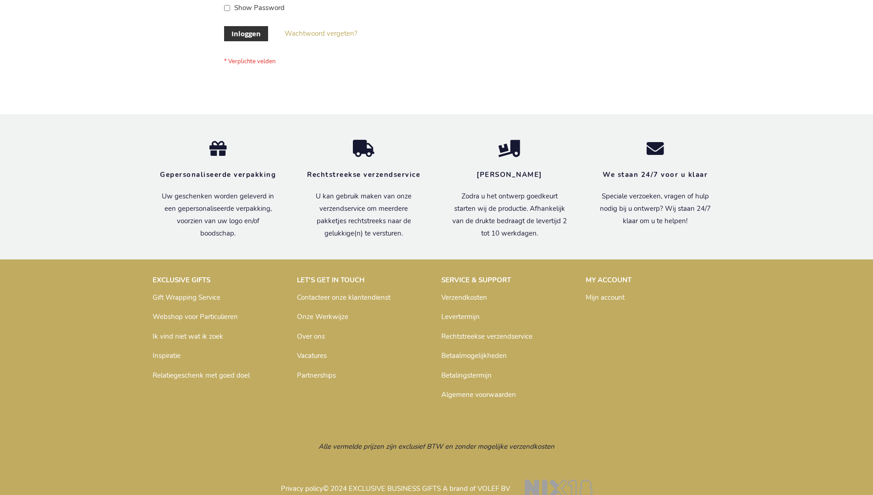
scroll to position [311, 0]
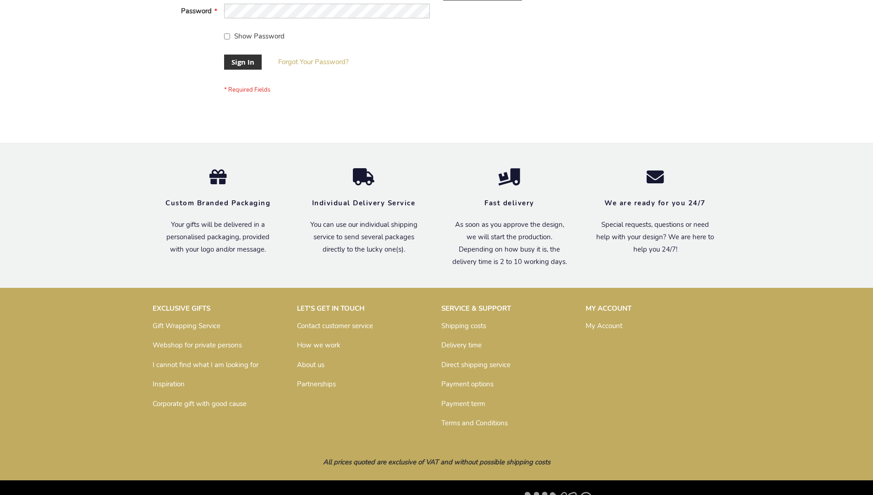
scroll to position [295, 0]
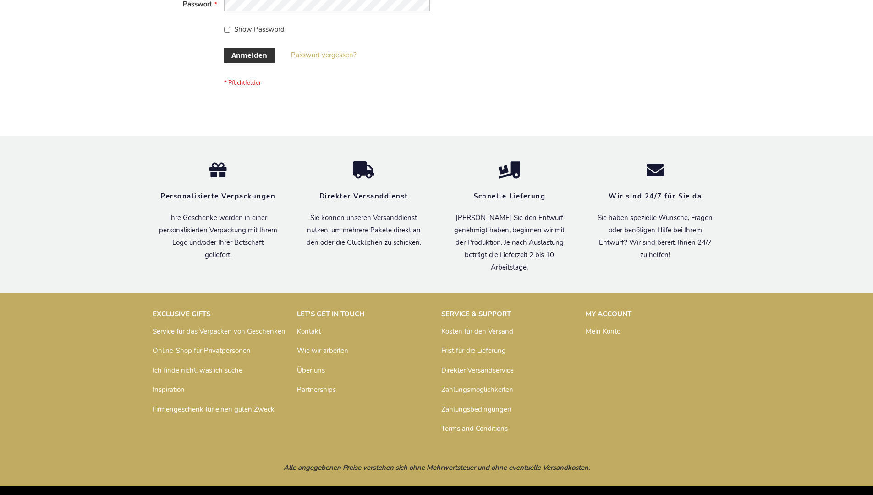
scroll to position [307, 0]
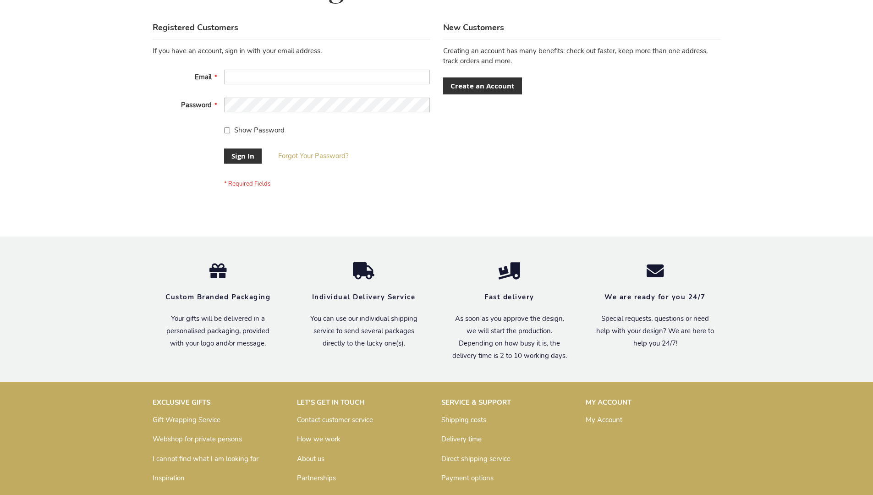
scroll to position [295, 0]
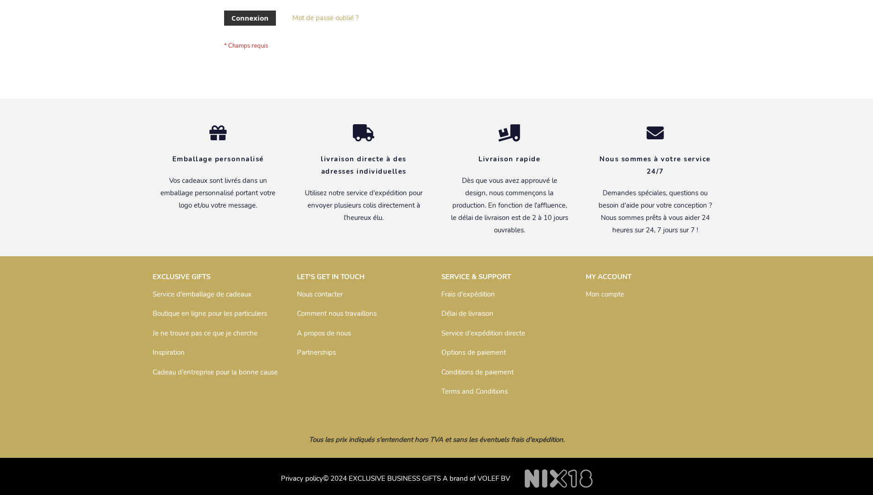
scroll to position [316, 0]
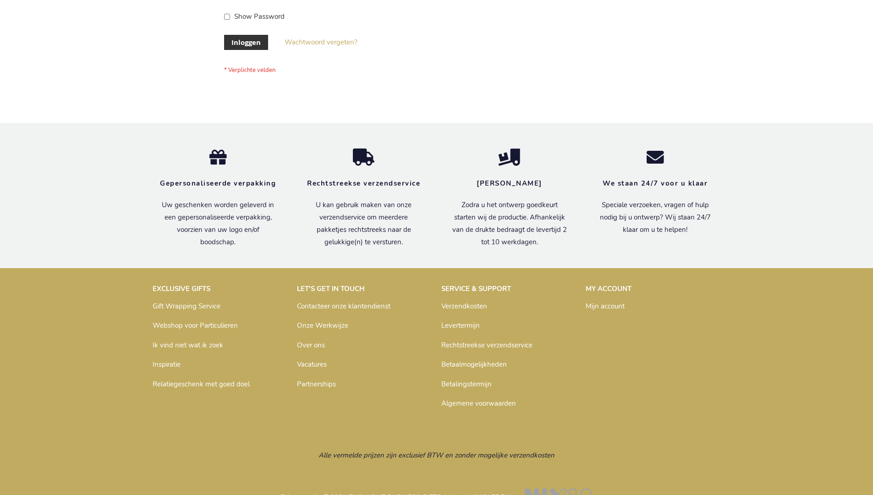
scroll to position [311, 0]
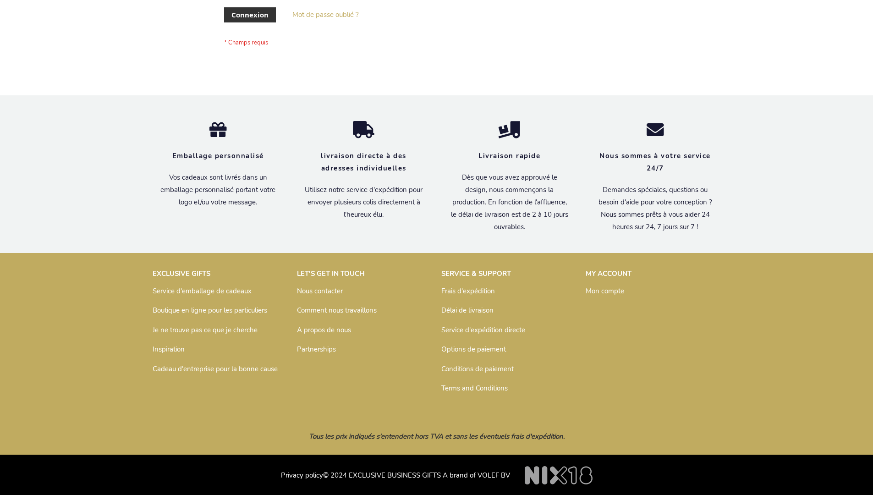
scroll to position [316, 0]
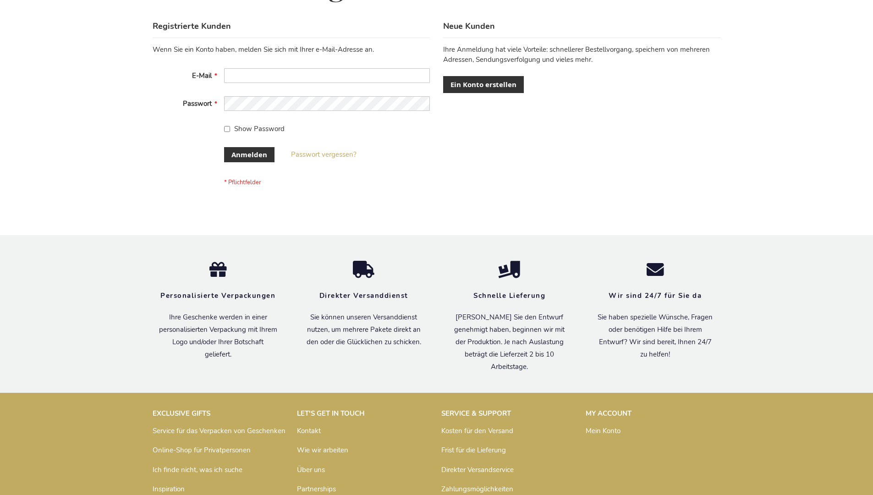
scroll to position [307, 0]
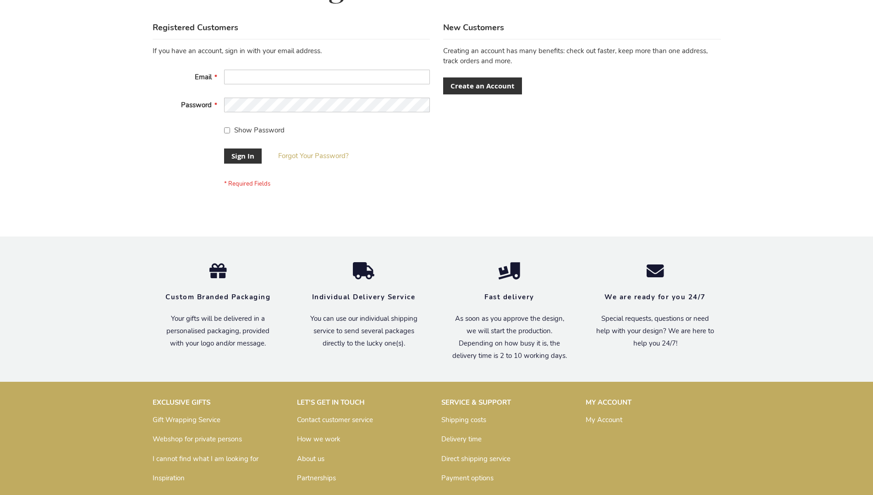
scroll to position [295, 0]
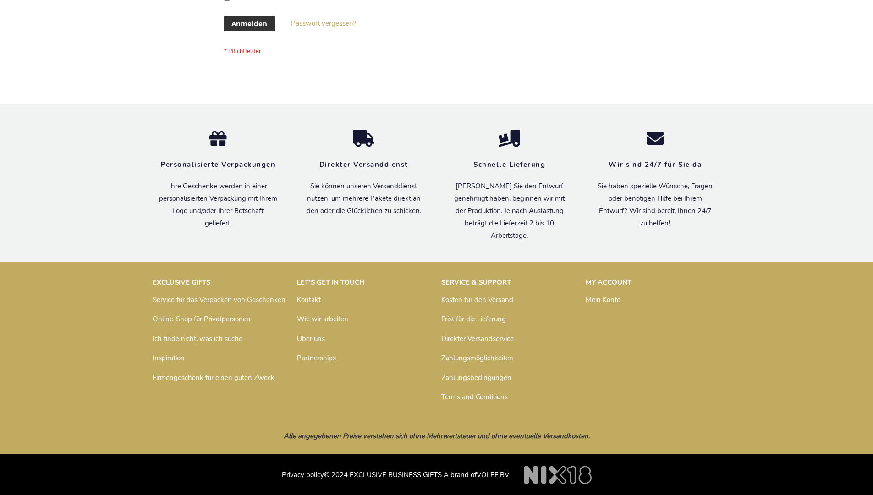
scroll to position [307, 0]
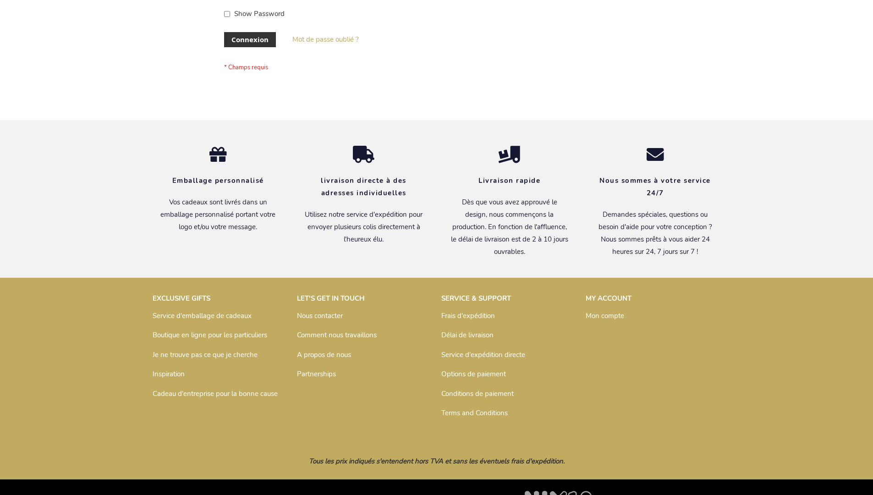
scroll to position [316, 0]
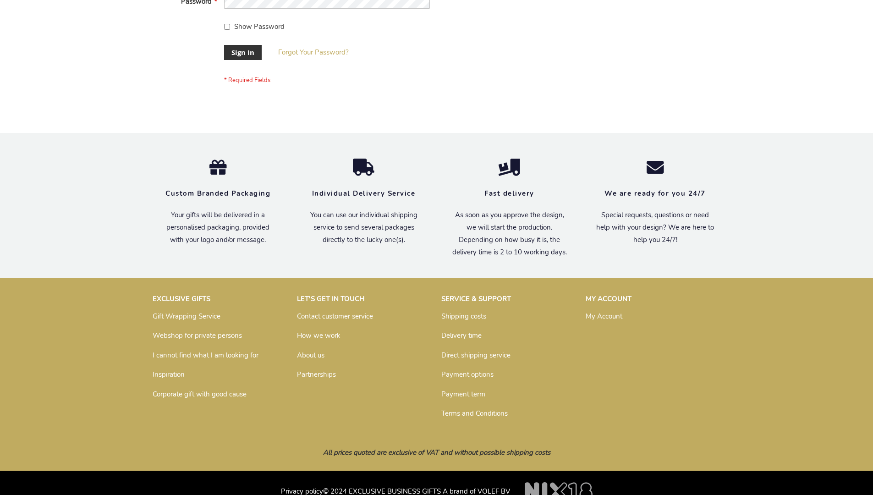
scroll to position [295, 0]
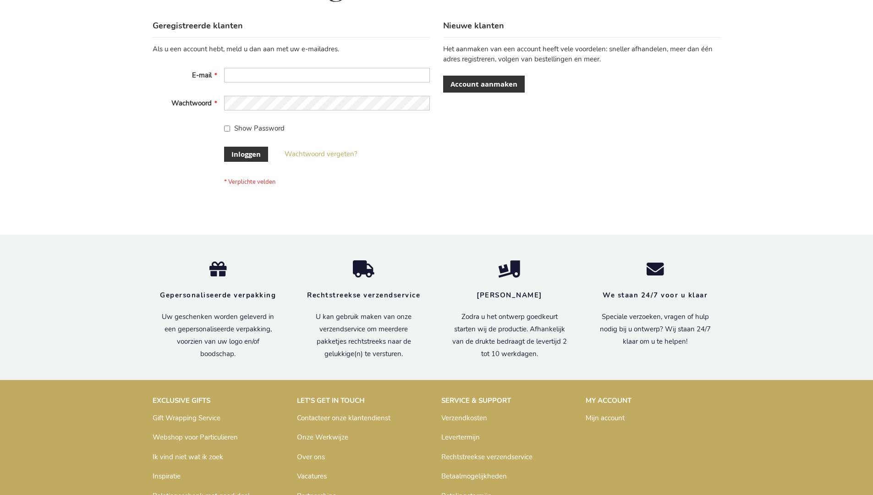
scroll to position [311, 0]
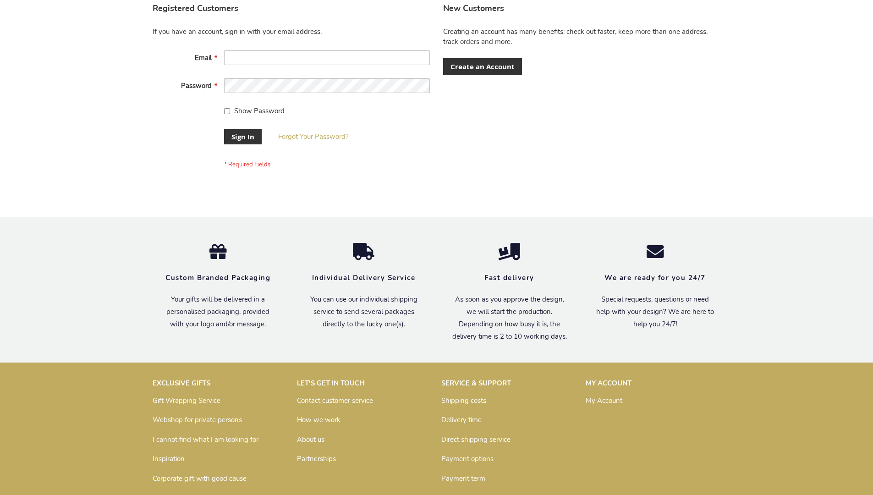
scroll to position [295, 0]
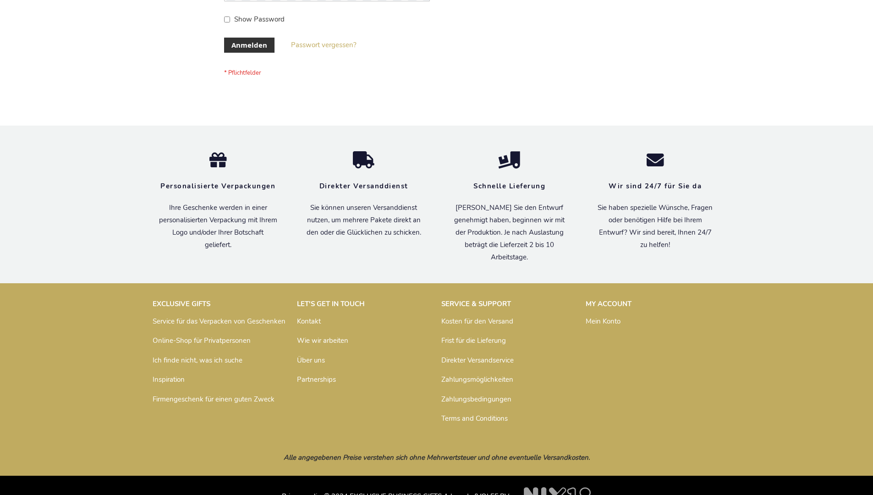
scroll to position [307, 0]
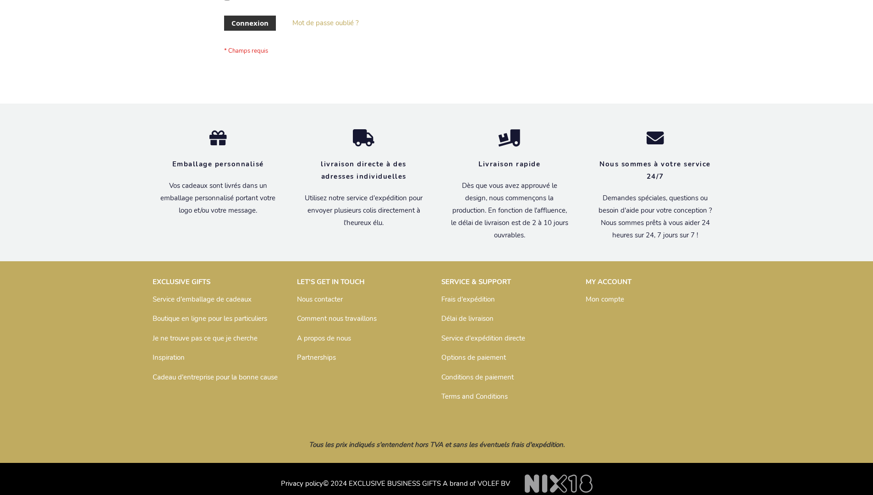
scroll to position [316, 0]
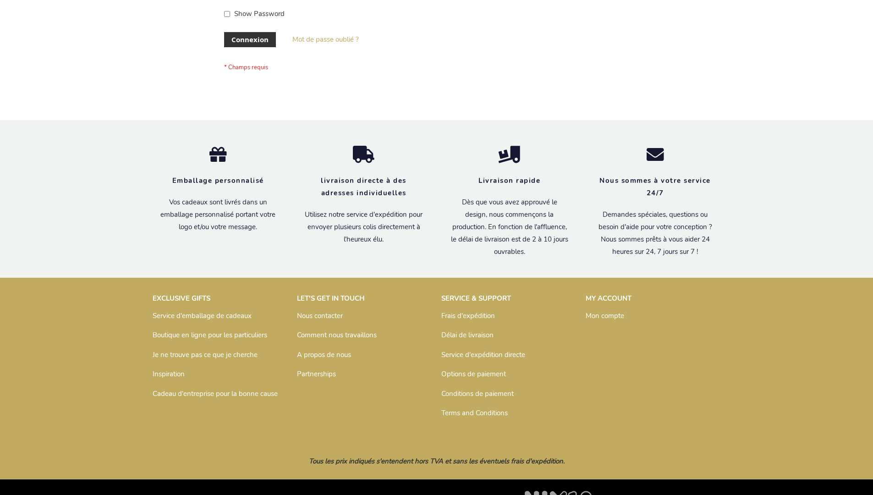
scroll to position [316, 0]
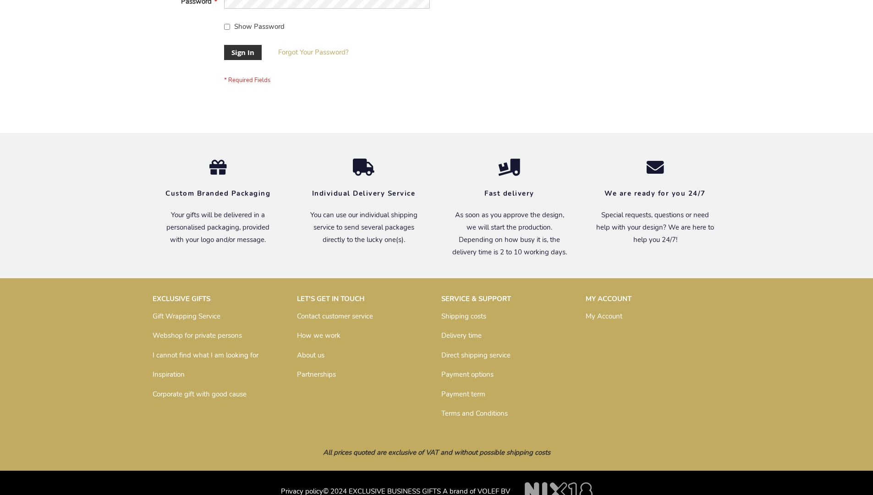
scroll to position [295, 0]
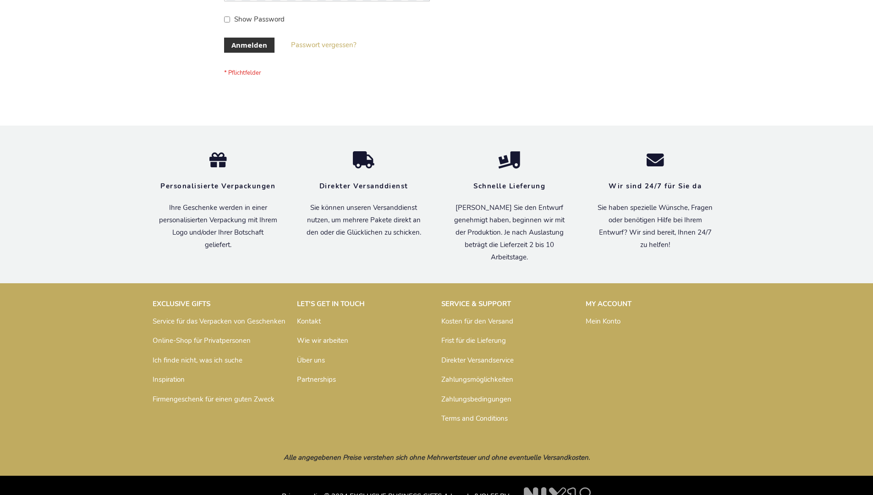
scroll to position [307, 0]
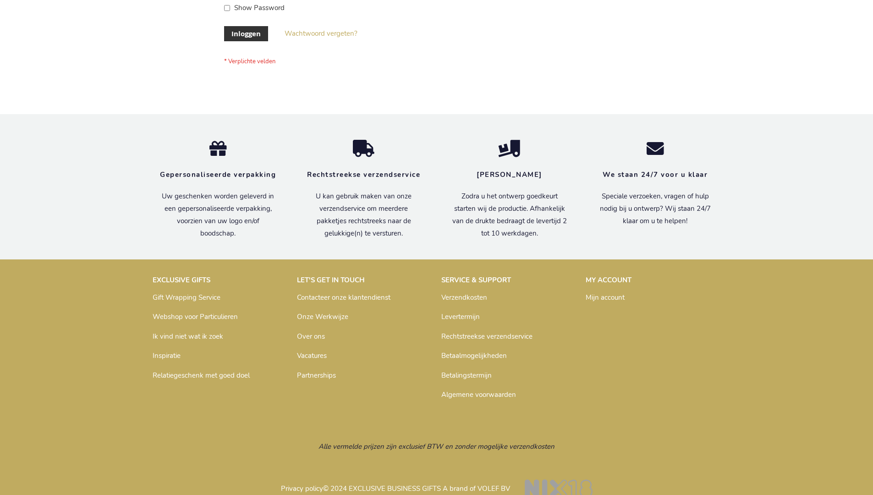
scroll to position [311, 0]
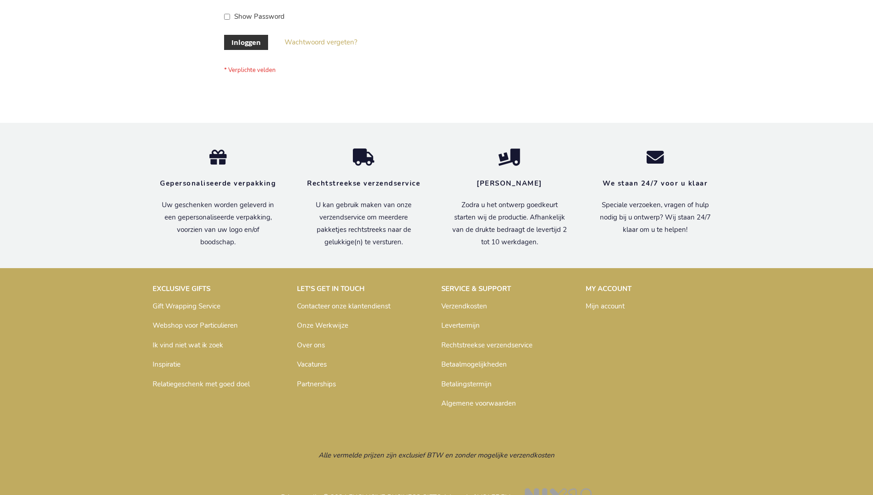
scroll to position [311, 0]
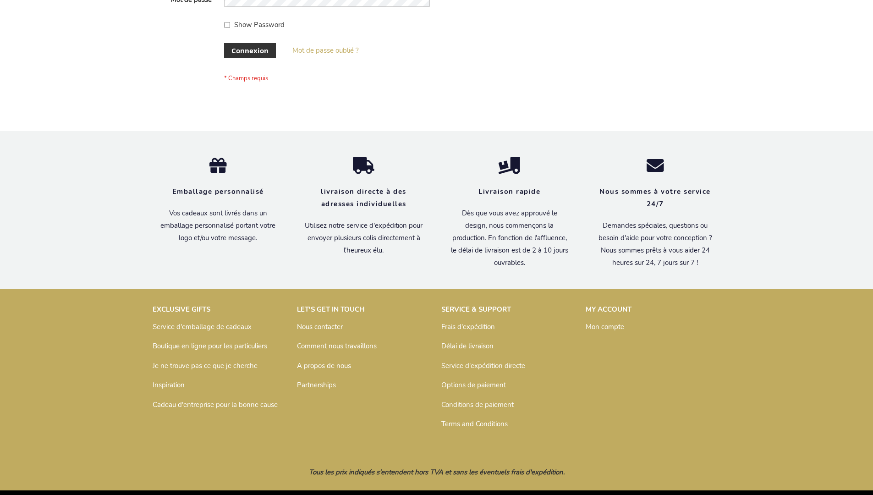
scroll to position [316, 0]
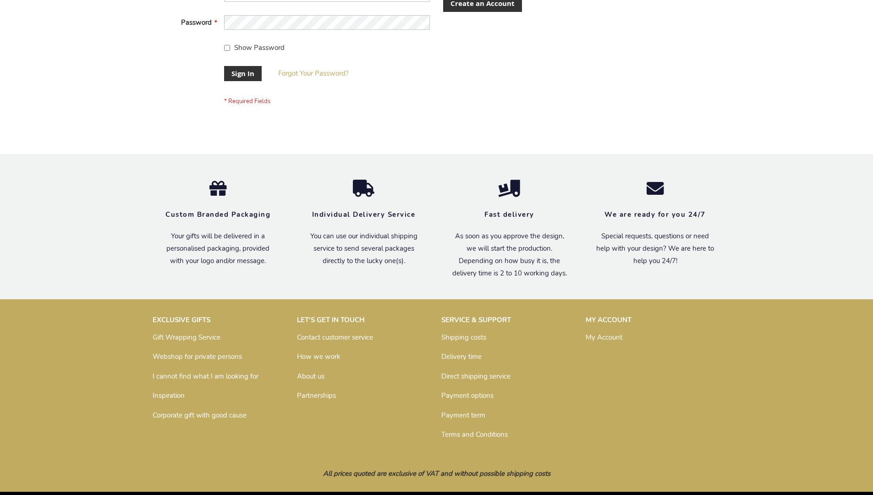
scroll to position [295, 0]
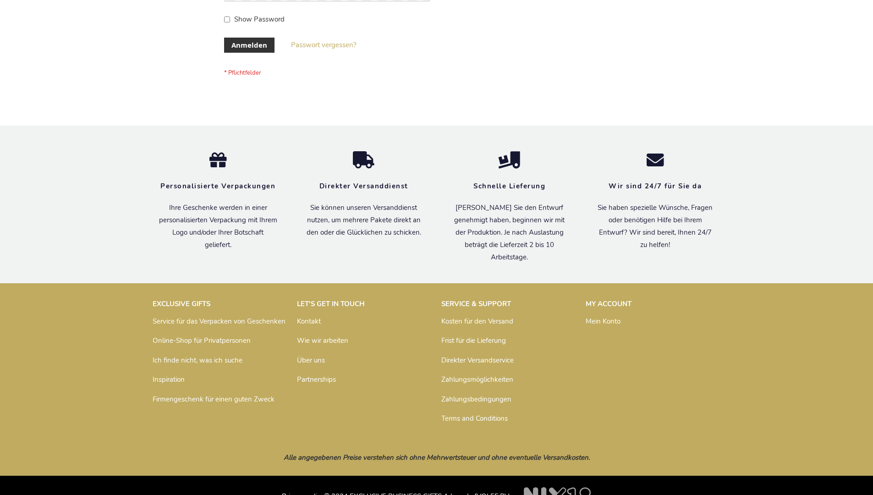
scroll to position [307, 0]
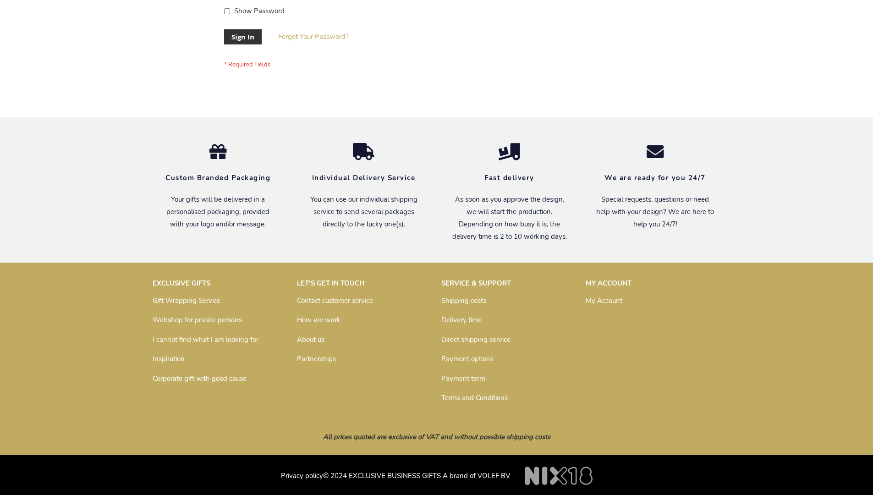
scroll to position [295, 0]
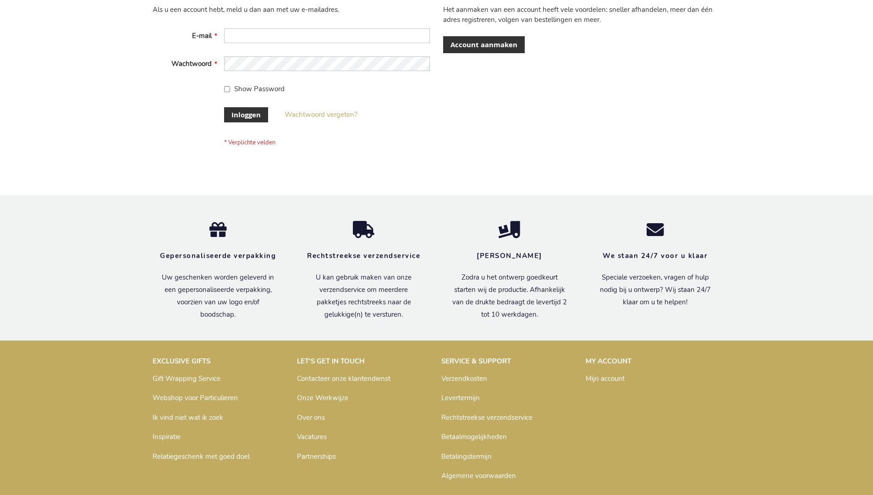
scroll to position [311, 0]
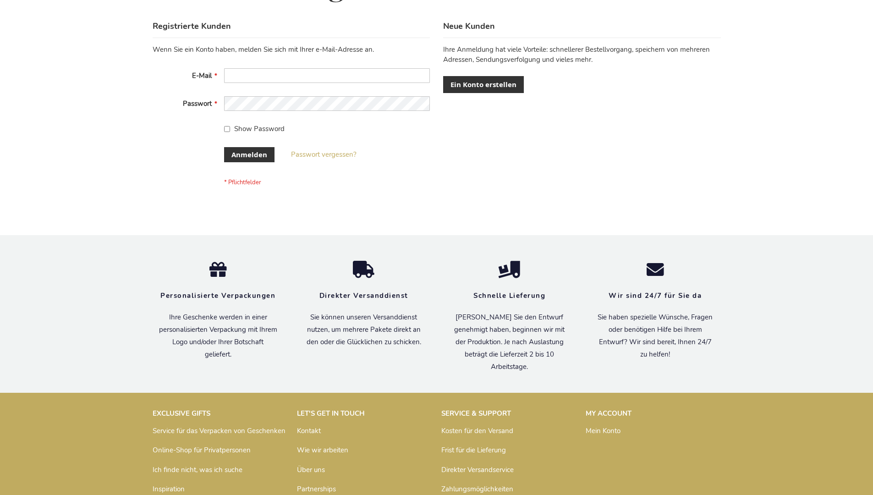
scroll to position [307, 0]
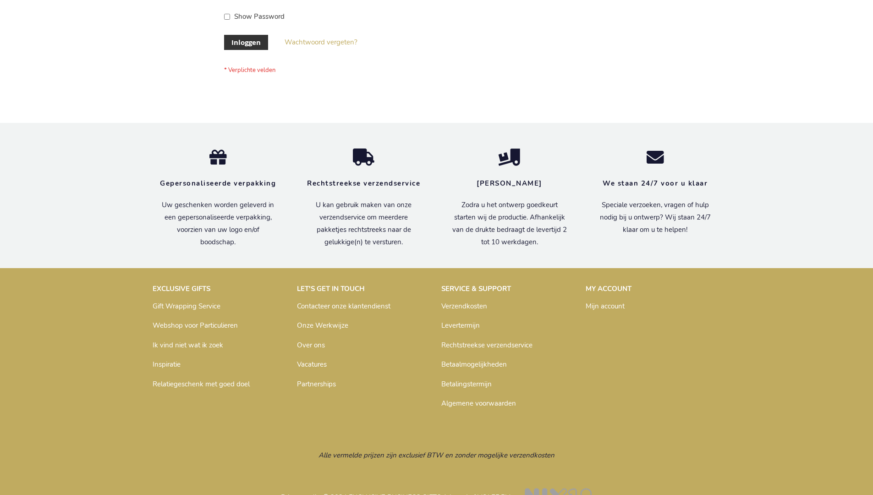
scroll to position [311, 0]
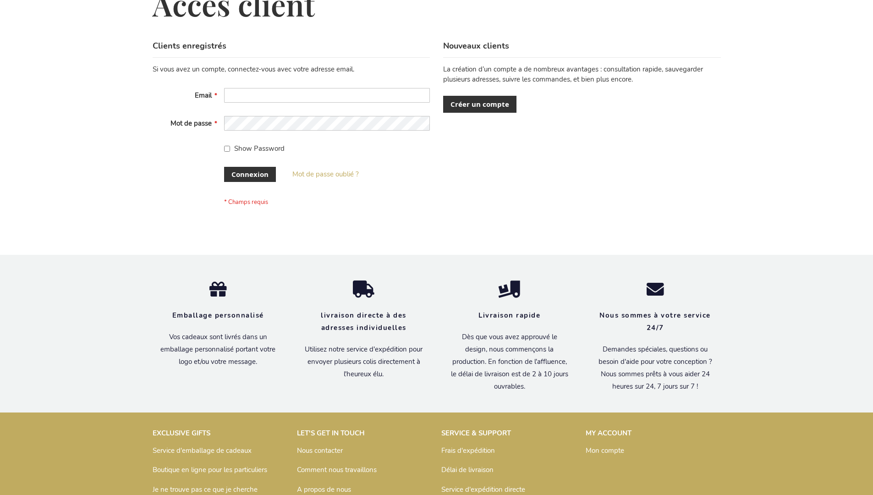
scroll to position [316, 0]
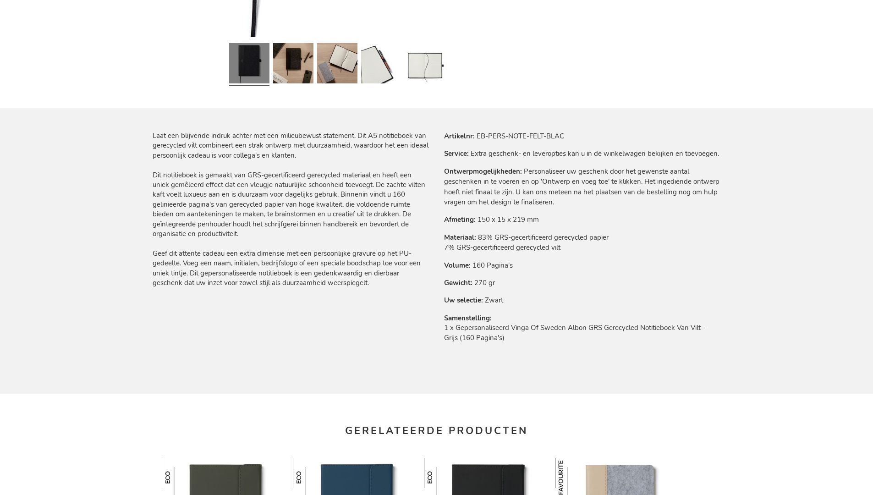
scroll to position [1278, 0]
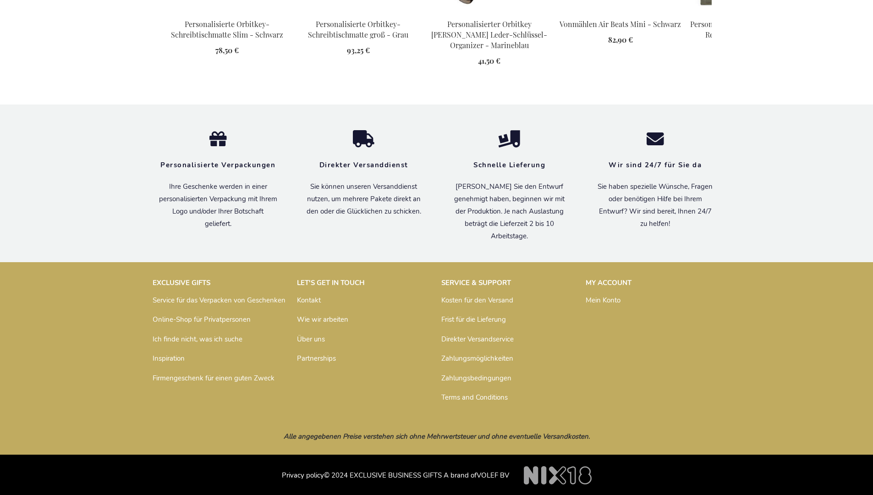
scroll to position [1295, 0]
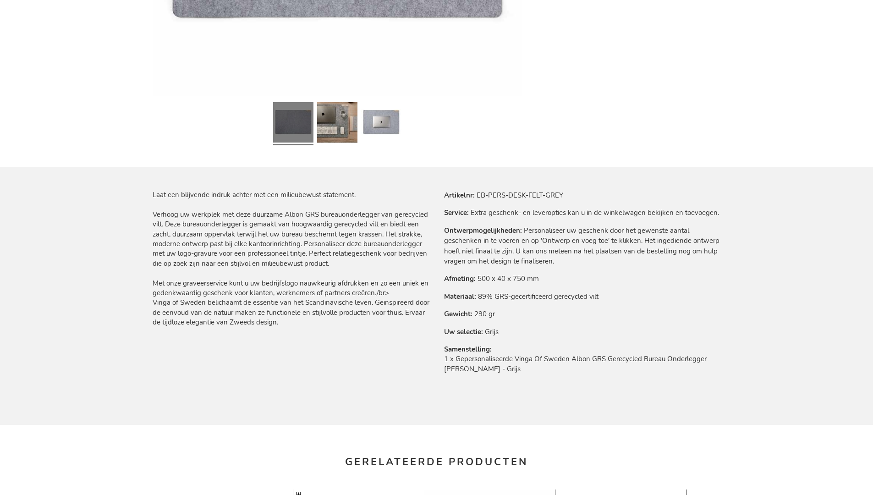
scroll to position [1250, 0]
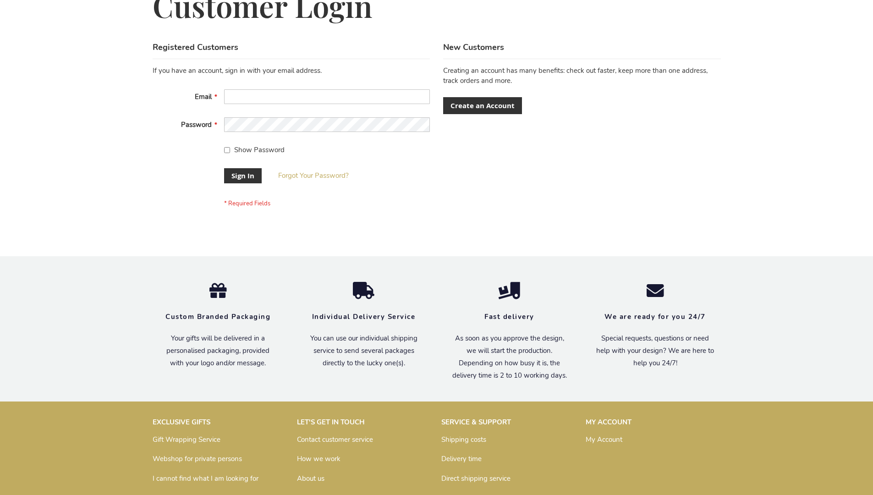
scroll to position [295, 0]
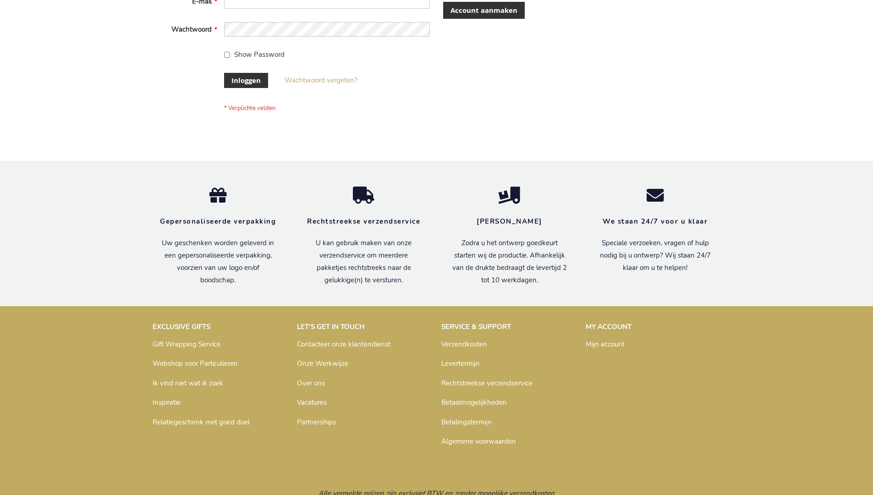
scroll to position [311, 0]
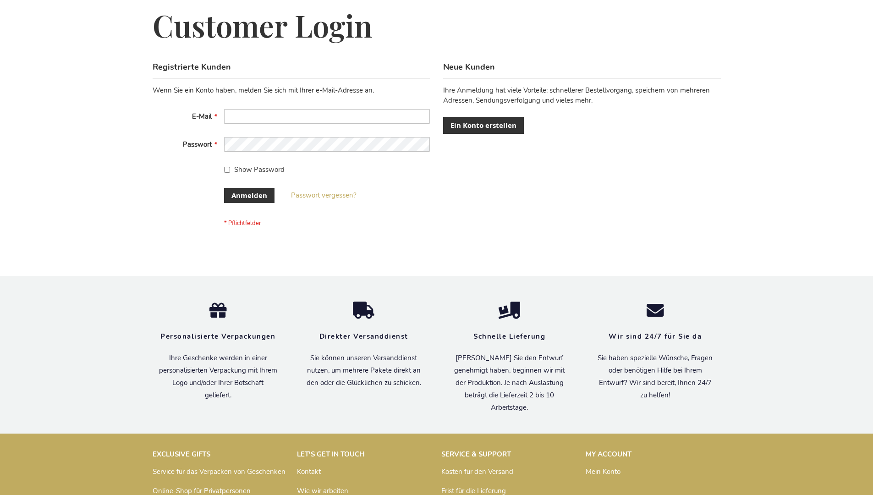
scroll to position [307, 0]
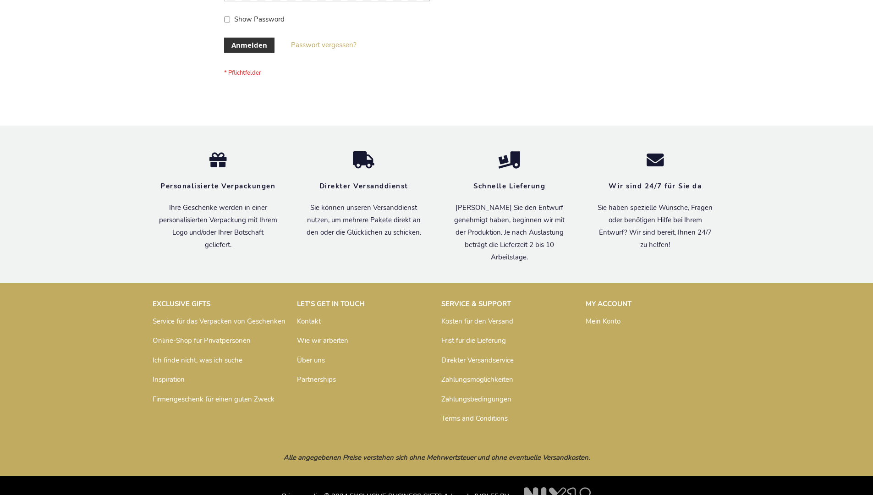
scroll to position [307, 0]
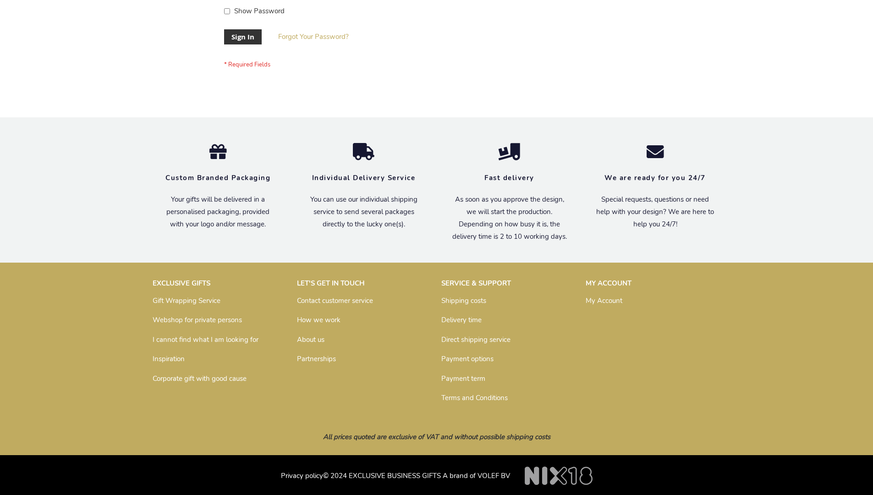
scroll to position [295, 0]
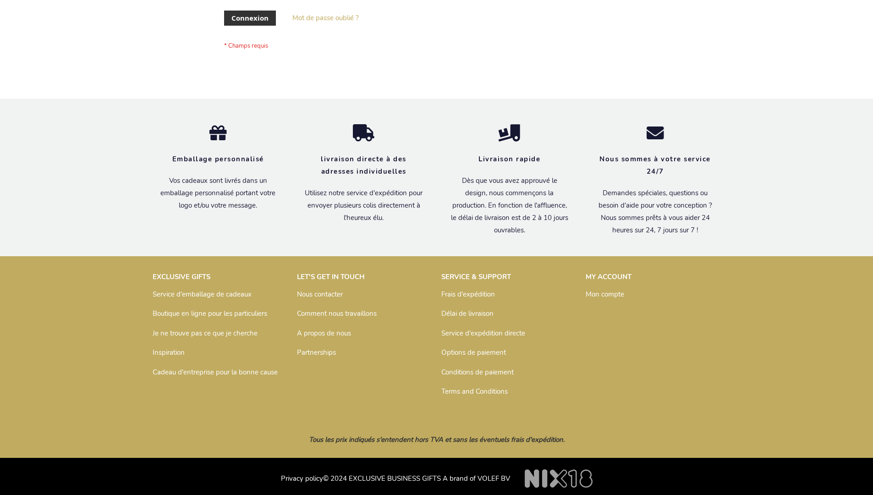
scroll to position [316, 0]
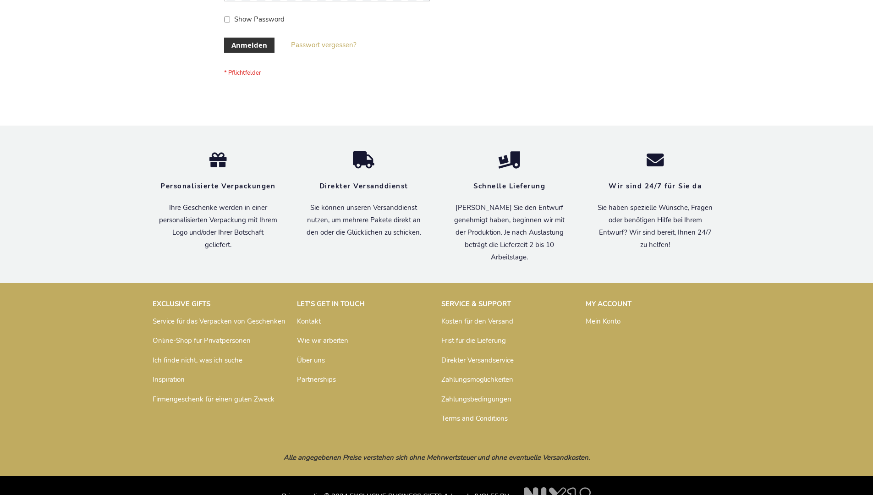
scroll to position [307, 0]
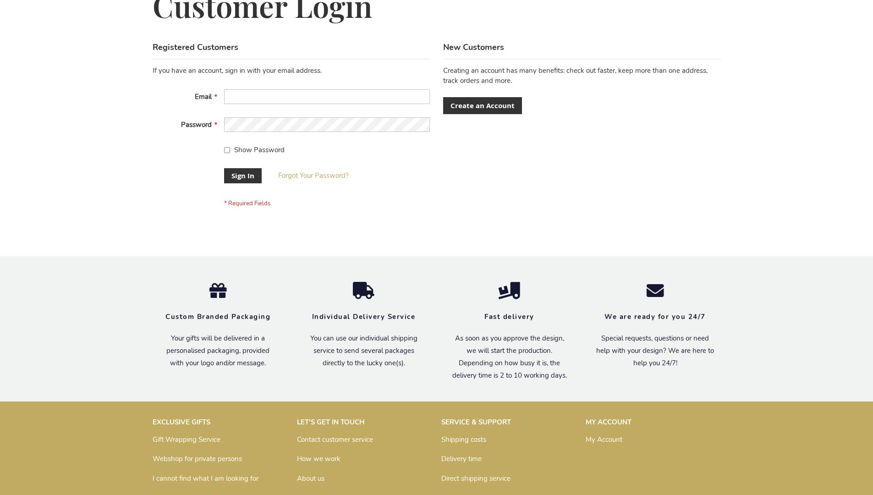
scroll to position [295, 0]
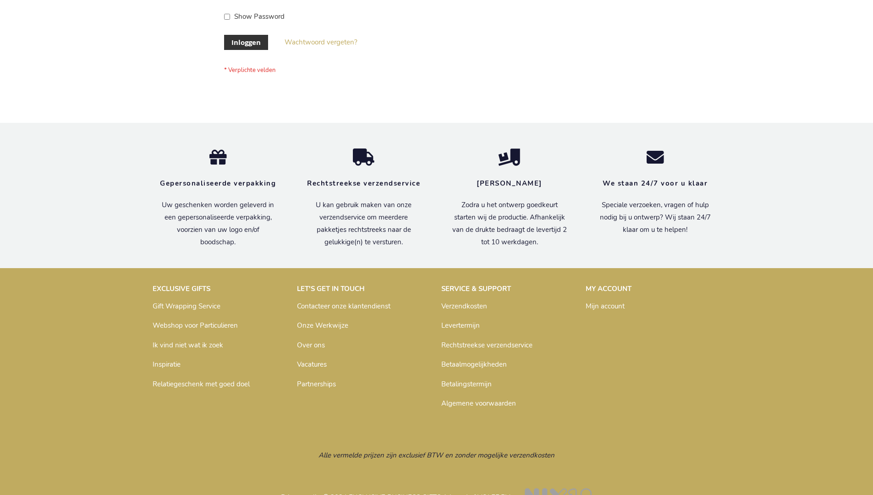
scroll to position [311, 0]
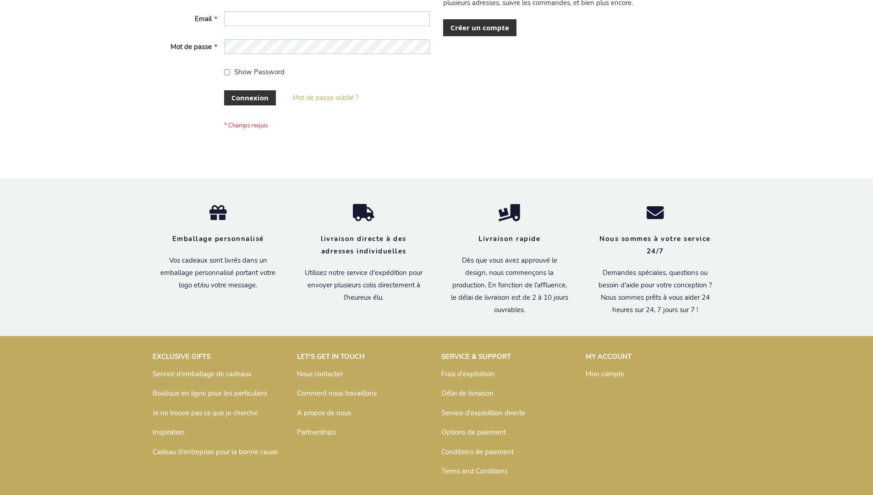
scroll to position [309, 0]
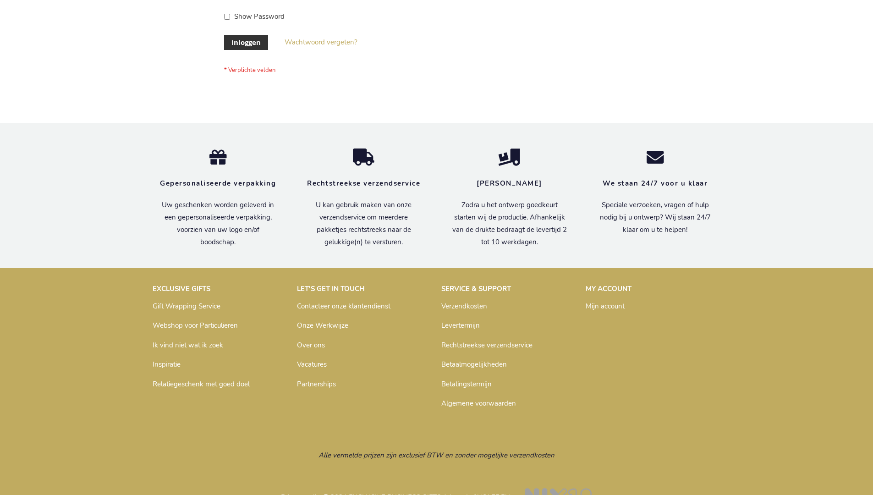
scroll to position [311, 0]
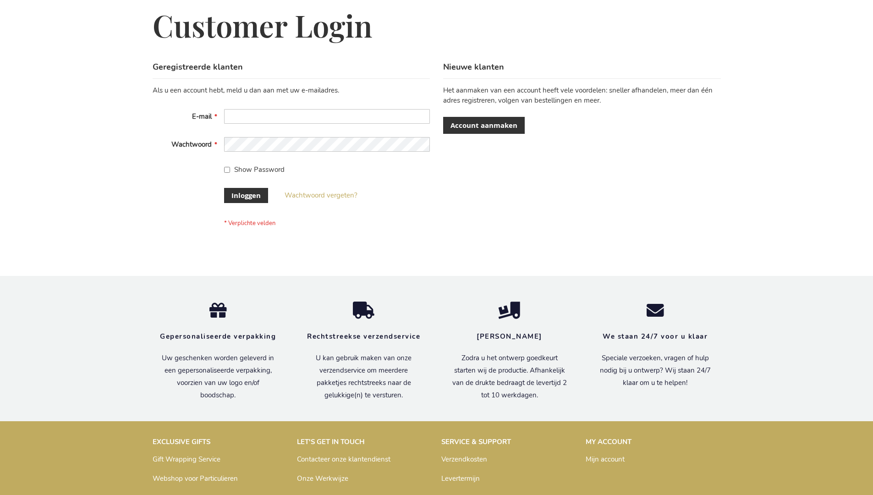
scroll to position [311, 0]
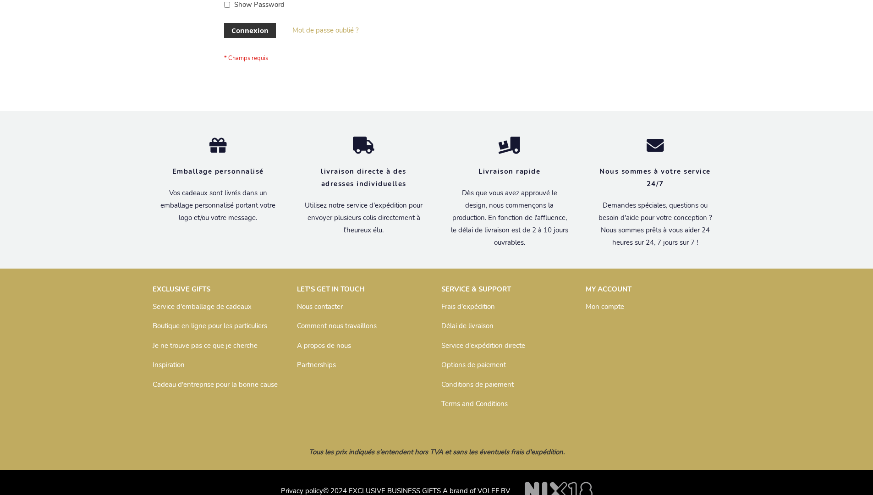
scroll to position [316, 0]
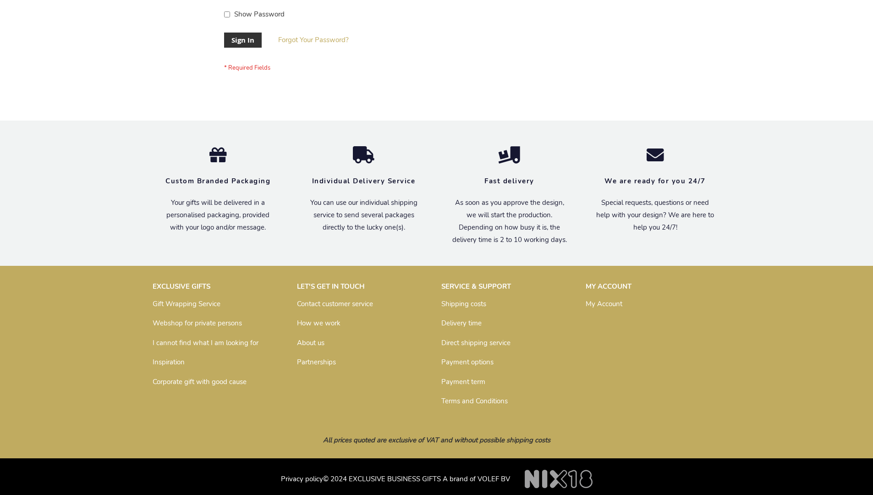
scroll to position [295, 0]
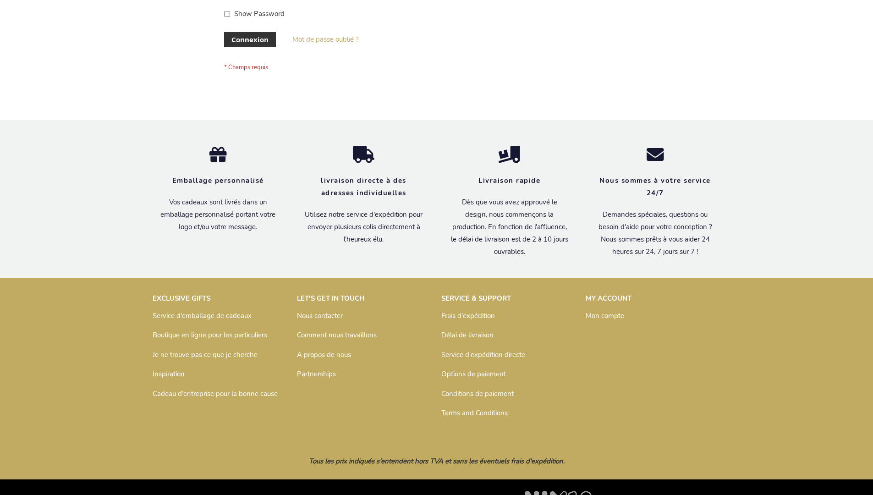
scroll to position [316, 0]
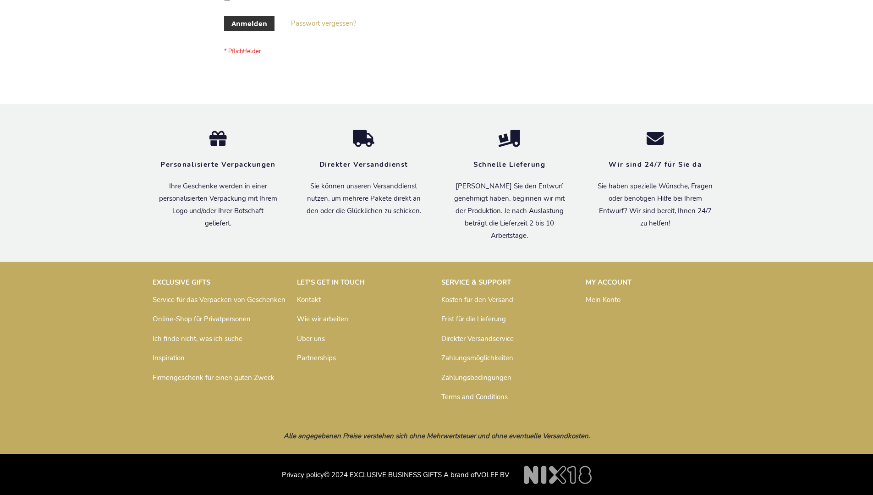
scroll to position [307, 0]
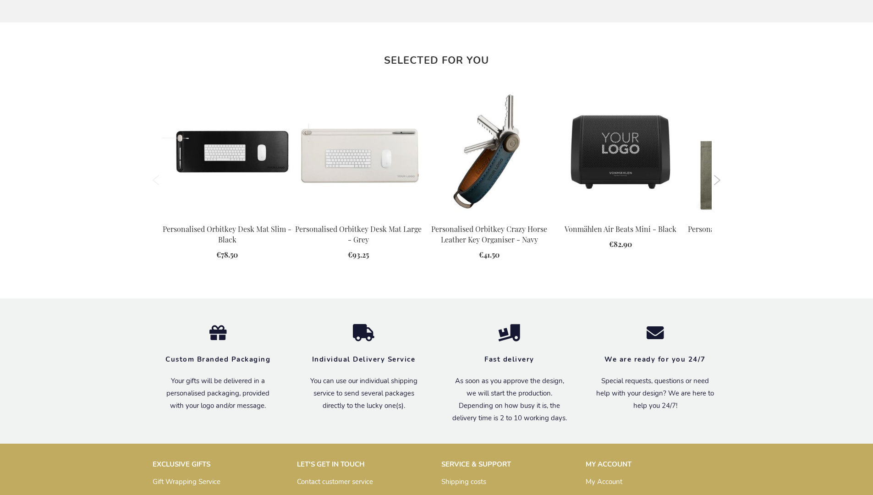
scroll to position [1021, 0]
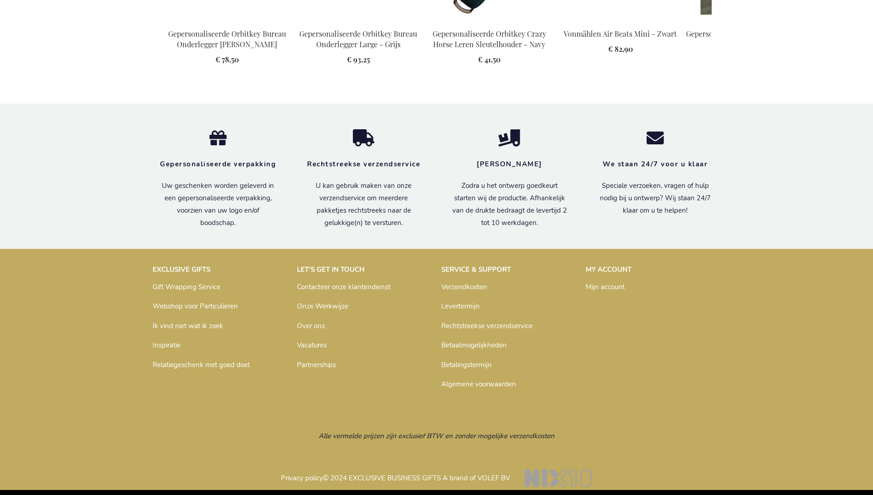
scroll to position [1027, 0]
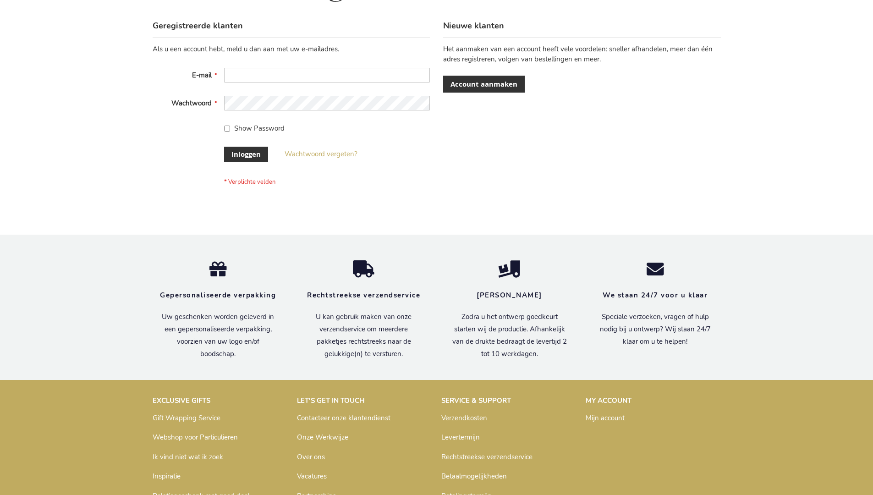
scroll to position [311, 0]
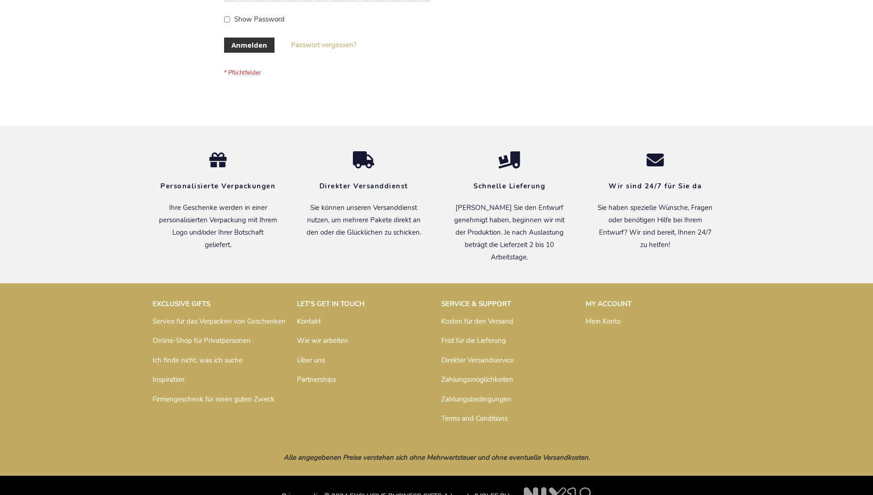
scroll to position [307, 0]
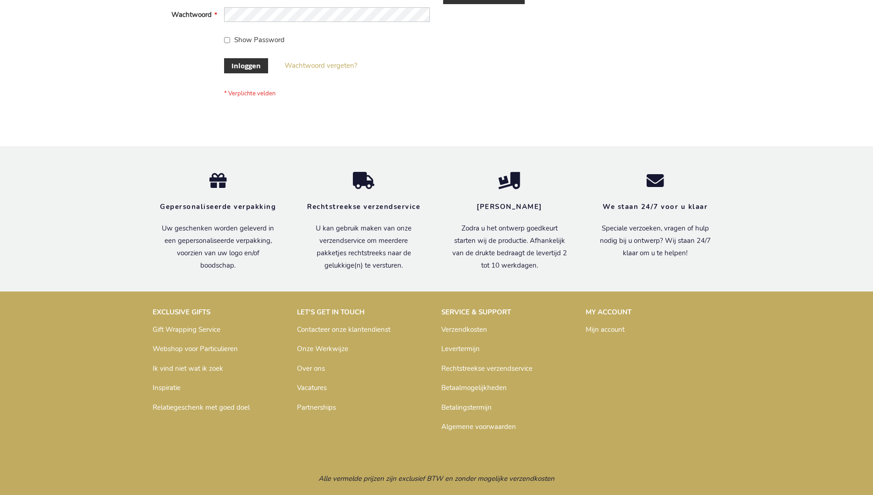
scroll to position [311, 0]
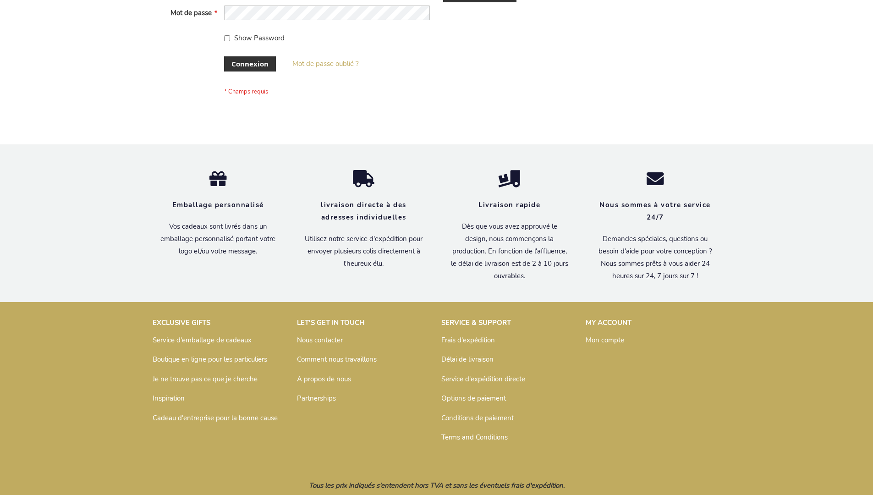
scroll to position [316, 0]
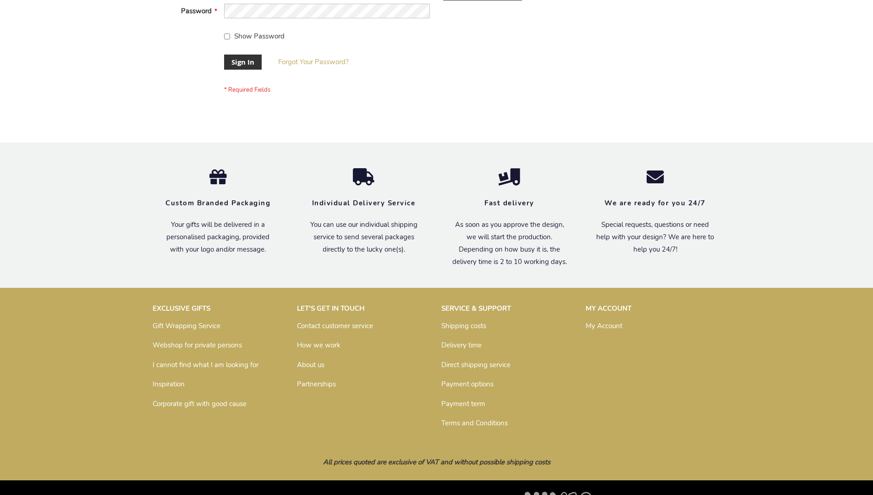
scroll to position [295, 0]
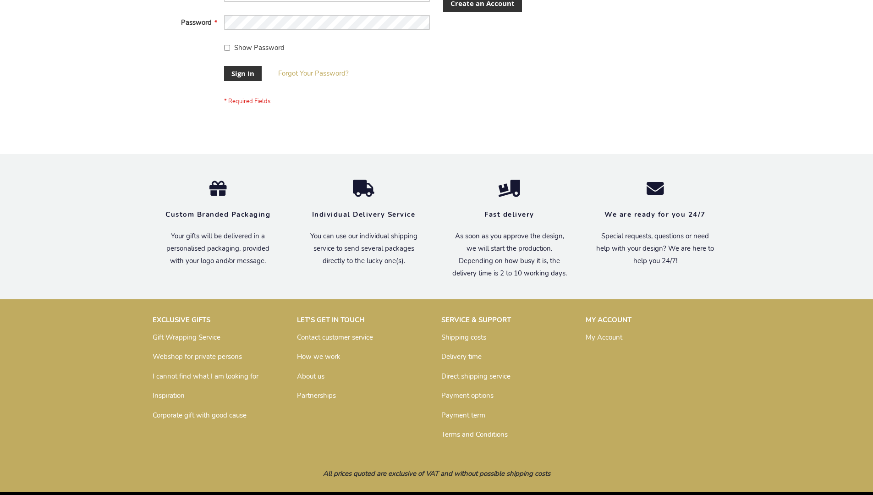
scroll to position [295, 0]
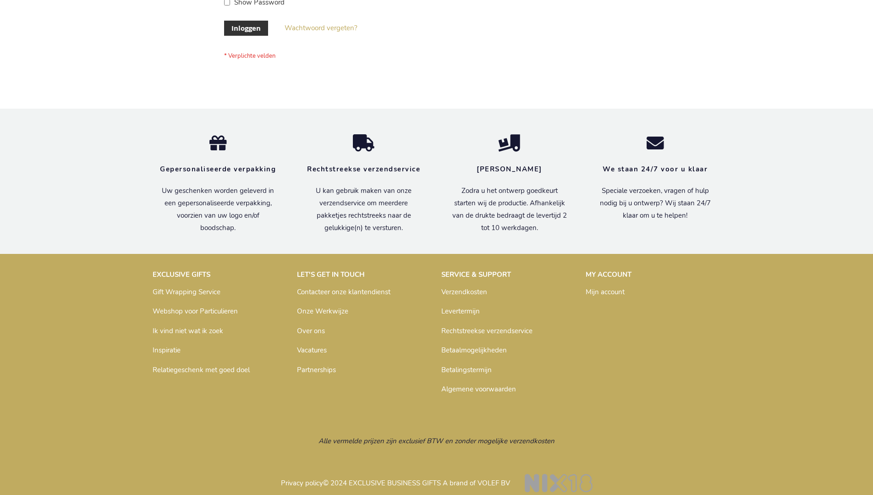
scroll to position [304, 0]
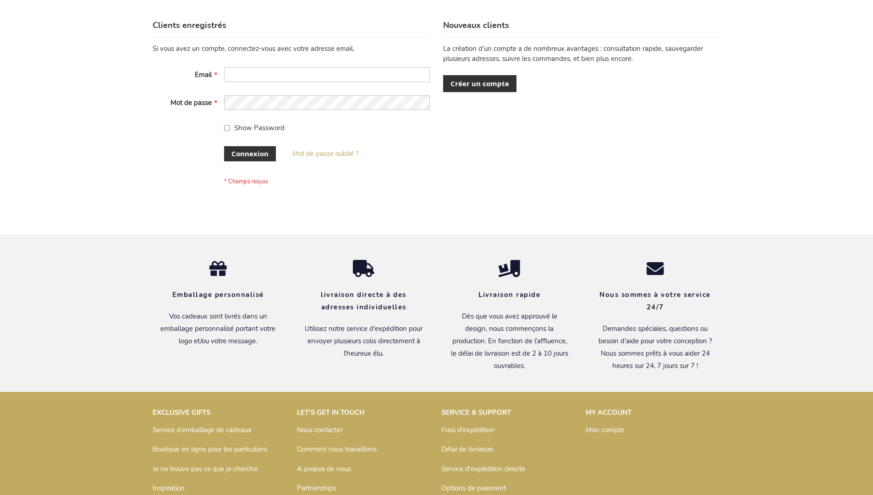
scroll to position [316, 0]
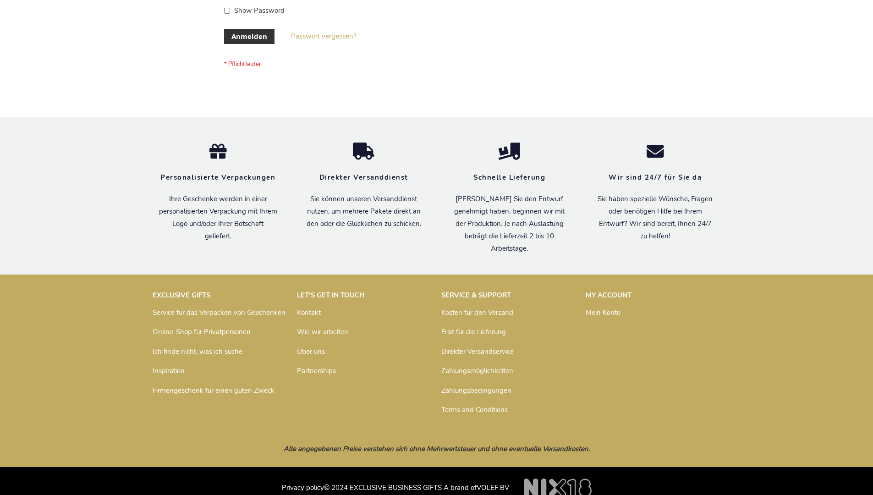
scroll to position [307, 0]
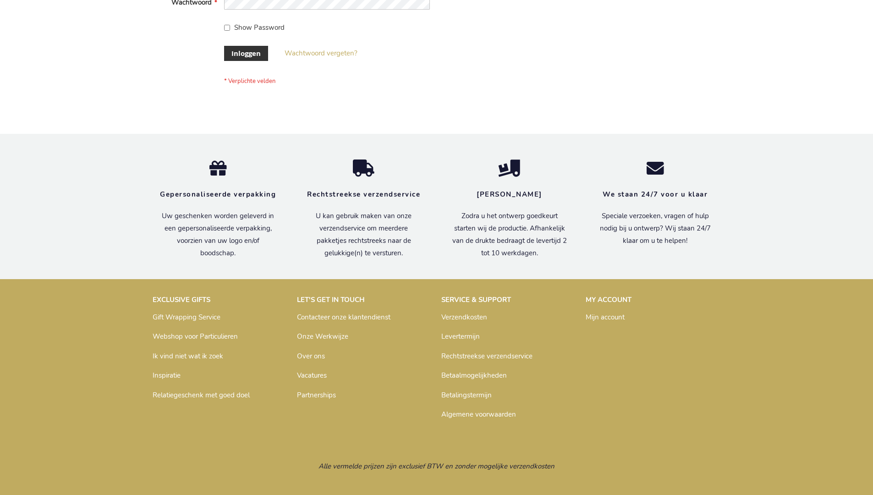
scroll to position [311, 0]
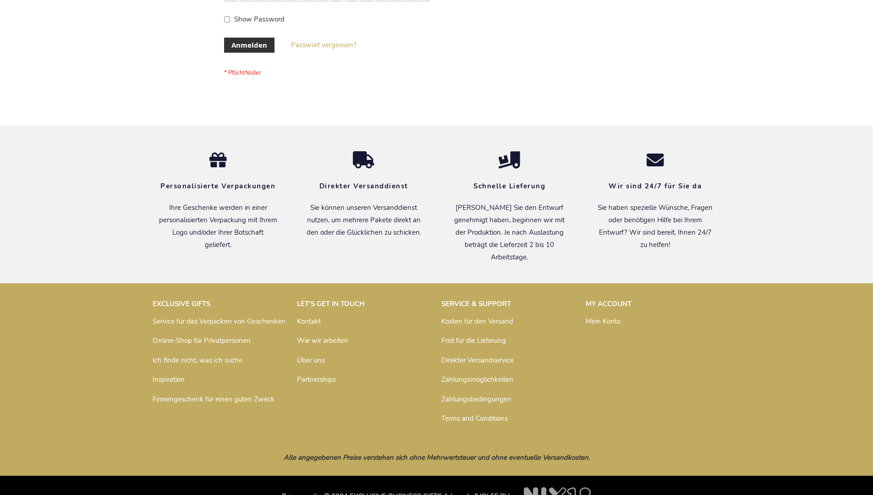
scroll to position [307, 0]
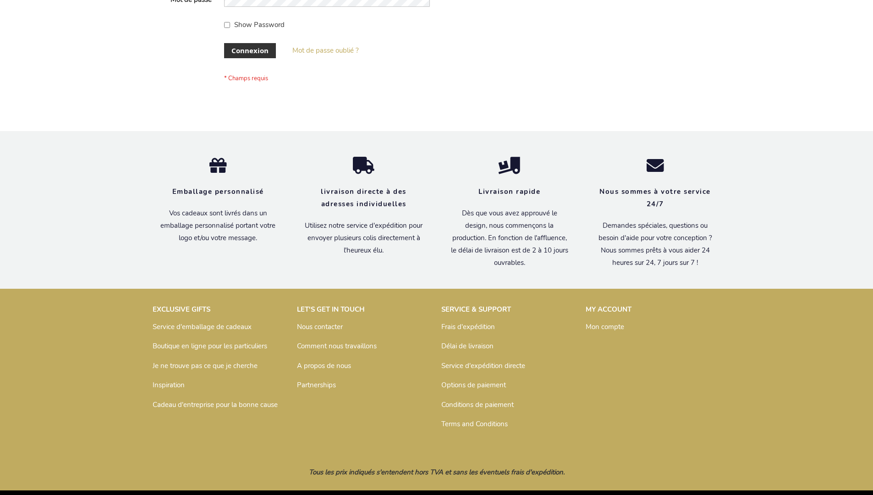
scroll to position [316, 0]
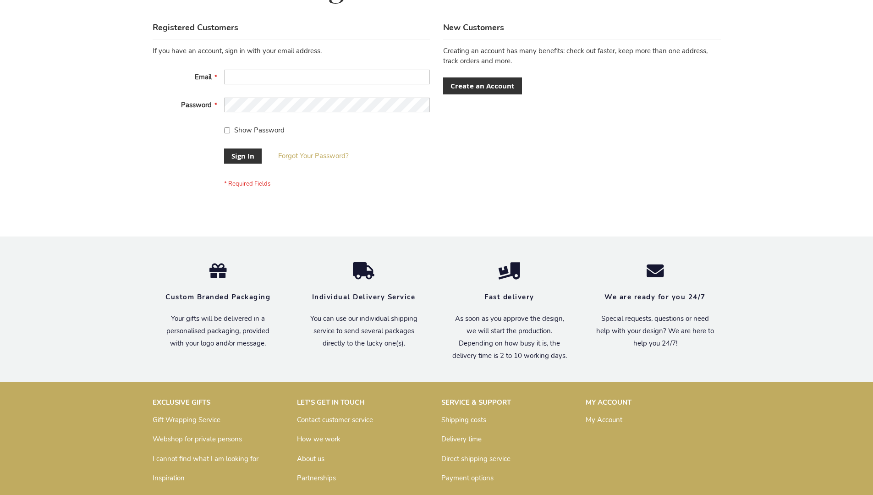
scroll to position [295, 0]
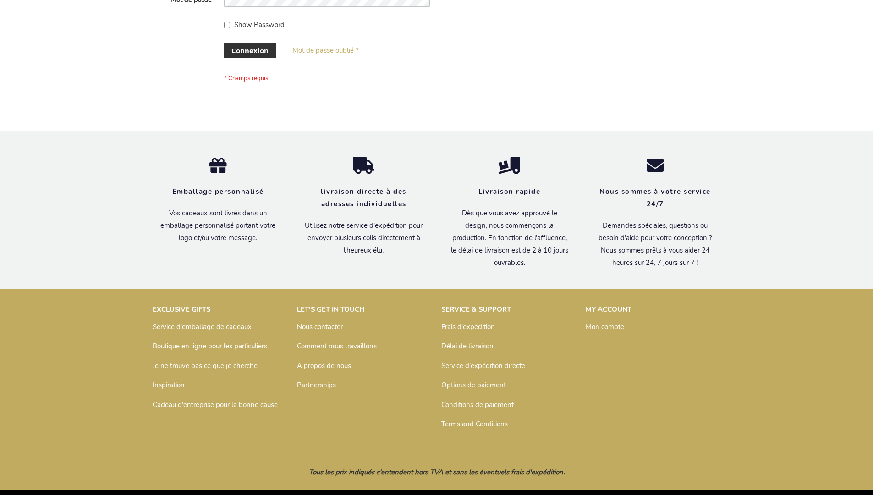
scroll to position [316, 0]
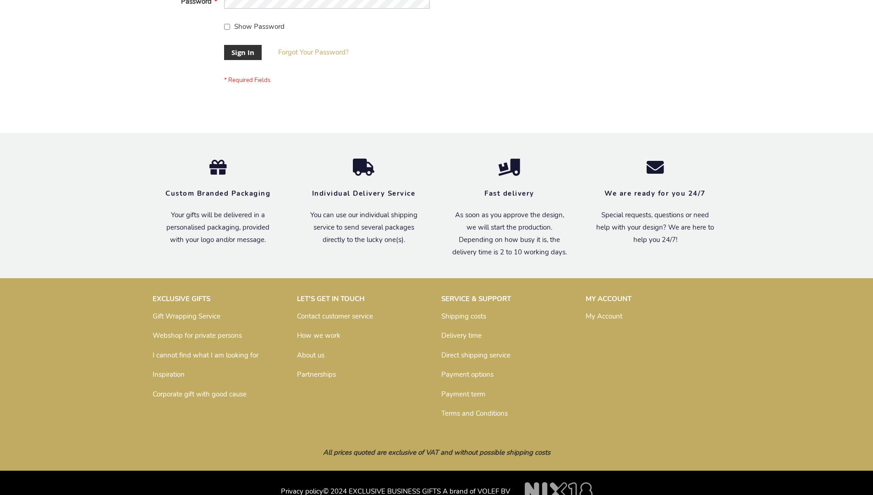
scroll to position [295, 0]
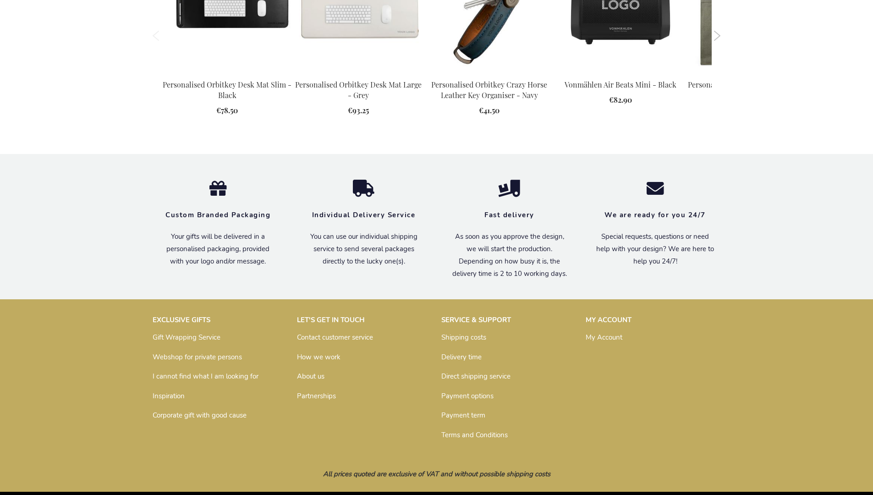
scroll to position [1021, 0]
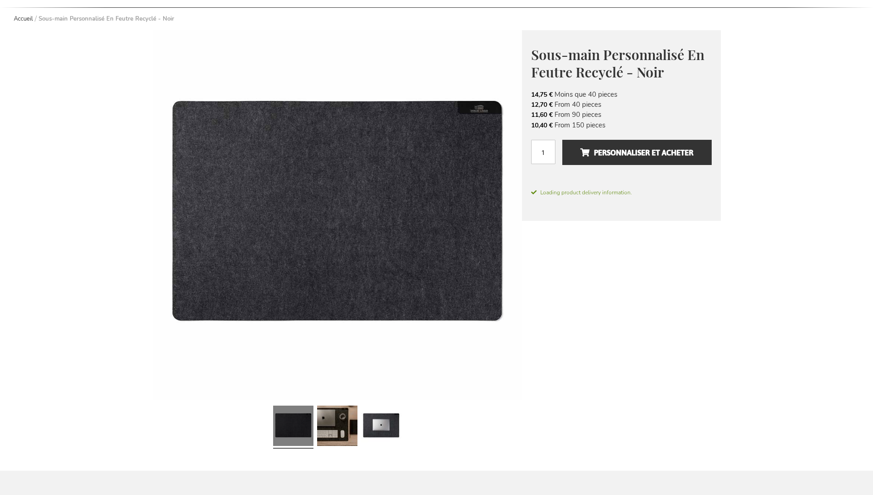
scroll to position [1032, 0]
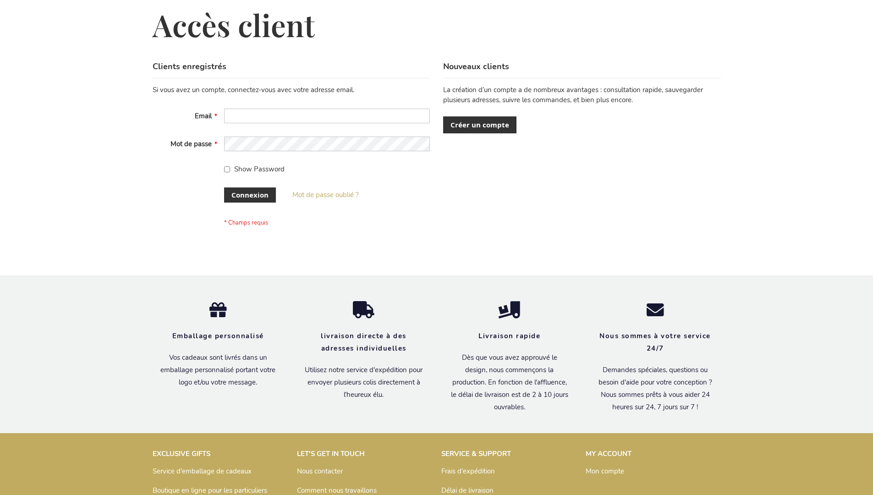
scroll to position [316, 0]
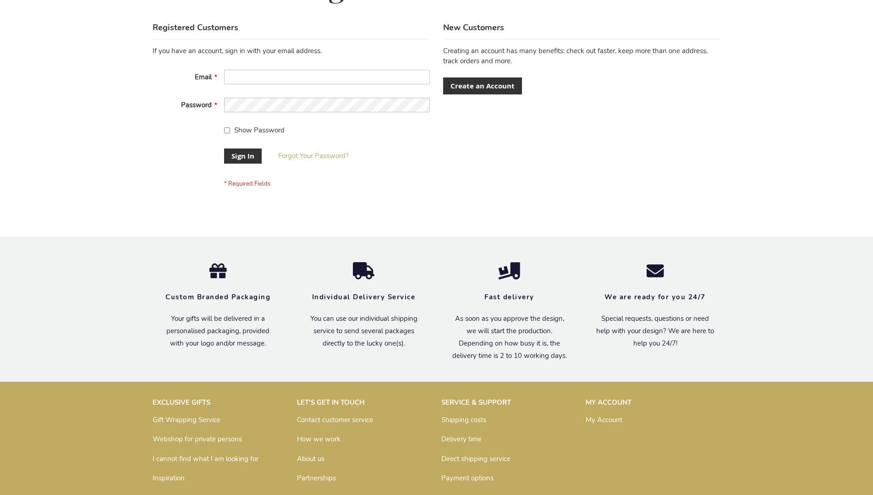
scroll to position [295, 0]
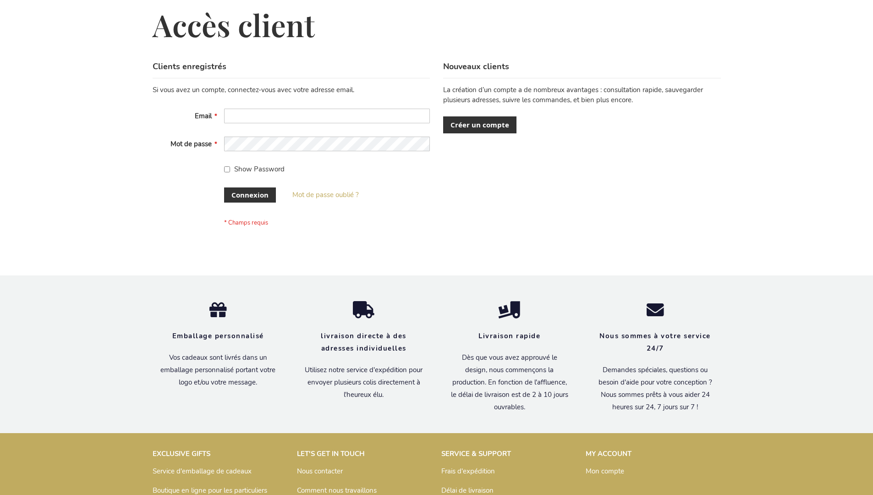
scroll to position [316, 0]
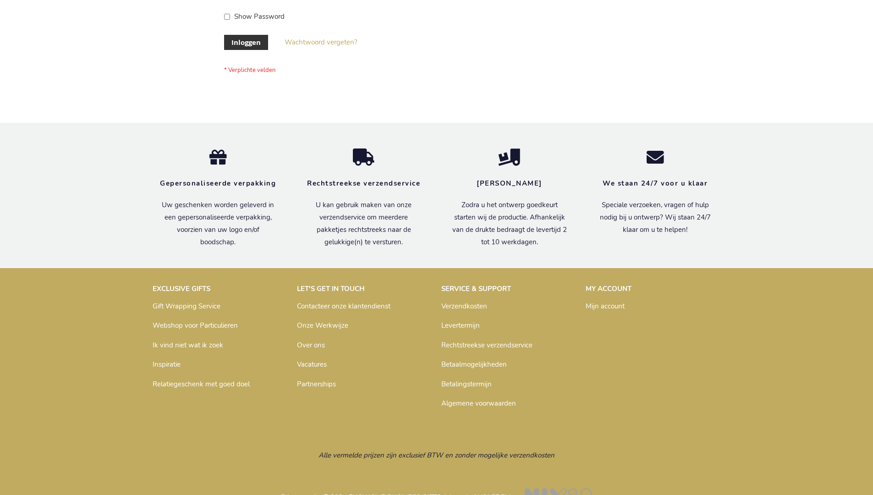
scroll to position [311, 0]
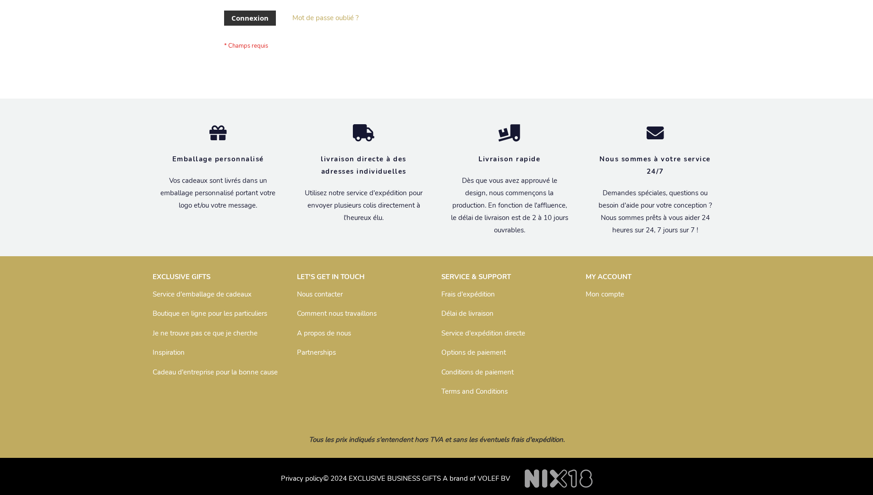
scroll to position [316, 0]
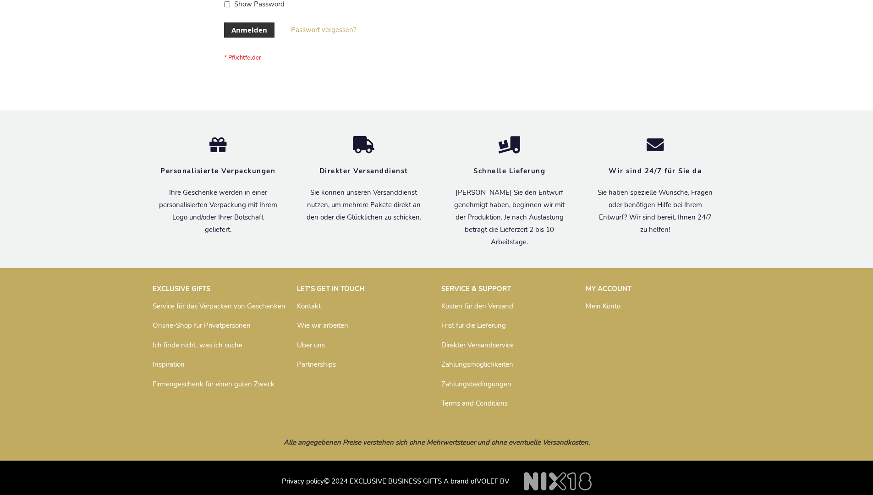
scroll to position [307, 0]
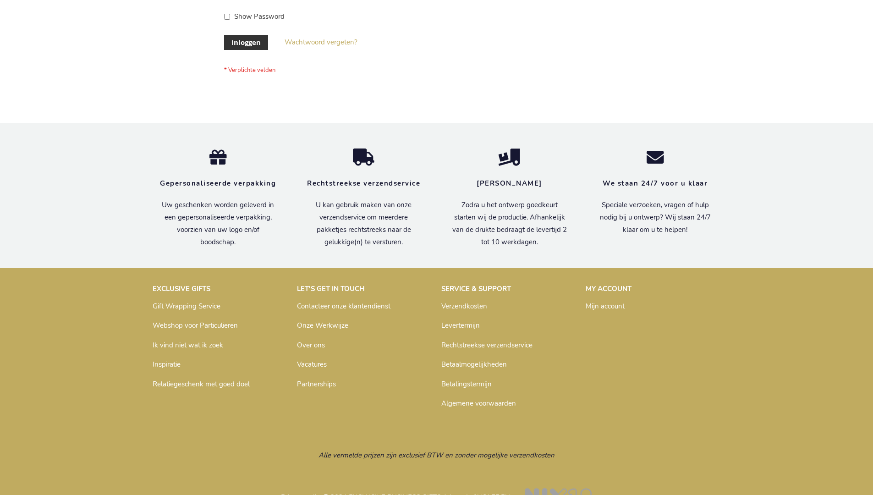
scroll to position [311, 0]
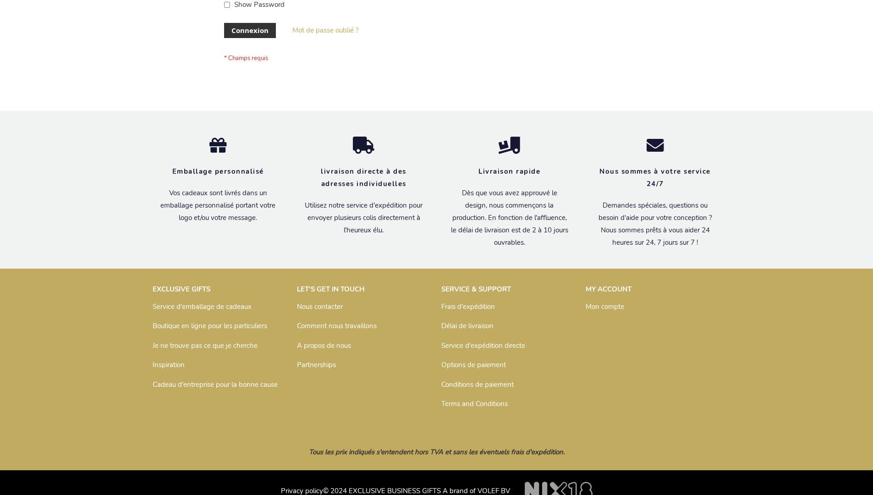
scroll to position [316, 0]
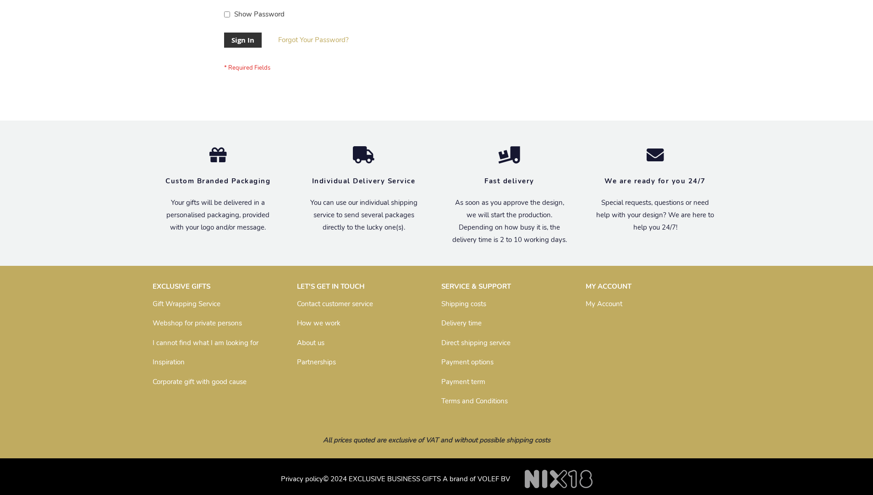
scroll to position [295, 0]
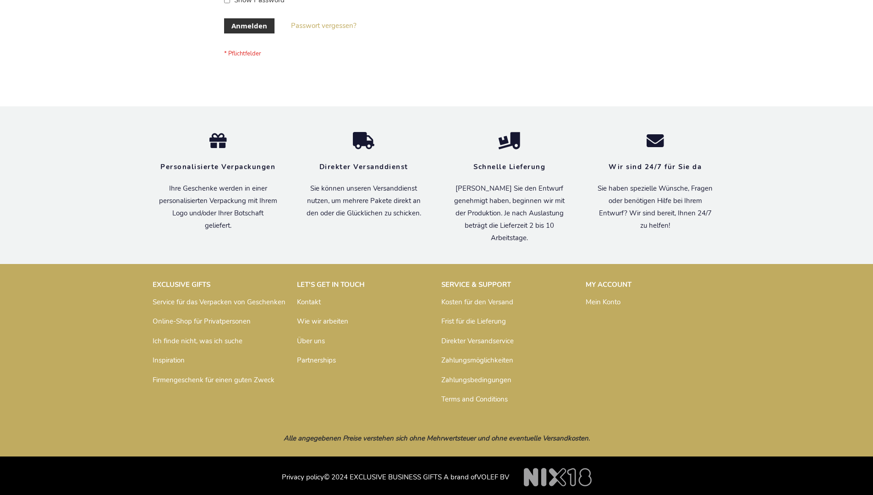
scroll to position [307, 0]
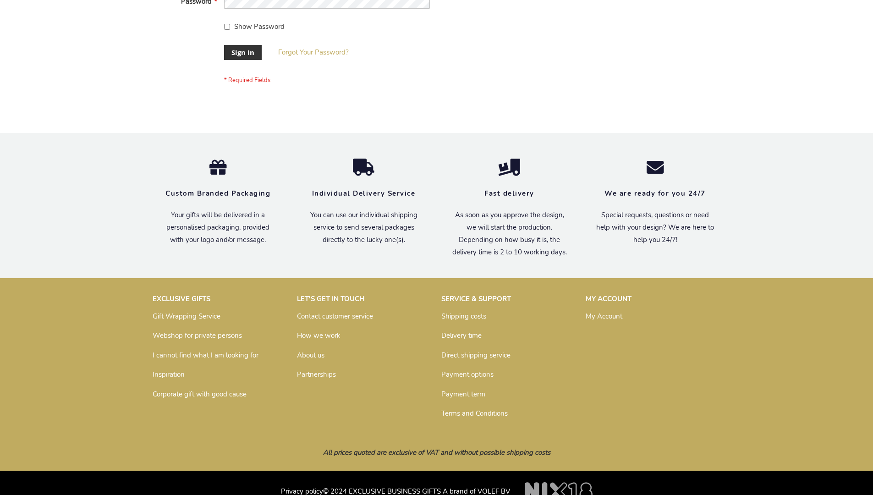
scroll to position [295, 0]
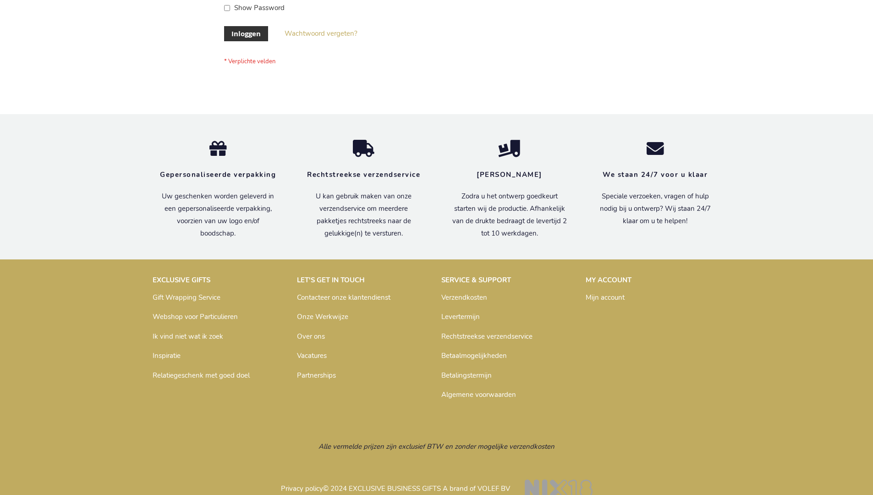
scroll to position [311, 0]
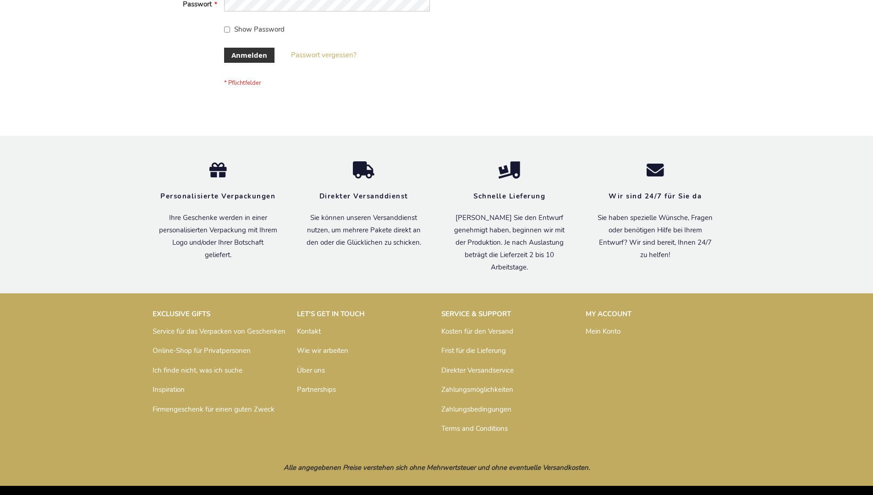
scroll to position [307, 0]
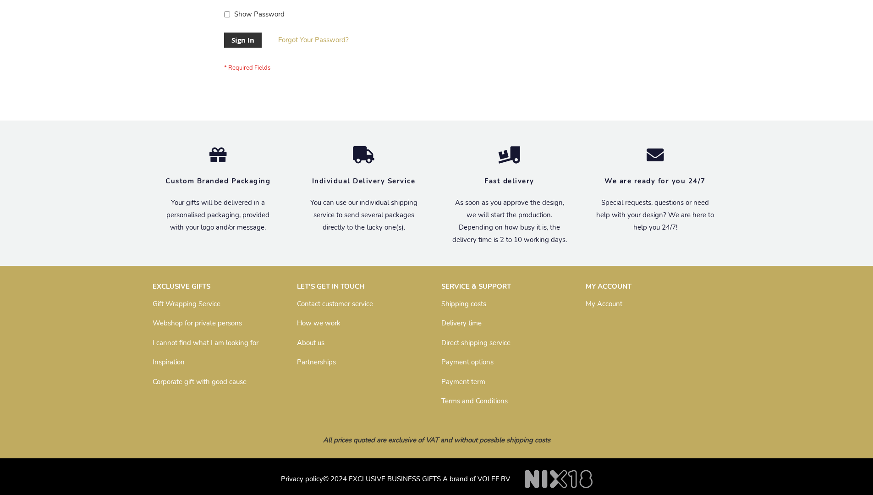
scroll to position [295, 0]
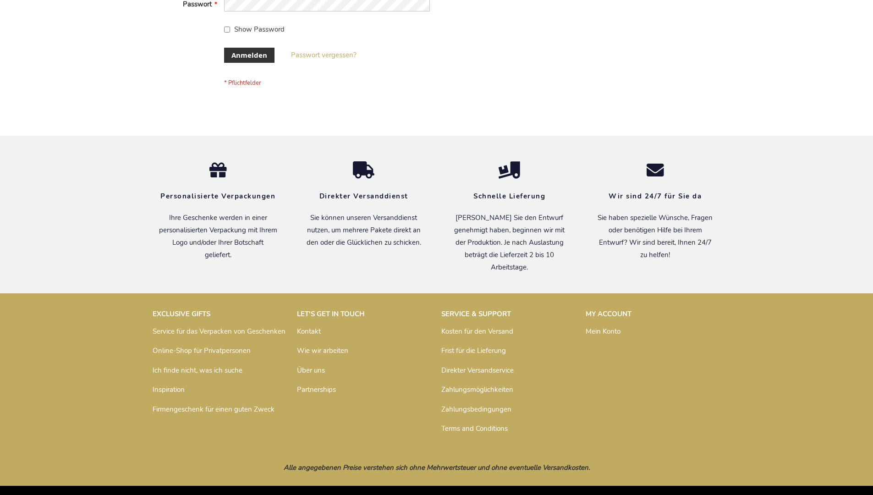
scroll to position [307, 0]
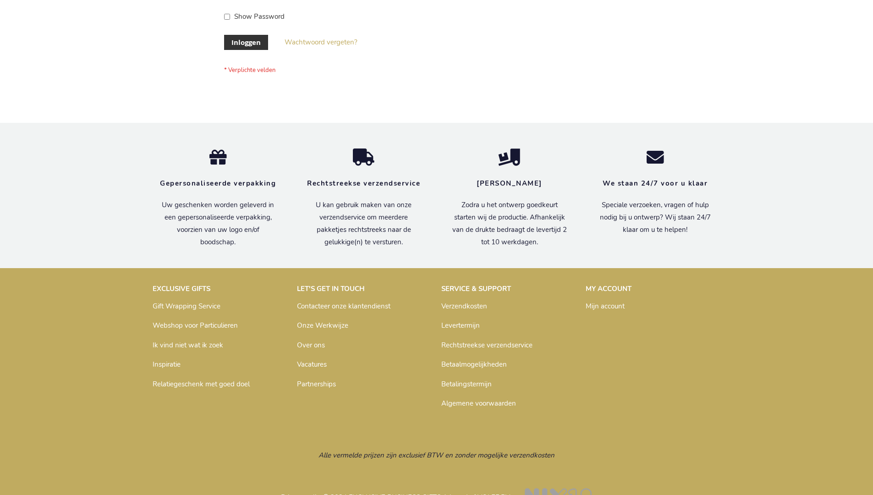
scroll to position [311, 0]
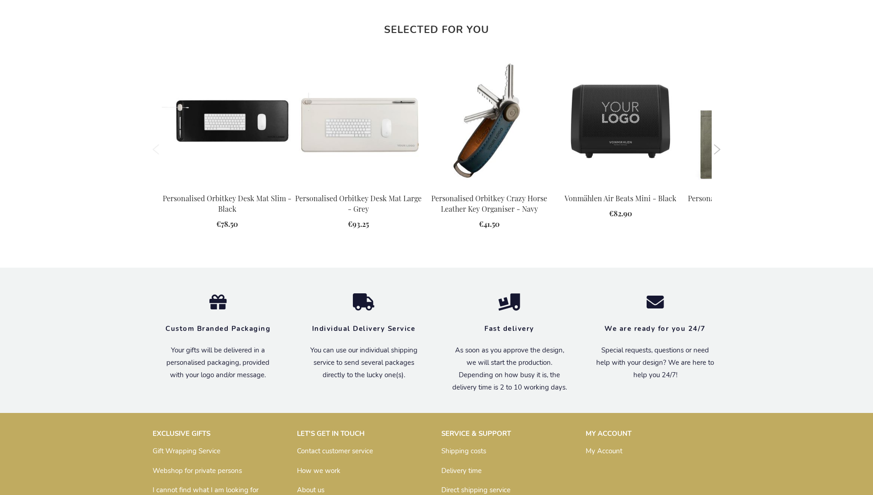
scroll to position [1021, 0]
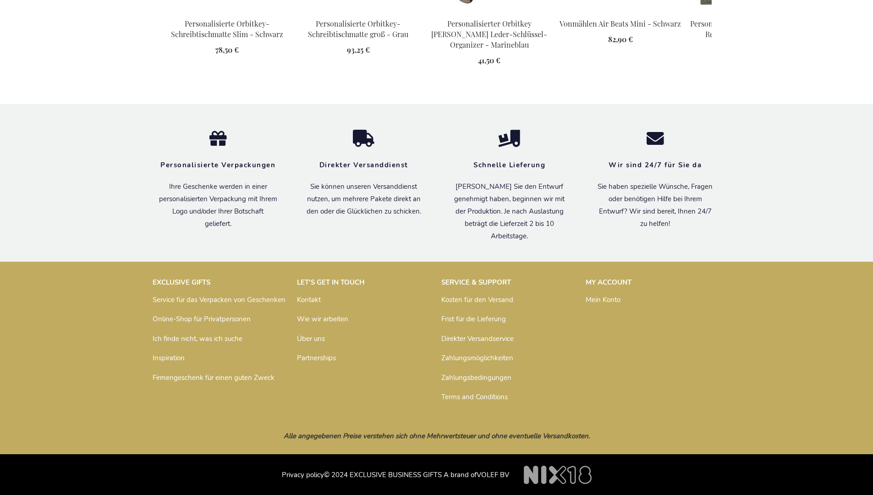
scroll to position [1043, 0]
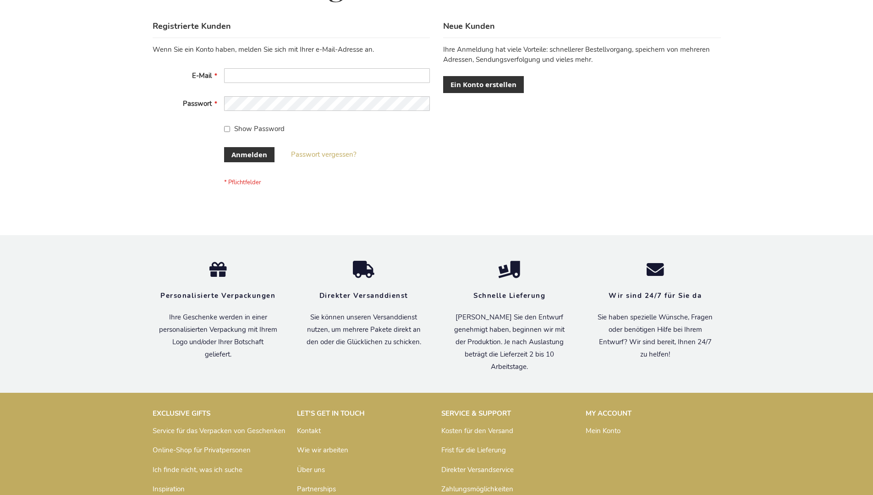
scroll to position [307, 0]
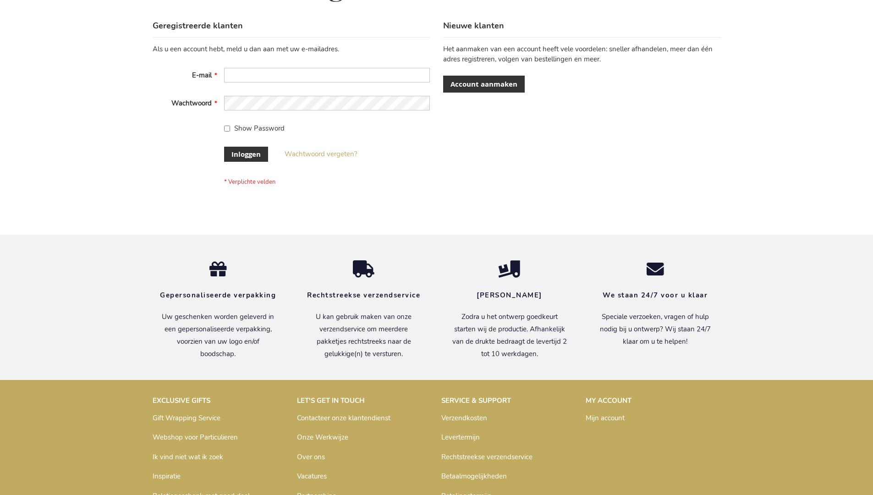
scroll to position [311, 0]
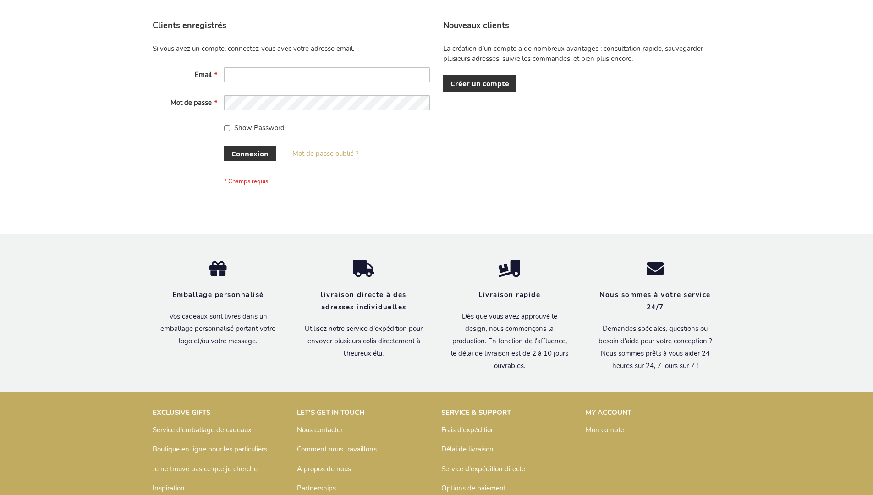
scroll to position [316, 0]
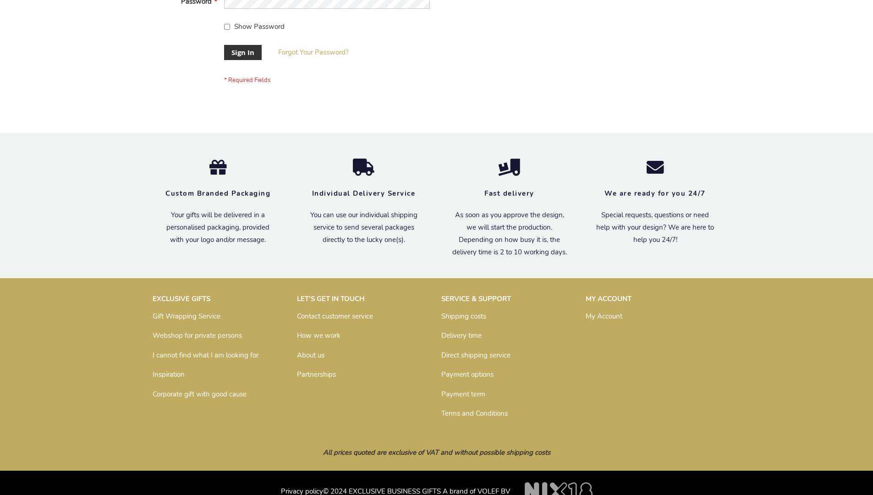
scroll to position [295, 0]
